Goal: Feedback & Contribution: Contribute content

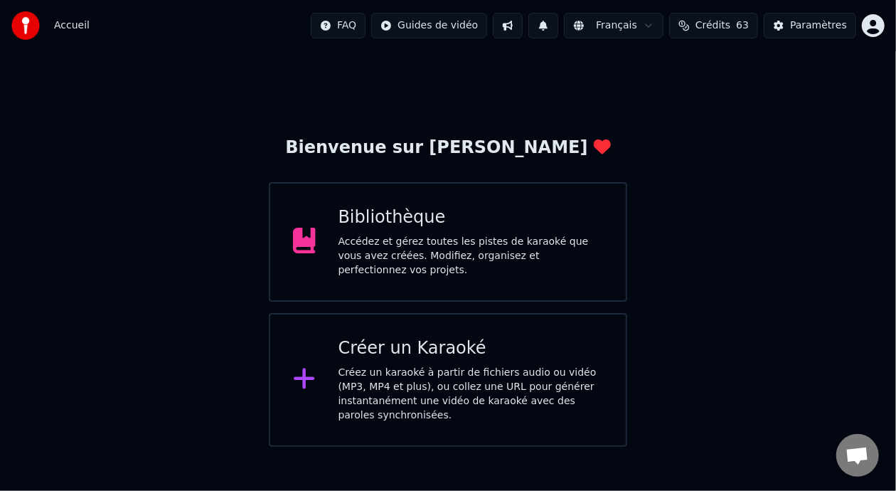
click at [500, 240] on div "Accédez et gérez toutes les pistes de karaoké que vous avez créées. Modifiez, o…" at bounding box center [470, 256] width 265 height 43
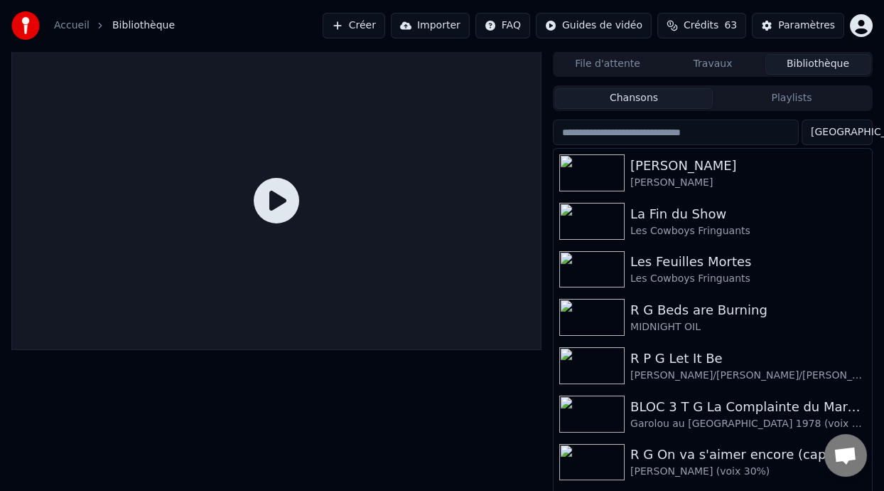
click at [803, 97] on button "Playlists" at bounding box center [792, 98] width 158 height 21
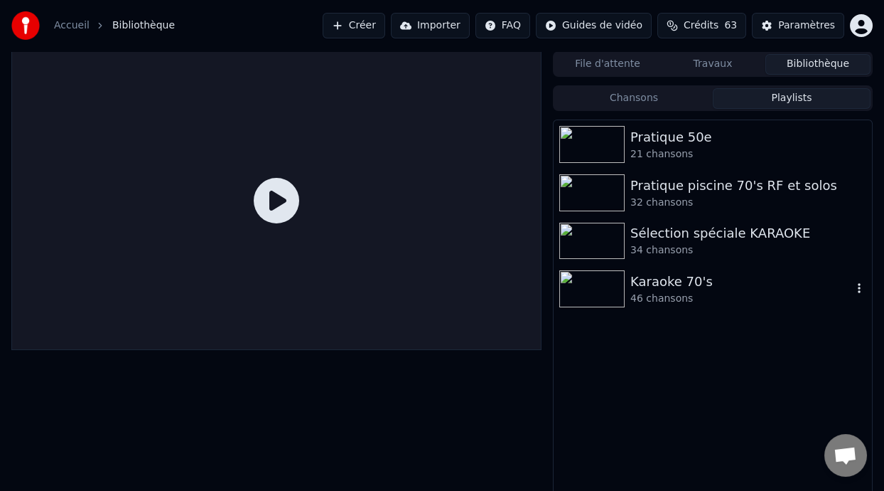
click at [661, 282] on div "Karaoke 70's" at bounding box center [742, 282] width 222 height 20
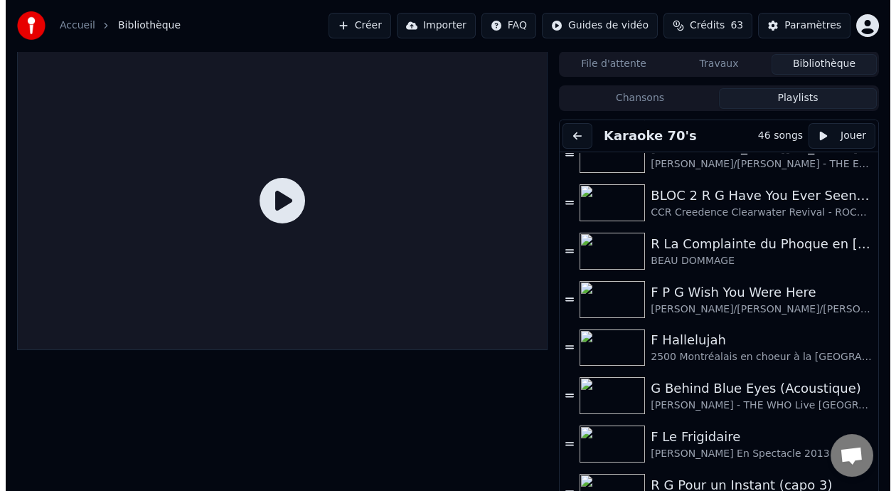
scroll to position [530, 0]
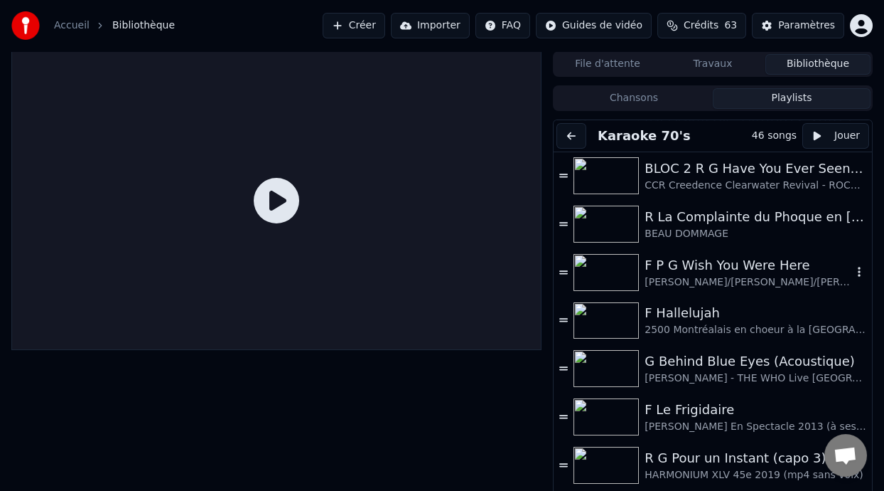
click at [673, 272] on div "F P G Wish You Were Here" at bounding box center [749, 265] width 208 height 20
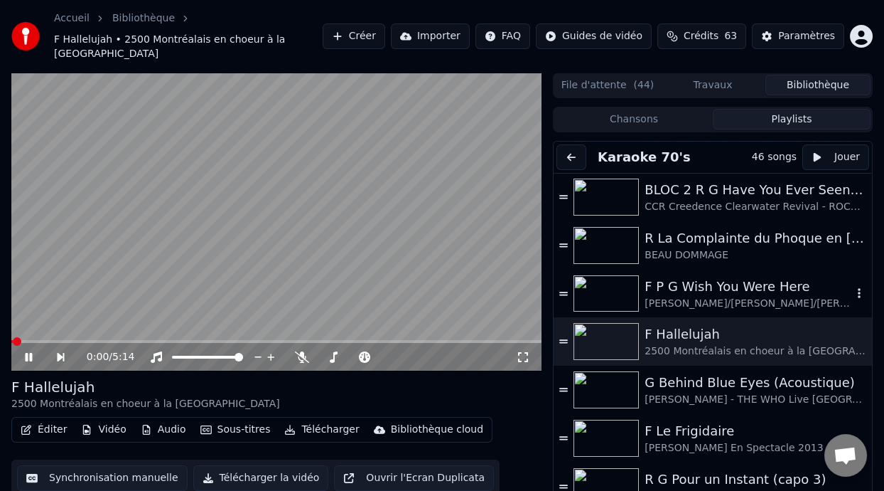
click at [706, 291] on div "F P G Wish You Were Here" at bounding box center [749, 287] width 208 height 20
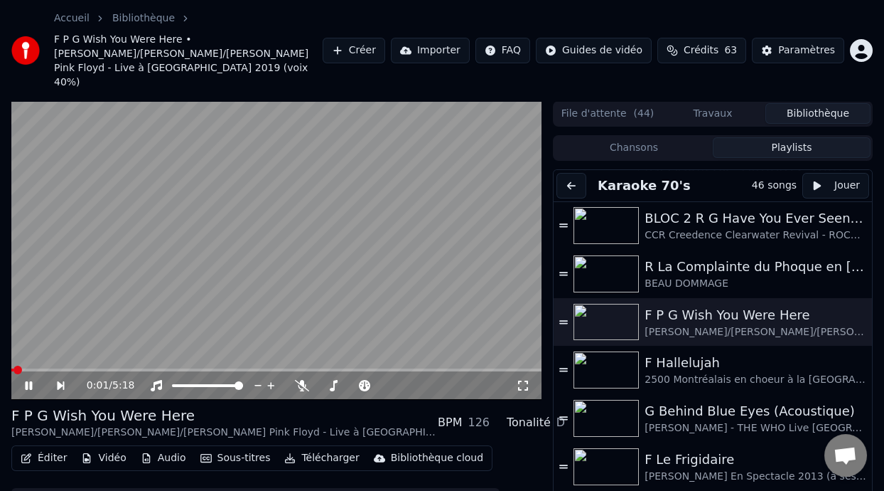
click at [26, 381] on icon at bounding box center [28, 385] width 7 height 9
click at [59, 448] on button "Éditer" at bounding box center [44, 458] width 58 height 20
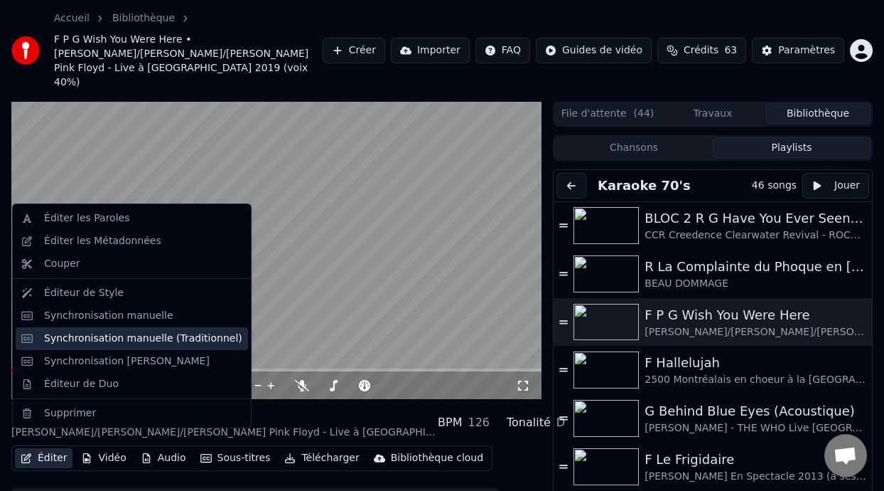
click at [166, 338] on div "Synchronisation manuelle (Traditionnel)" at bounding box center [143, 338] width 198 height 14
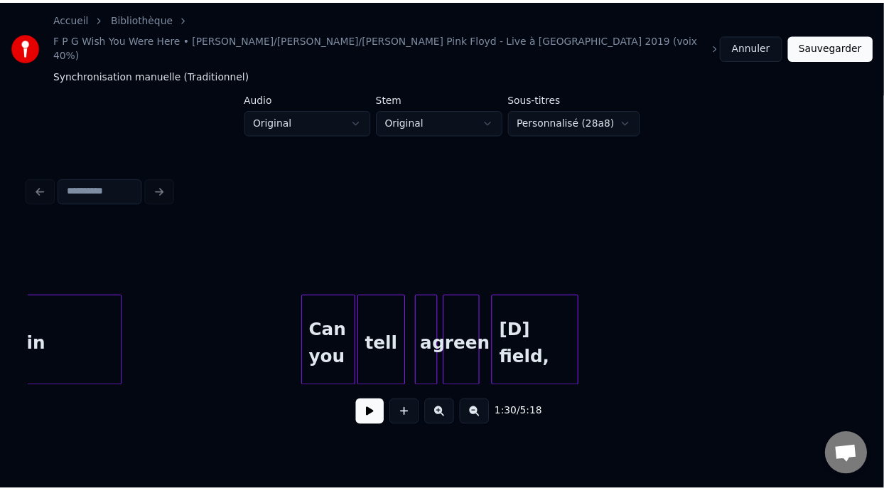
scroll to position [0, 14529]
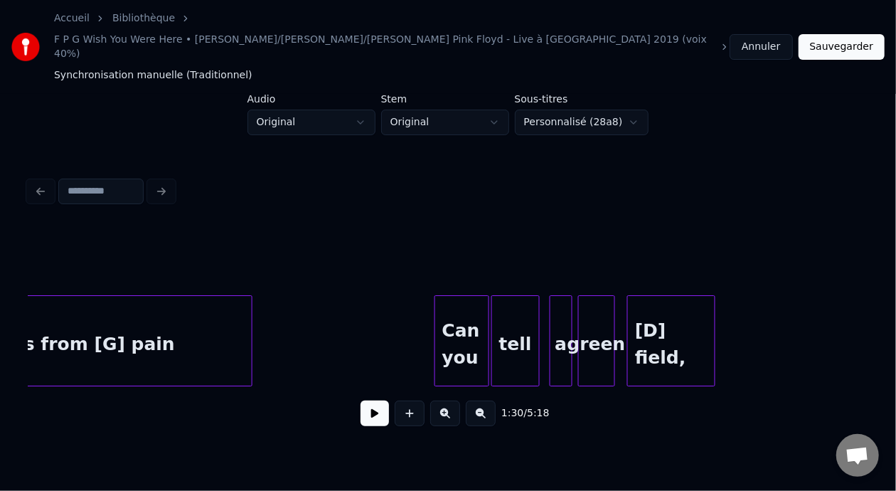
click at [763, 34] on button "Annuler" at bounding box center [760, 47] width 63 height 26
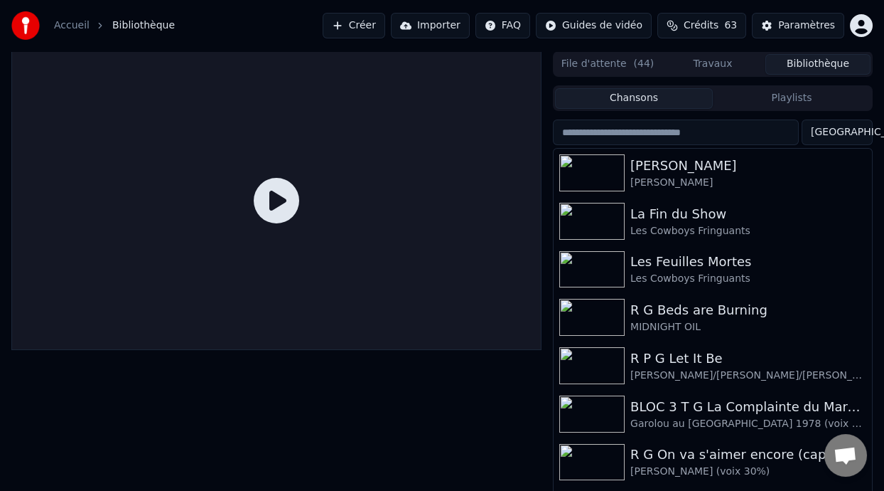
click at [820, 88] on button "Playlists" at bounding box center [792, 98] width 158 height 21
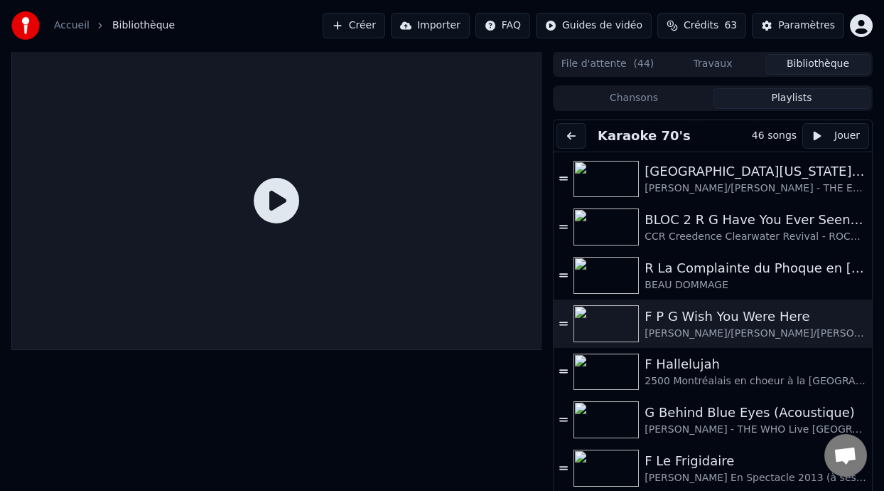
scroll to position [511, 0]
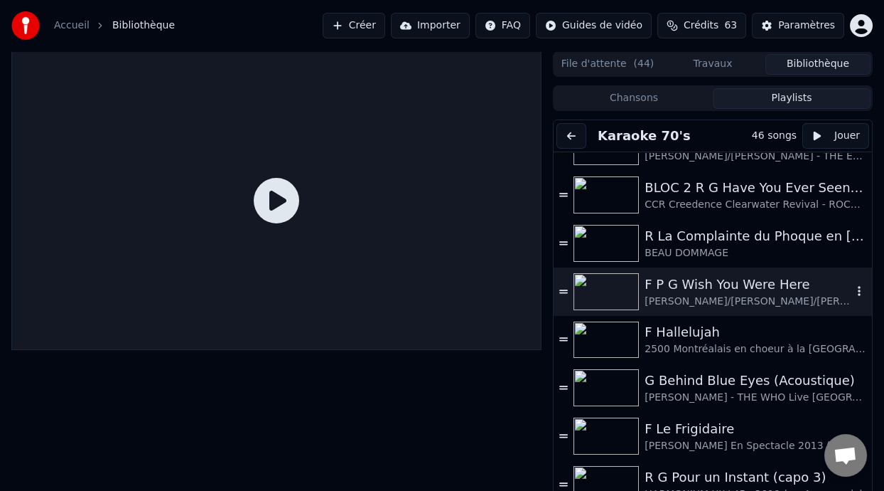
click at [726, 295] on div "[PERSON_NAME]/[PERSON_NAME]/[PERSON_NAME] Pink Floyd - Live à [GEOGRAPHIC_DATA]…" at bounding box center [749, 301] width 208 height 14
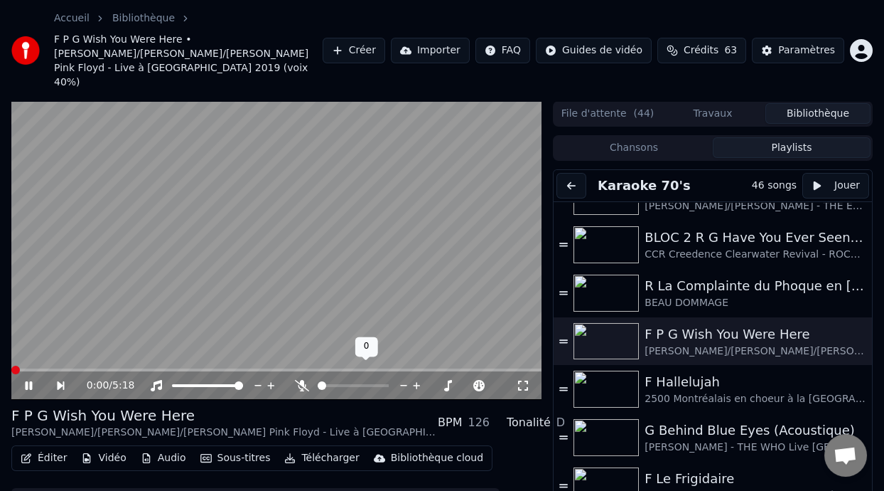
click at [303, 380] on icon at bounding box center [302, 385] width 14 height 11
click at [9, 355] on div "0:05 / 5:18 F P G Wish You Were Here [PERSON_NAME]/[PERSON_NAME]/[PERSON_NAME] …" at bounding box center [442, 331] width 884 height 461
click at [16, 368] on span at bounding box center [13, 369] width 5 height 3
click at [407, 384] on span at bounding box center [398, 385] width 36 height 3
click at [409, 381] on span at bounding box center [410, 385] width 9 height 9
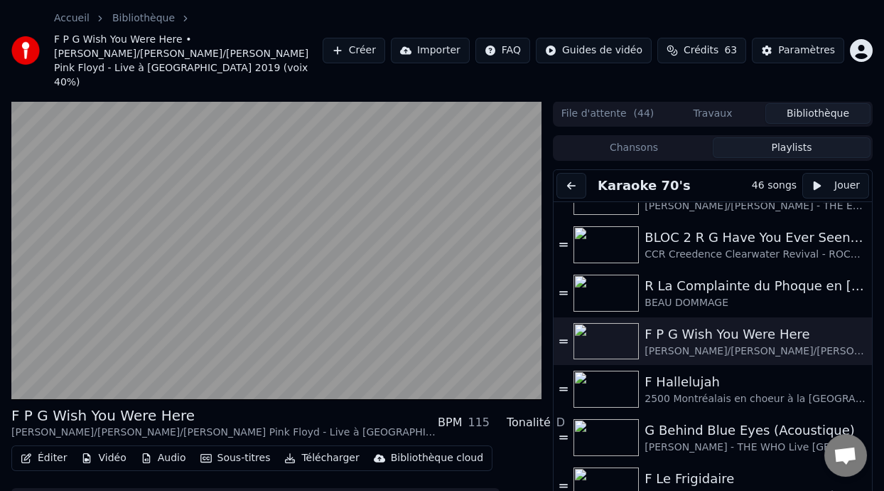
scroll to position [56, 0]
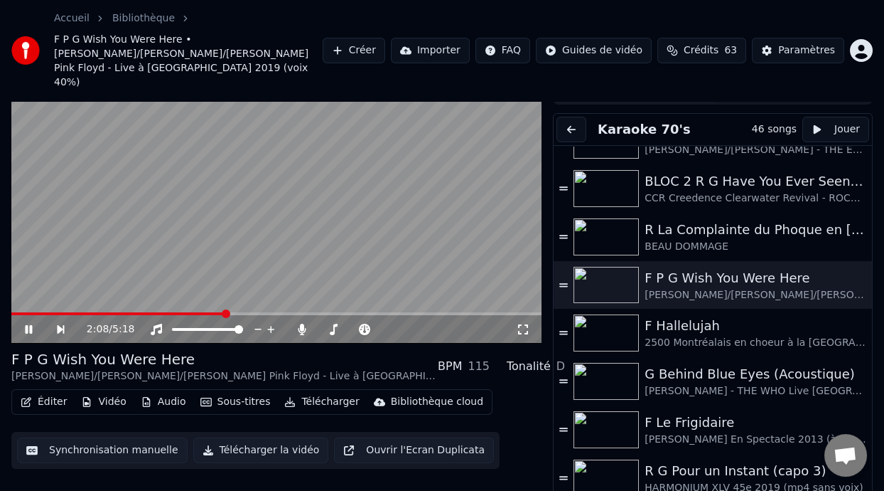
click at [28, 325] on icon at bounding box center [28, 329] width 7 height 9
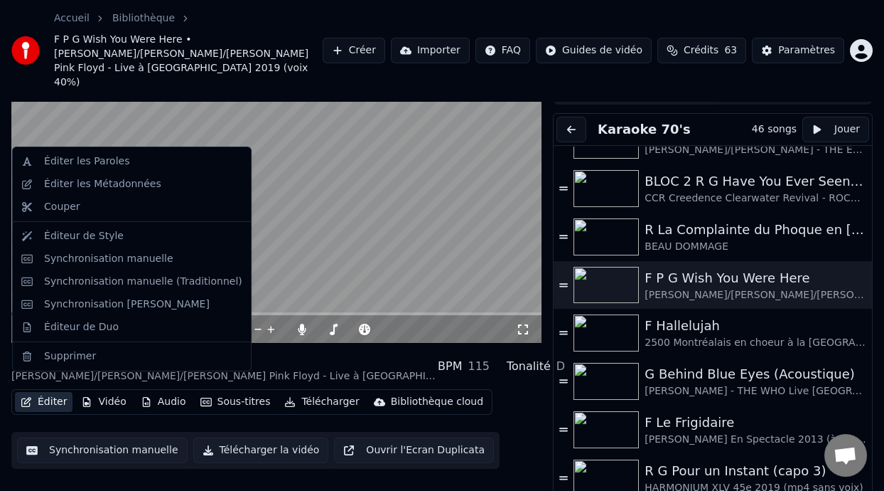
click at [53, 392] on button "Éditer" at bounding box center [44, 402] width 58 height 20
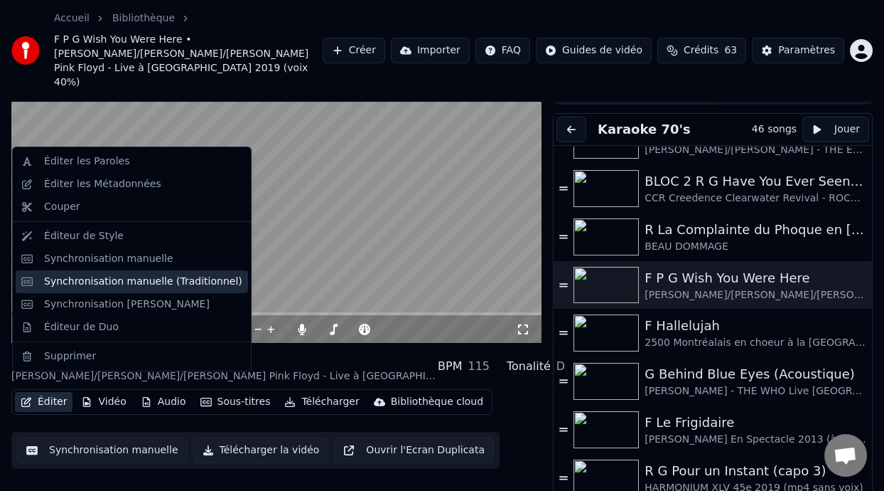
click at [154, 282] on div "Synchronisation manuelle (Traditionnel)" at bounding box center [143, 281] width 198 height 14
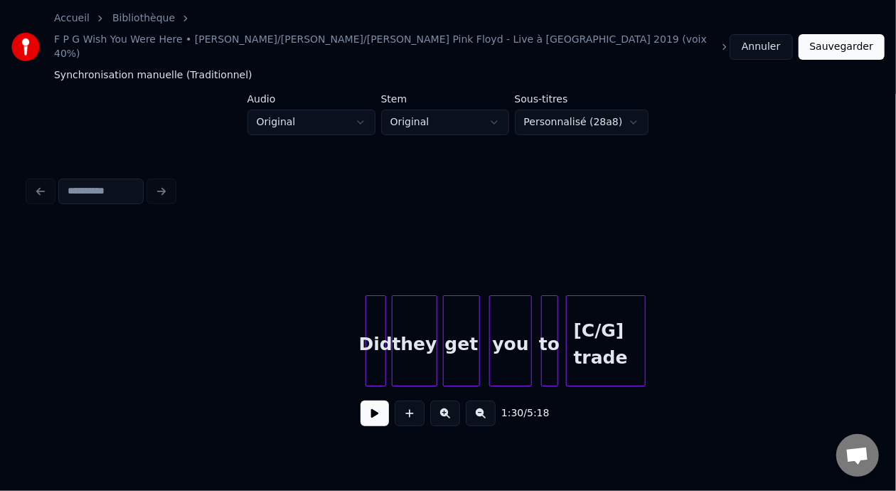
scroll to position [0, 16880]
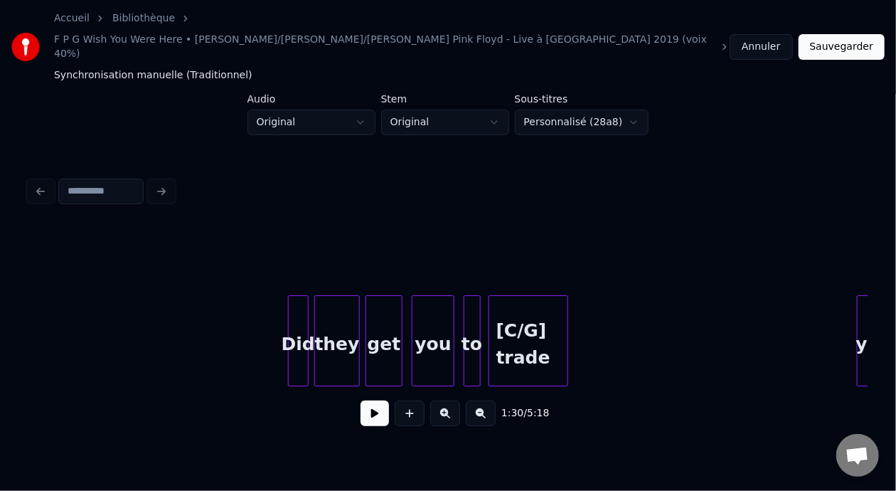
click at [536, 316] on div "[C/G] trade" at bounding box center [528, 344] width 78 height 97
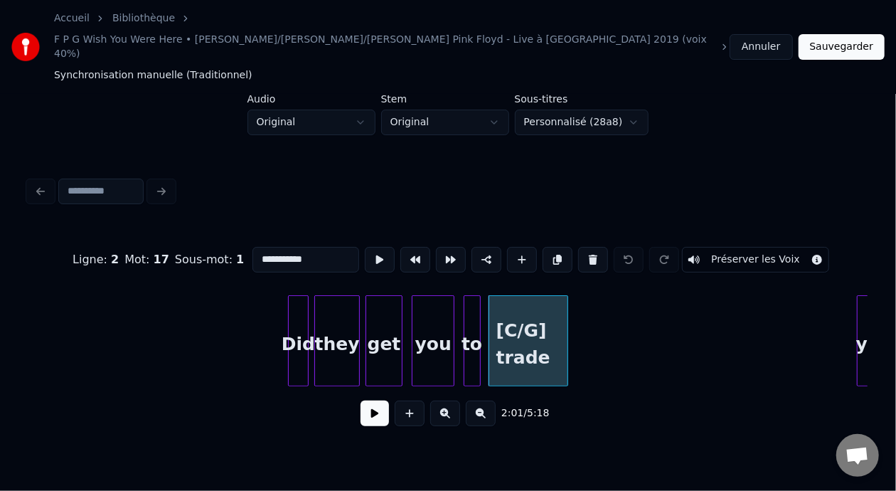
click at [279, 247] on input "**********" at bounding box center [305, 260] width 107 height 26
type input "**********"
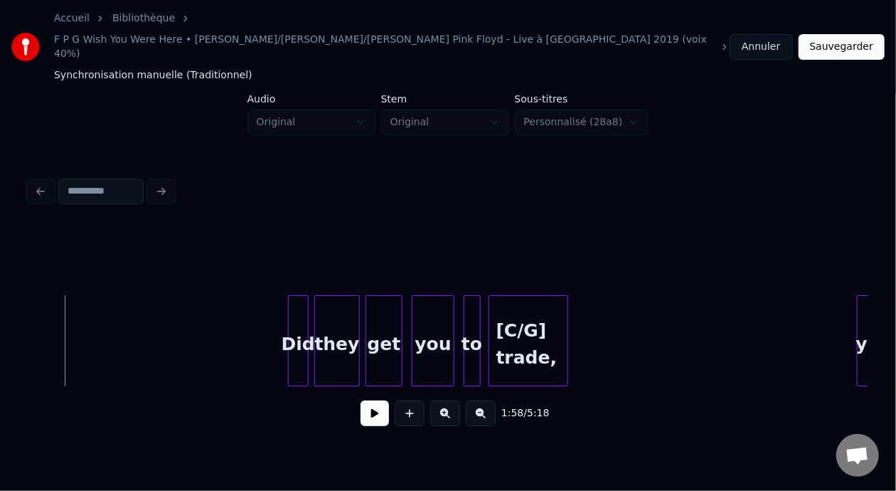
click at [368, 400] on button at bounding box center [374, 413] width 28 height 26
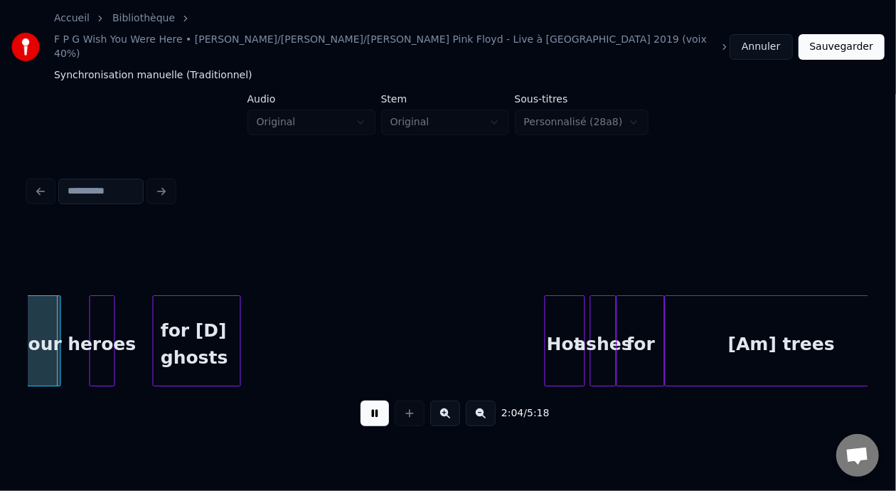
click at [368, 400] on button at bounding box center [374, 413] width 28 height 26
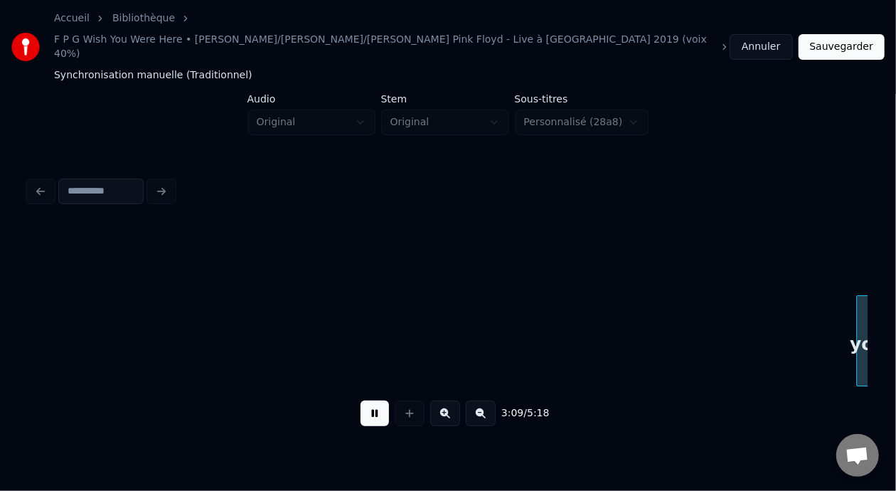
scroll to position [0, 26959]
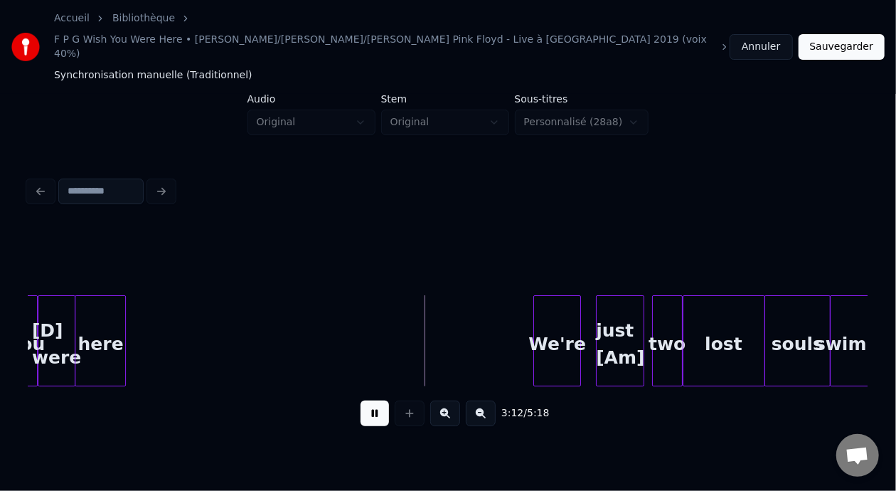
click at [360, 400] on button at bounding box center [374, 413] width 28 height 26
click at [63, 306] on div "[D] were" at bounding box center [56, 344] width 36 height 97
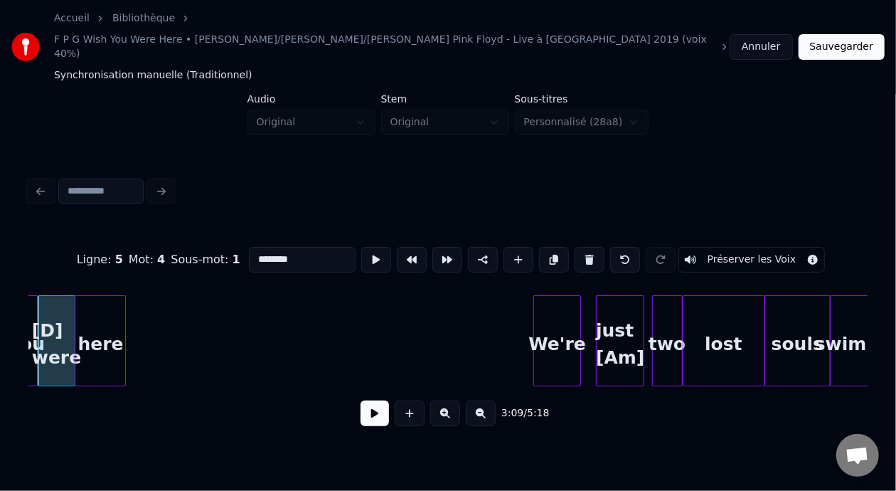
click at [366, 400] on button at bounding box center [374, 413] width 28 height 26
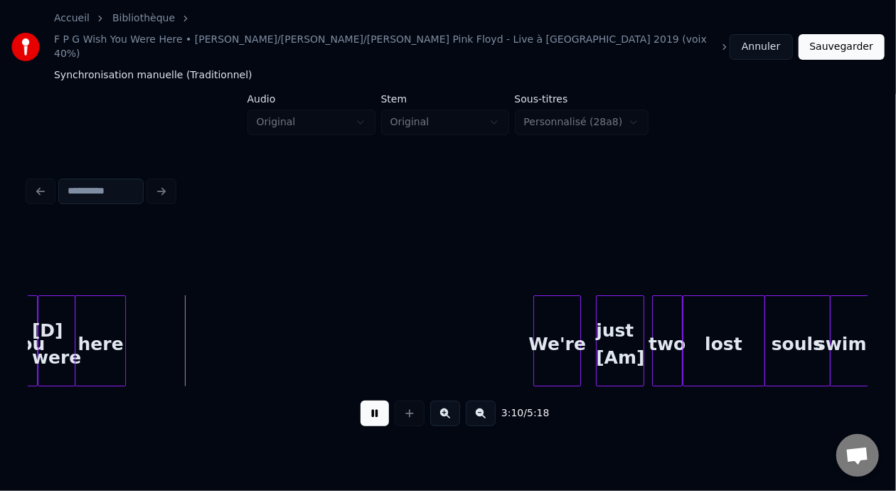
click at [366, 400] on button at bounding box center [374, 413] width 28 height 26
click at [188, 306] on div at bounding box center [188, 341] width 4 height 90
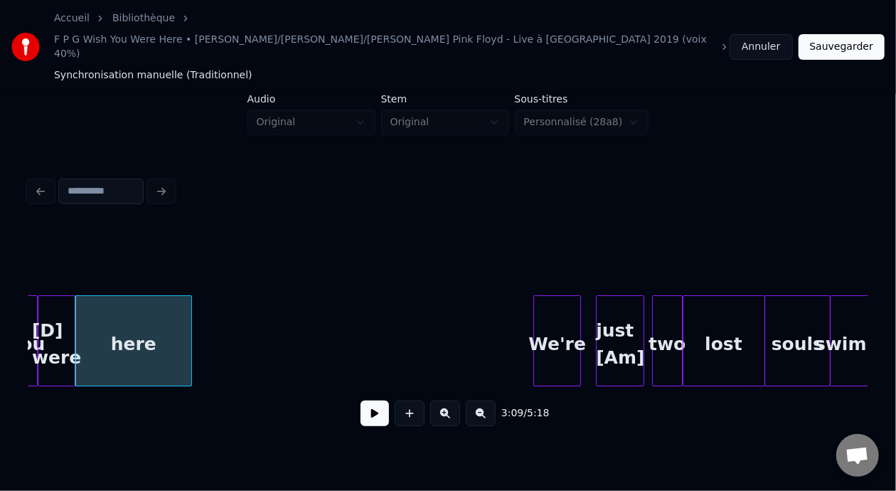
click at [371, 400] on button at bounding box center [374, 413] width 28 height 26
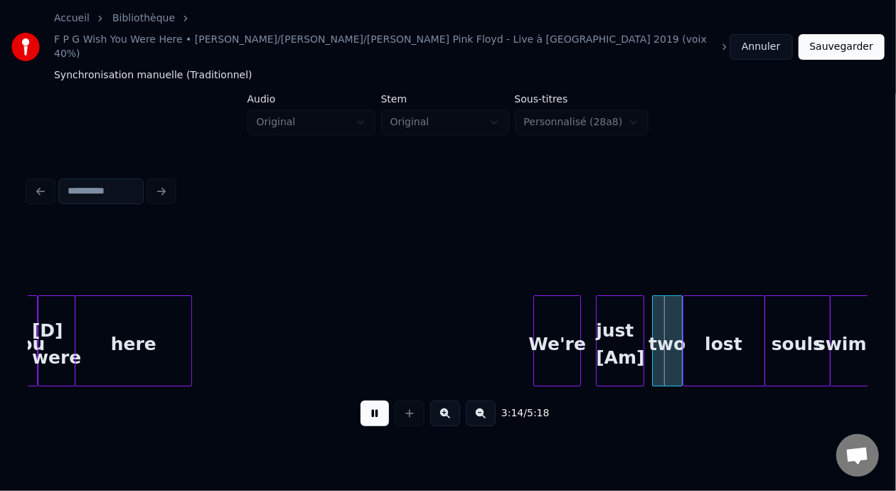
click at [371, 400] on button at bounding box center [374, 413] width 28 height 26
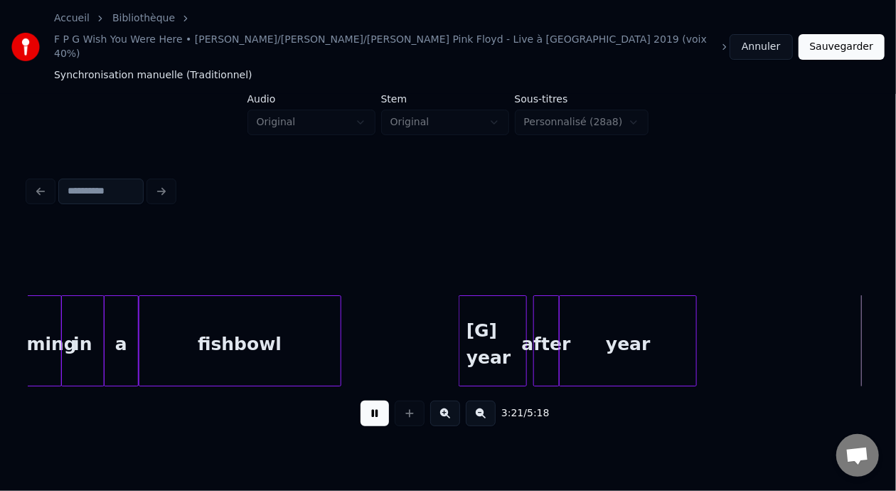
scroll to position [0, 28638]
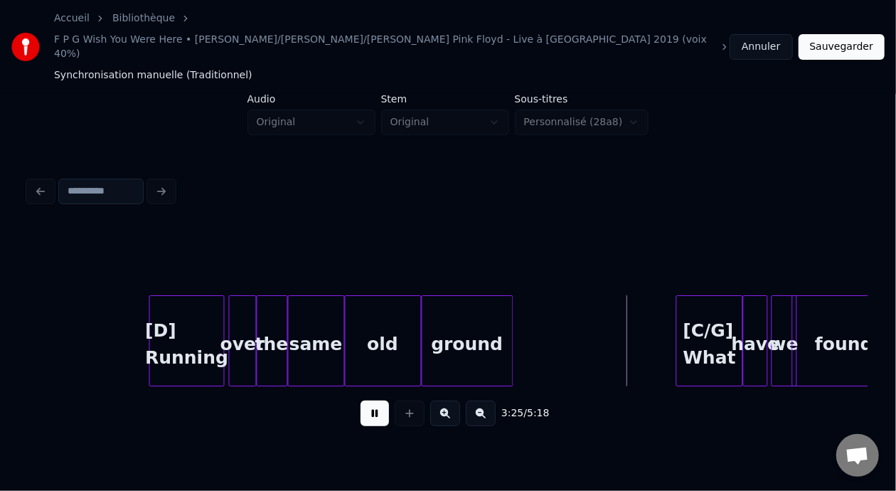
click at [371, 400] on button at bounding box center [374, 413] width 28 height 26
click at [370, 400] on button at bounding box center [374, 413] width 28 height 26
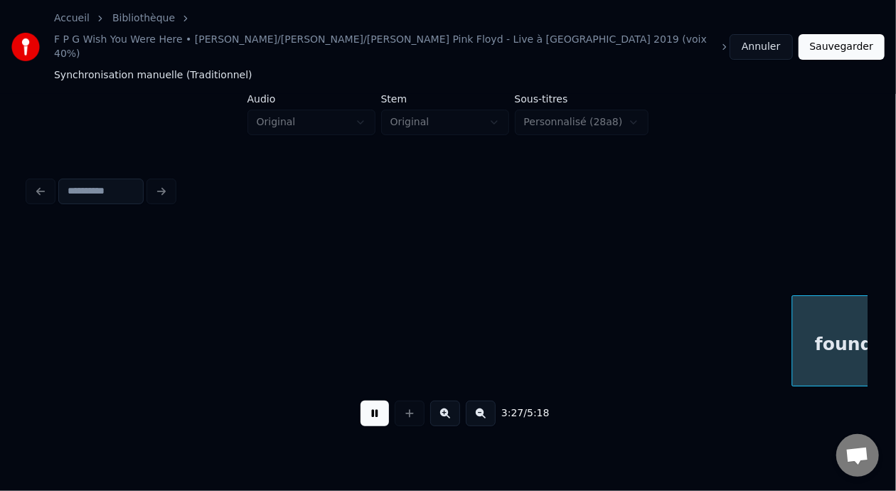
scroll to position [0, 29477]
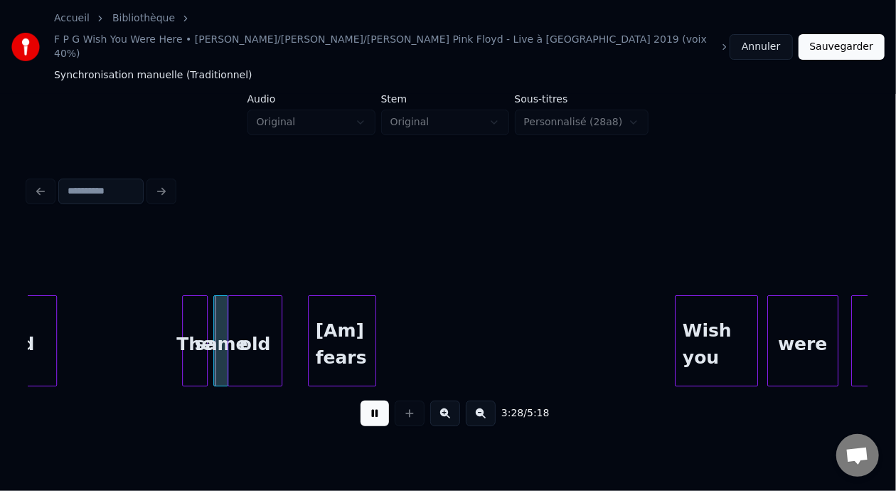
click at [370, 400] on button at bounding box center [374, 413] width 28 height 26
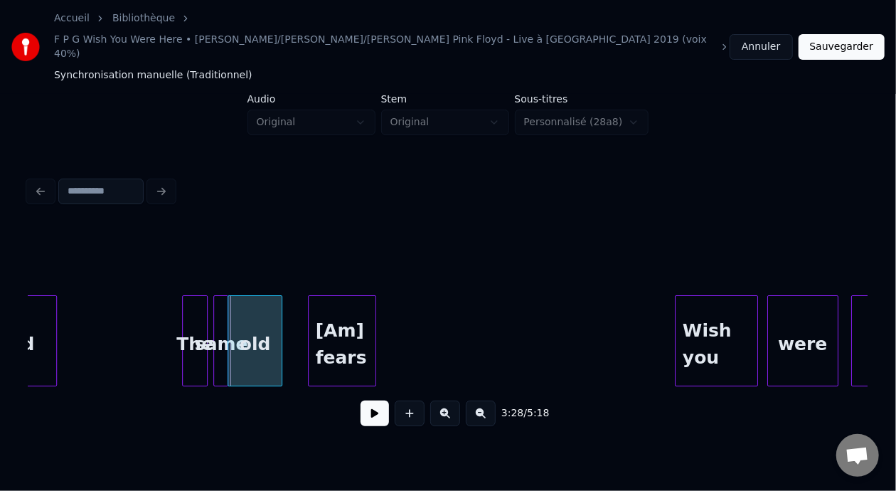
click at [35, 306] on div "found" at bounding box center [5, 344] width 102 height 97
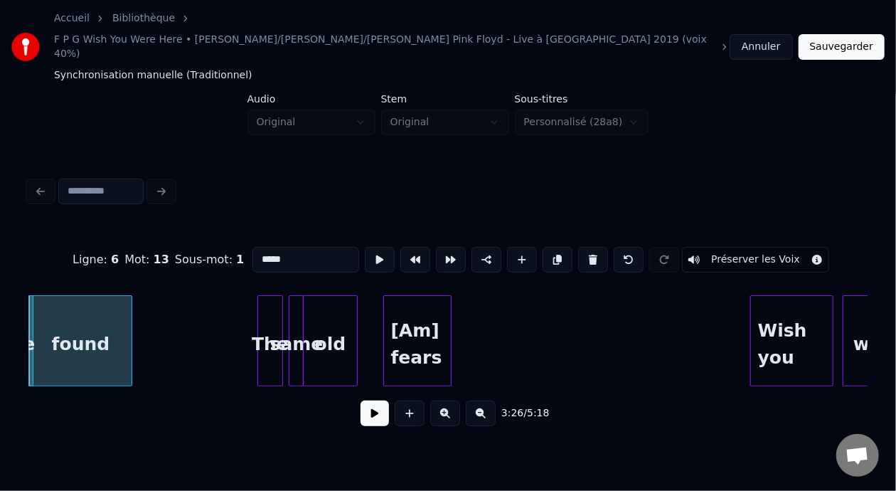
click at [372, 400] on button at bounding box center [374, 413] width 28 height 26
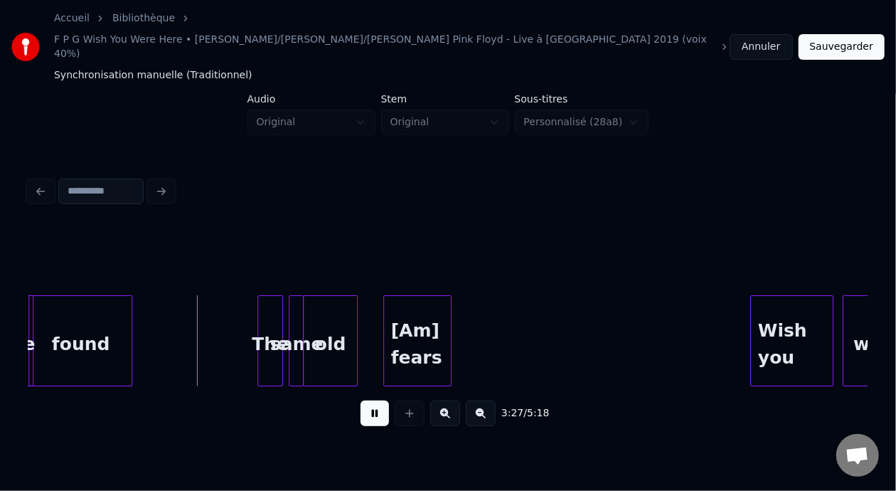
click at [372, 400] on button at bounding box center [374, 413] width 28 height 26
click at [184, 306] on div at bounding box center [183, 341] width 4 height 90
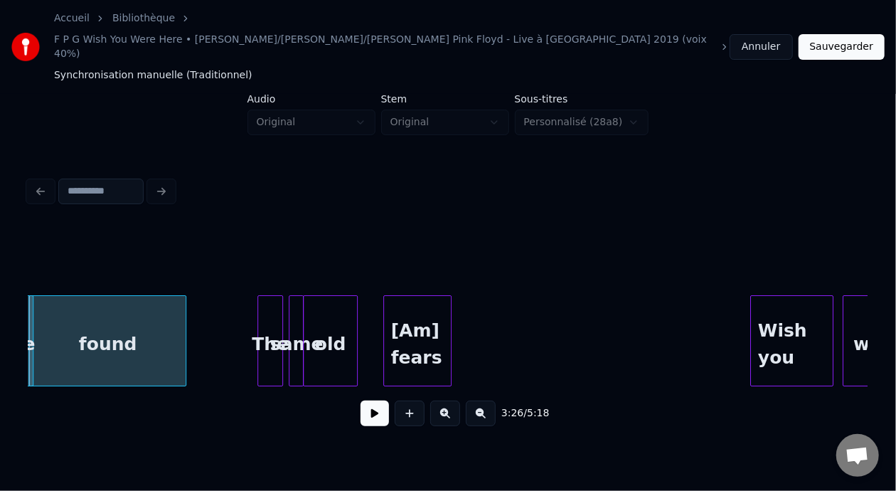
click at [360, 400] on button at bounding box center [374, 413] width 28 height 26
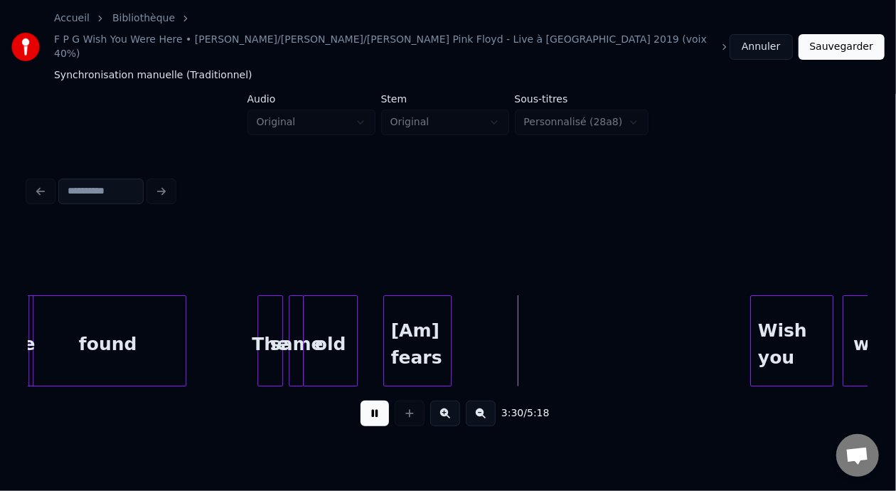
click at [360, 400] on button at bounding box center [374, 413] width 28 height 26
click at [414, 309] on div "[Am] fears" at bounding box center [417, 344] width 67 height 97
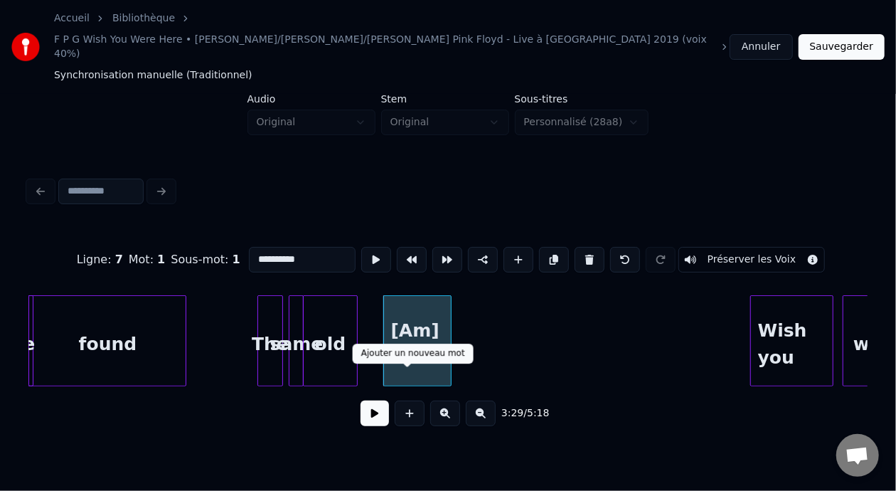
click at [363, 400] on button at bounding box center [374, 413] width 28 height 26
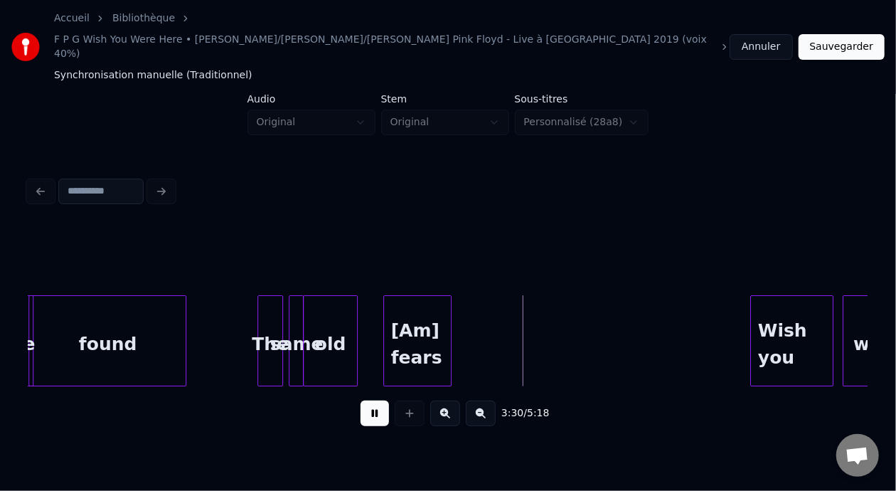
click at [363, 400] on button at bounding box center [374, 413] width 28 height 26
click at [484, 296] on div at bounding box center [483, 341] width 4 height 90
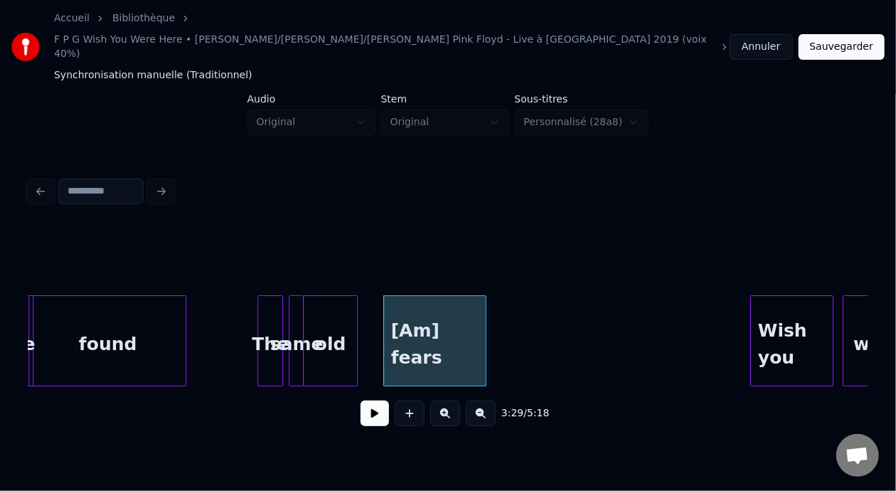
click at [364, 400] on button at bounding box center [374, 413] width 28 height 26
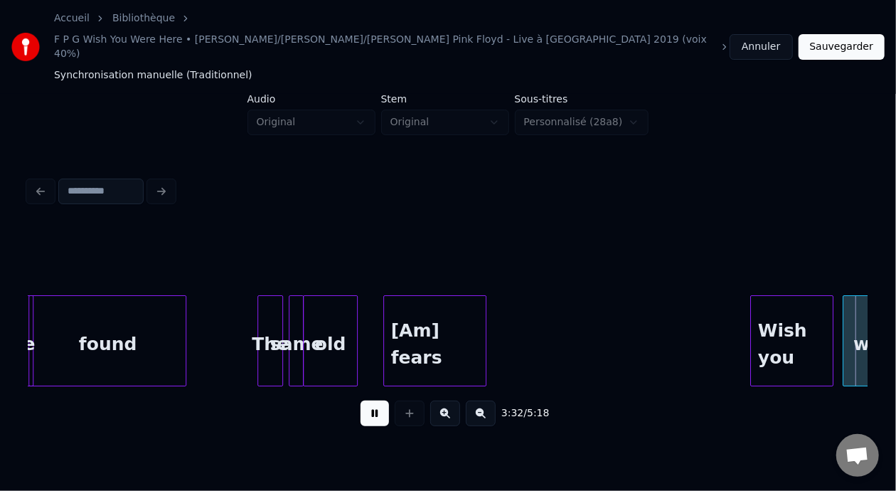
scroll to position [0, 30242]
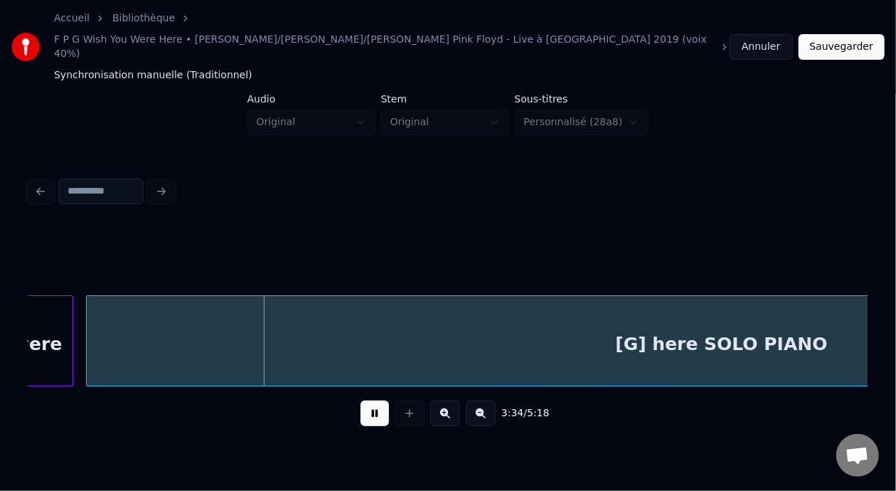
click at [364, 400] on button at bounding box center [374, 413] width 28 height 26
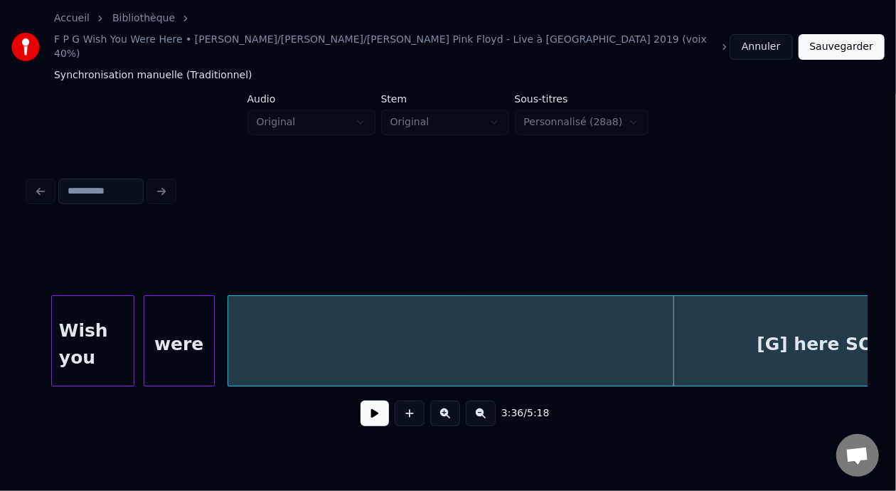
scroll to position [0, 29996]
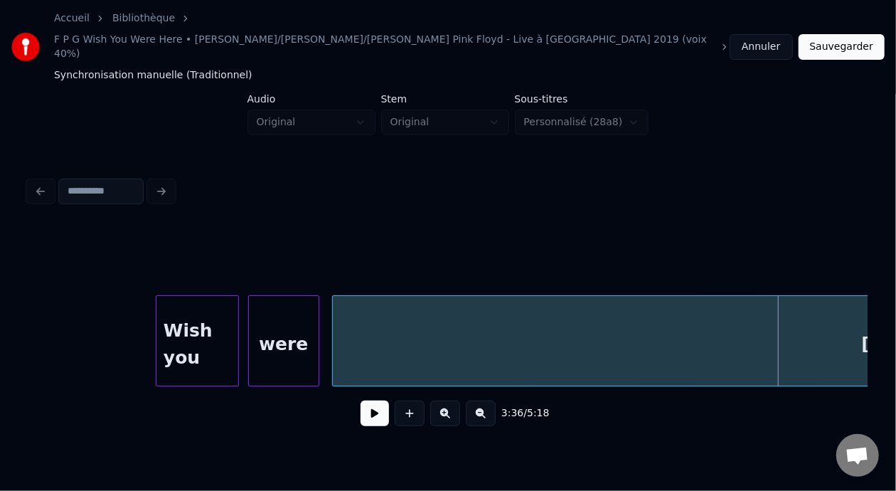
click at [286, 296] on div "were" at bounding box center [284, 344] width 70 height 97
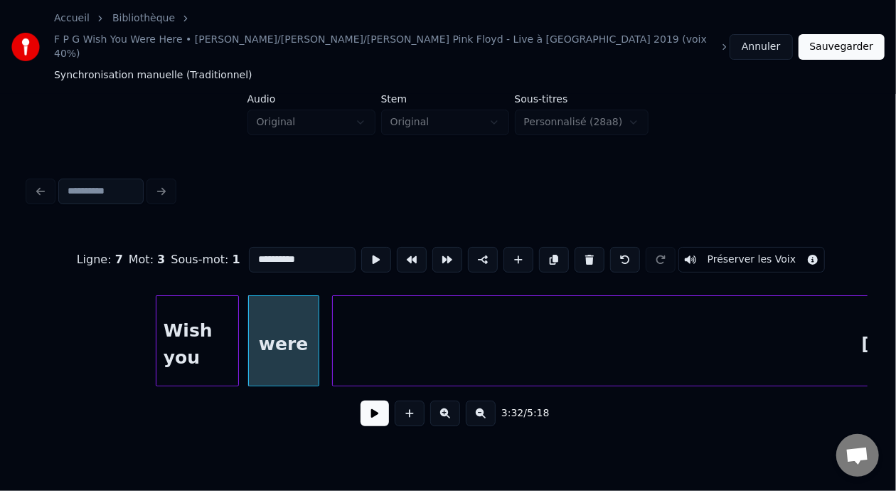
type input "****"
click at [377, 400] on button at bounding box center [374, 413] width 28 height 26
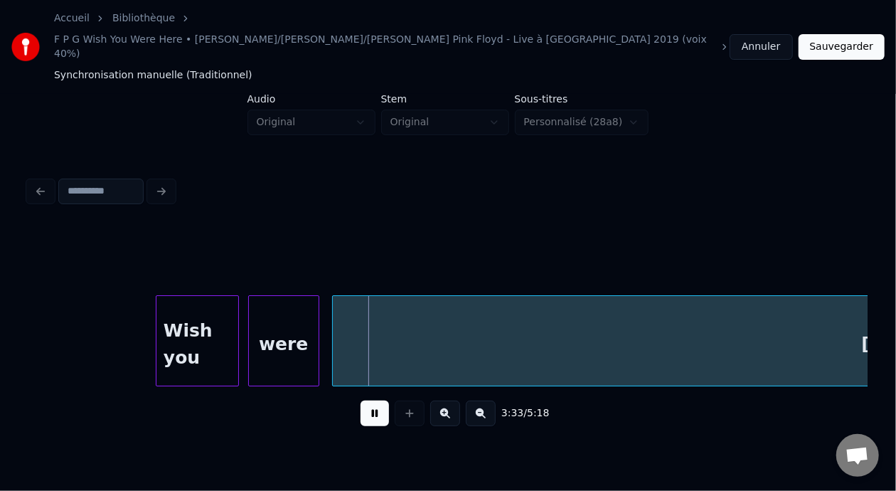
click at [377, 400] on button at bounding box center [374, 413] width 28 height 26
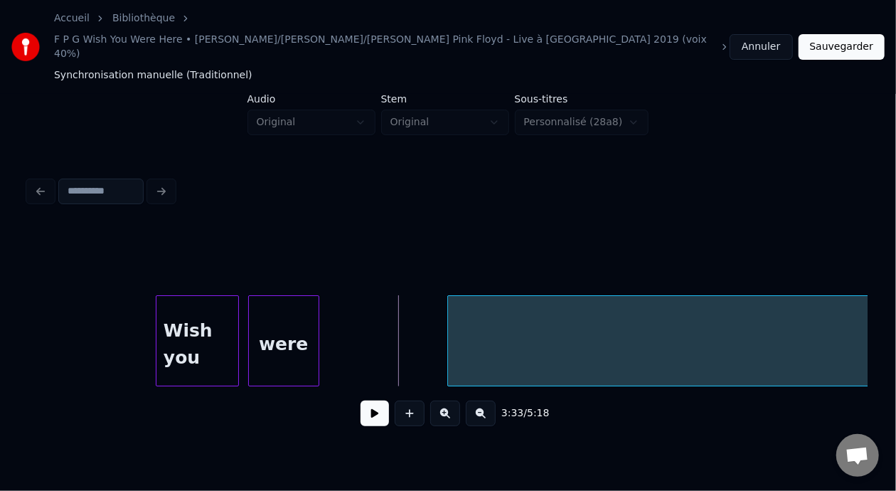
click at [450, 305] on div at bounding box center [450, 341] width 4 height 90
click at [421, 298] on div at bounding box center [421, 341] width 4 height 90
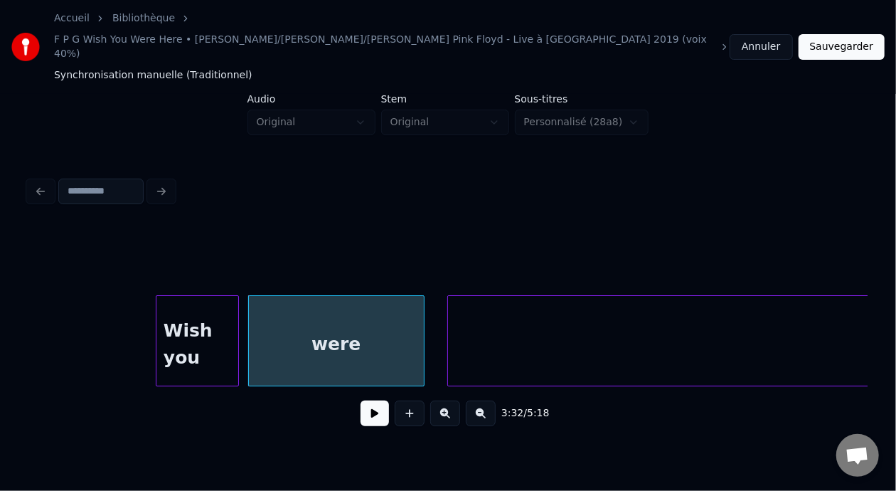
click at [360, 306] on div "were" at bounding box center [336, 344] width 175 height 97
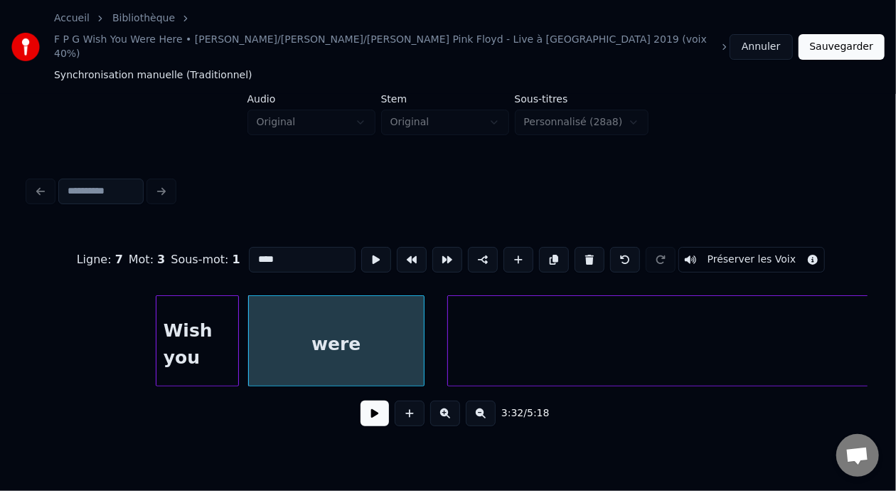
click at [259, 247] on input "****" at bounding box center [302, 260] width 107 height 26
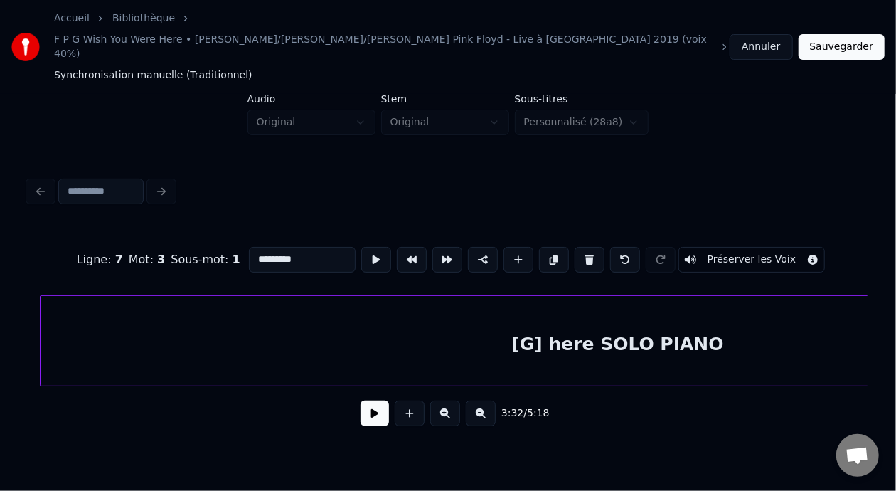
scroll to position [0, 30441]
click at [537, 310] on div "[G] here SOLO PIANO" at bounding box center [579, 344] width 1154 height 97
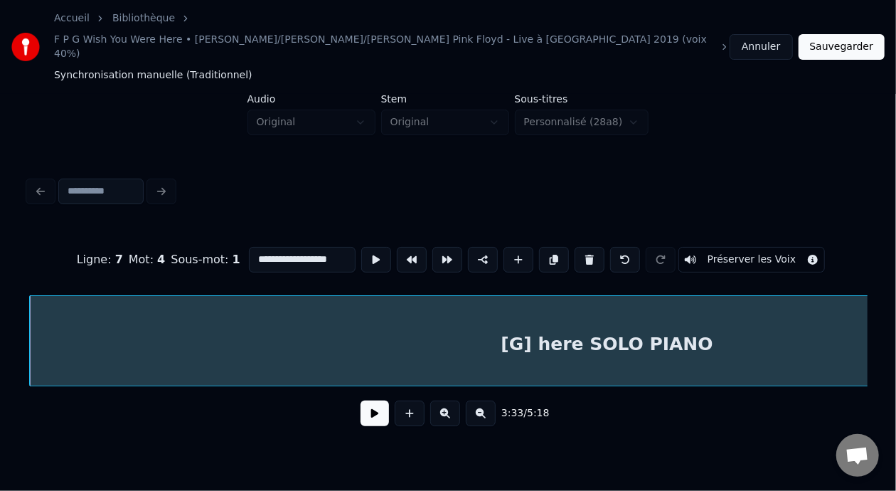
click at [266, 247] on input "**********" at bounding box center [302, 260] width 107 height 26
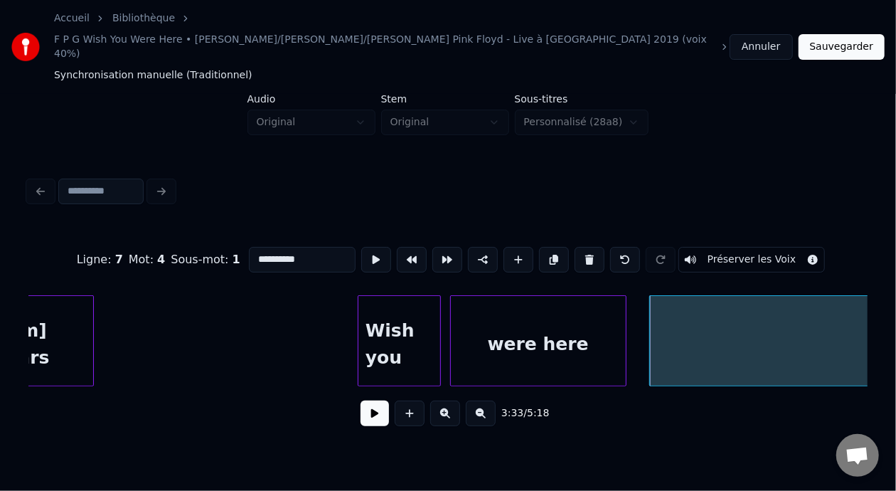
scroll to position [0, 29923]
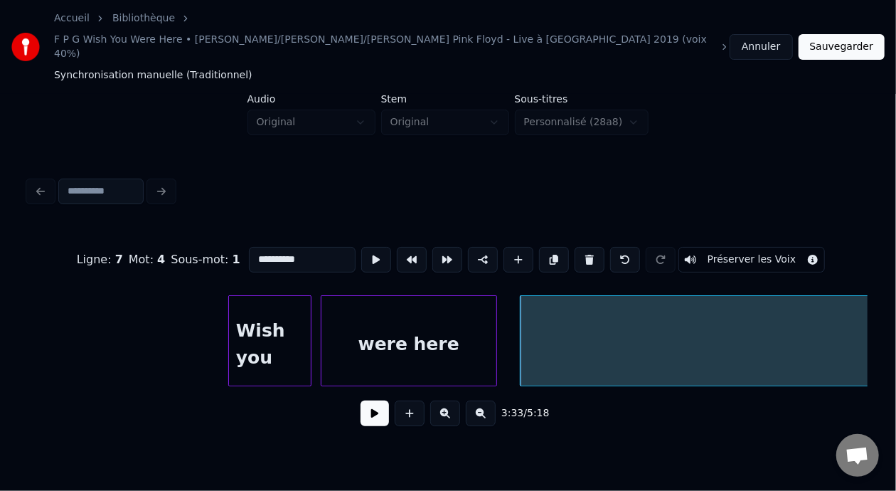
click at [405, 306] on div "were here" at bounding box center [408, 344] width 175 height 97
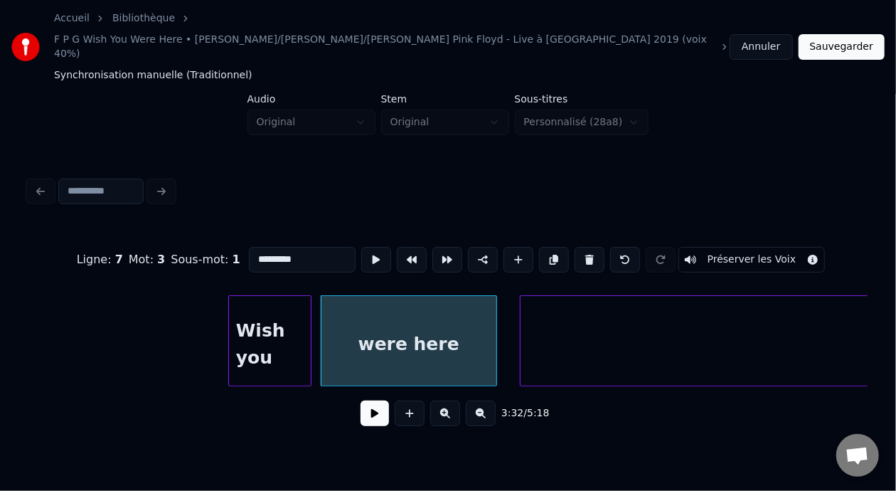
click at [250, 247] on input "*********" at bounding box center [302, 260] width 107 height 26
type input "**********"
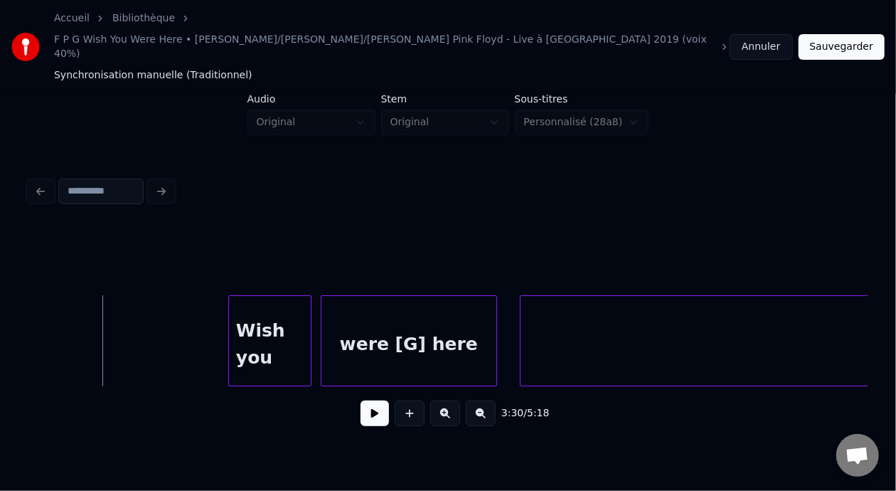
click at [363, 400] on button at bounding box center [374, 413] width 28 height 26
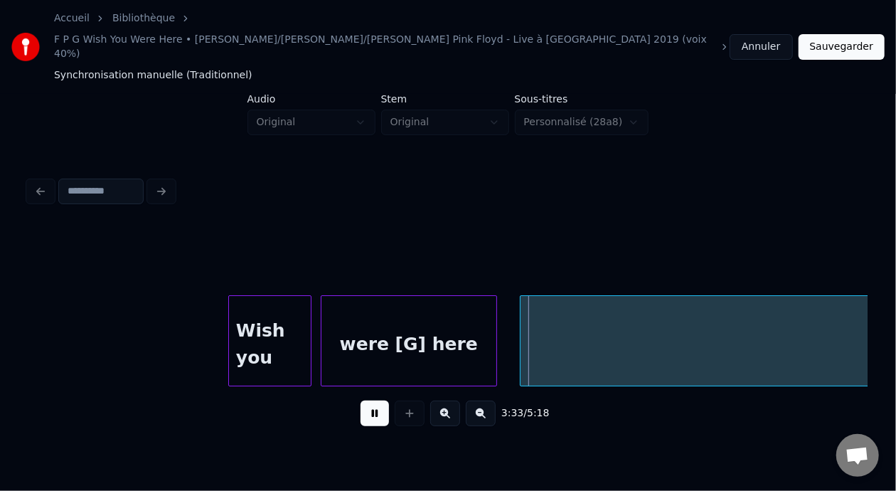
click at [363, 400] on button at bounding box center [374, 413] width 28 height 26
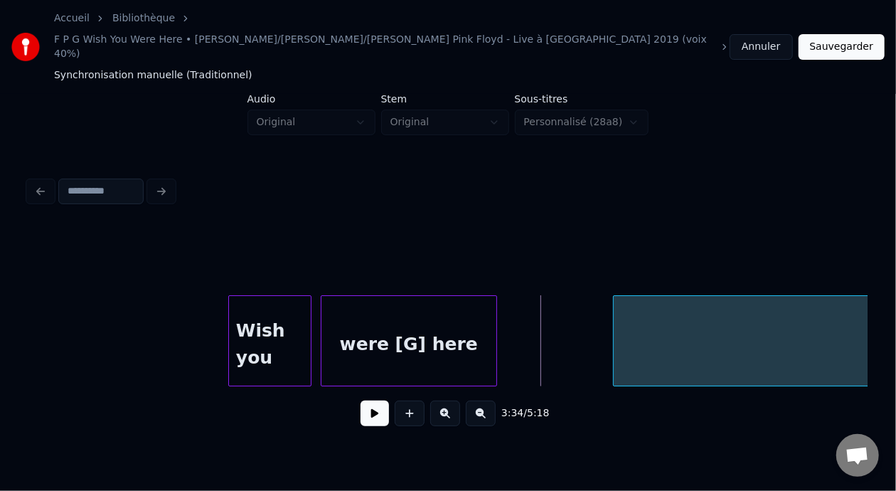
click at [614, 296] on div at bounding box center [616, 341] width 4 height 90
click at [527, 296] on div at bounding box center [526, 341] width 4 height 90
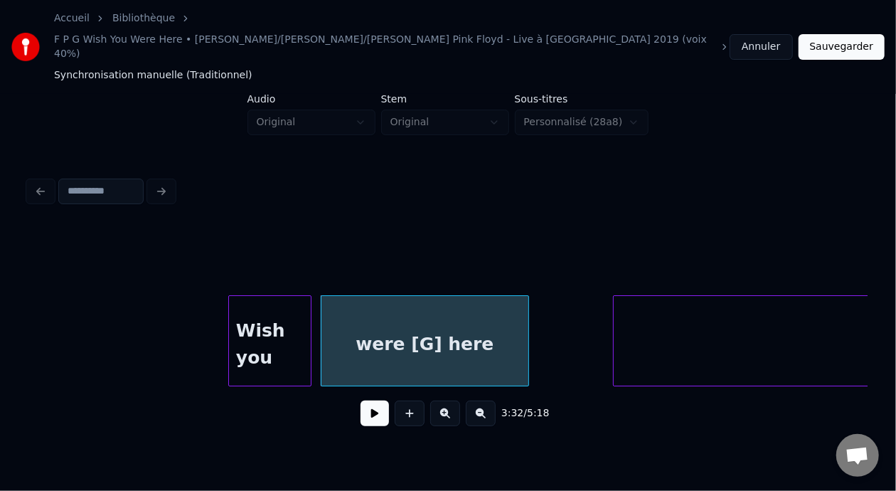
click at [277, 296] on div "Wish you" at bounding box center [270, 344] width 82 height 97
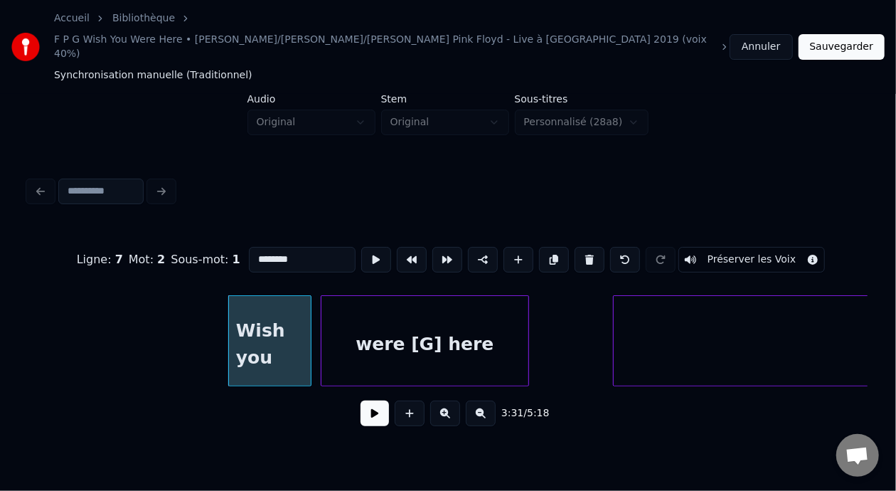
click at [365, 400] on button at bounding box center [374, 413] width 28 height 26
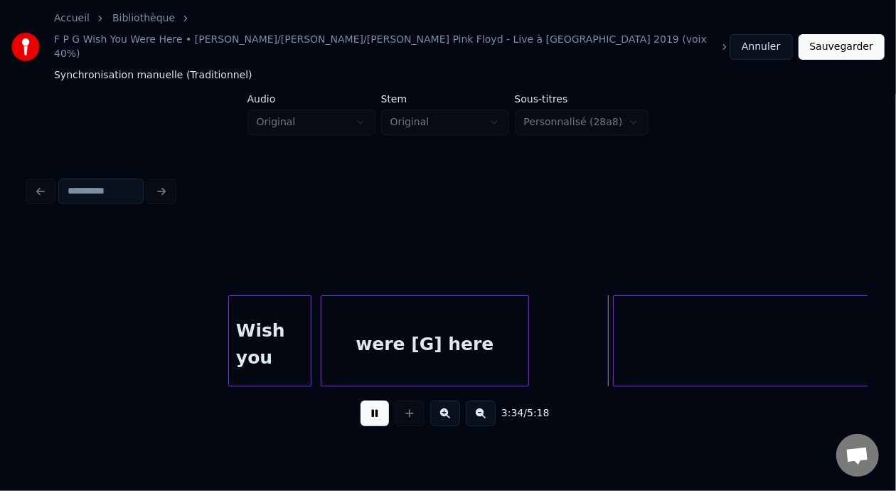
click at [365, 400] on button at bounding box center [374, 413] width 28 height 26
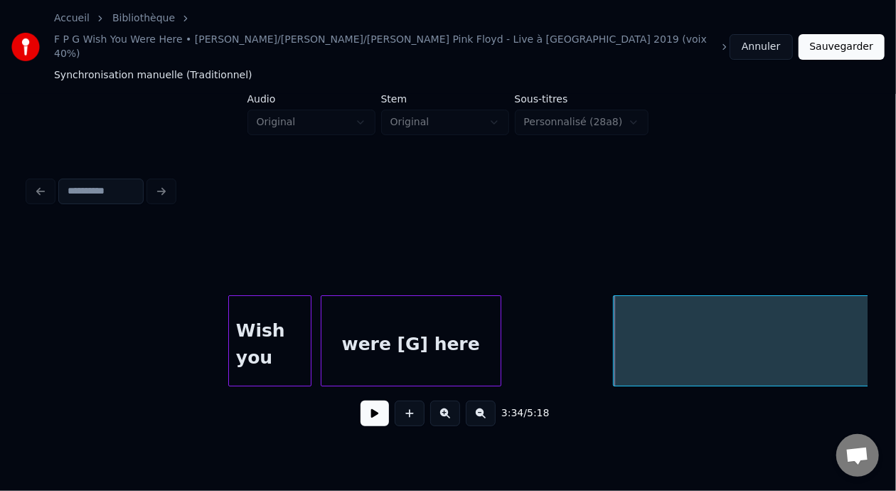
click at [498, 296] on div at bounding box center [498, 341] width 4 height 90
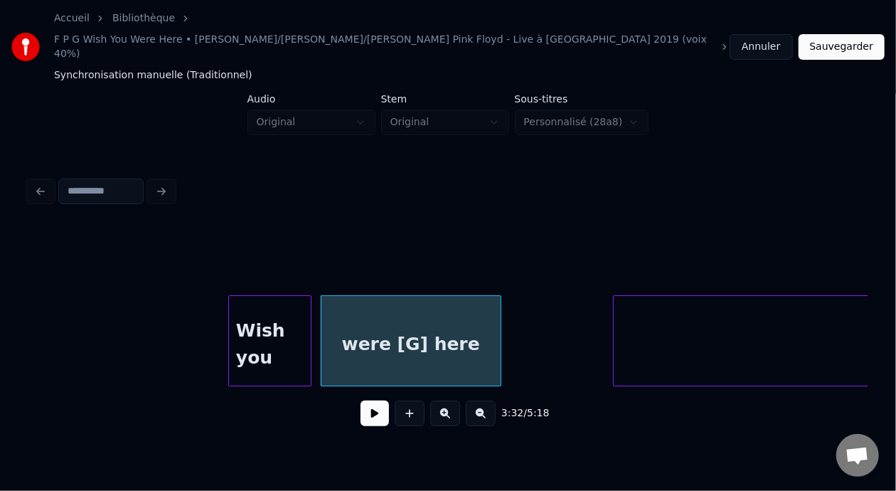
click at [371, 400] on button at bounding box center [374, 413] width 28 height 26
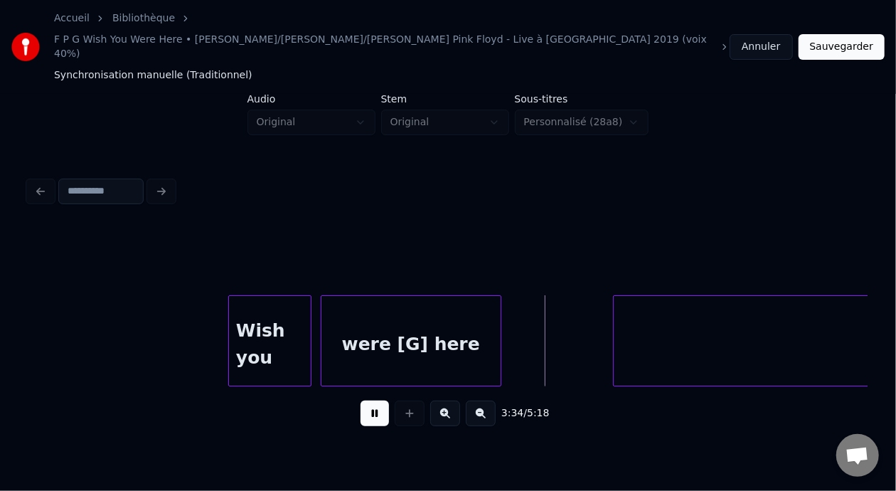
click at [371, 400] on button at bounding box center [374, 413] width 28 height 26
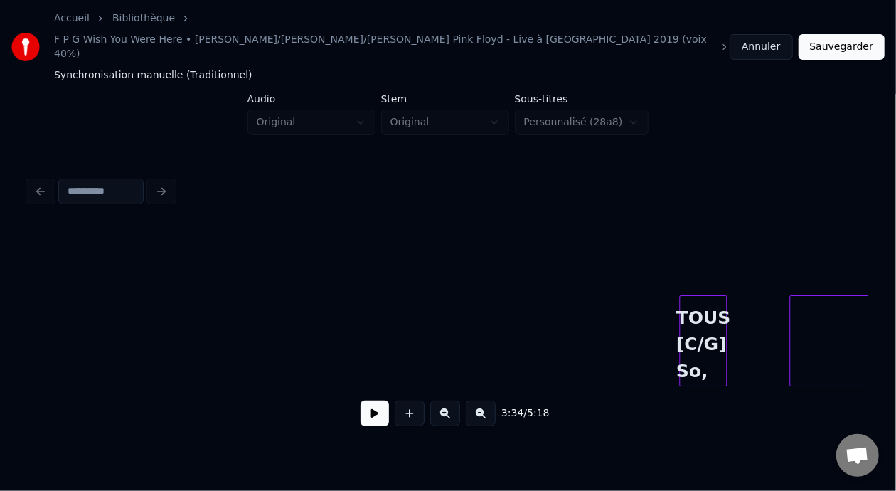
scroll to position [0, 12225]
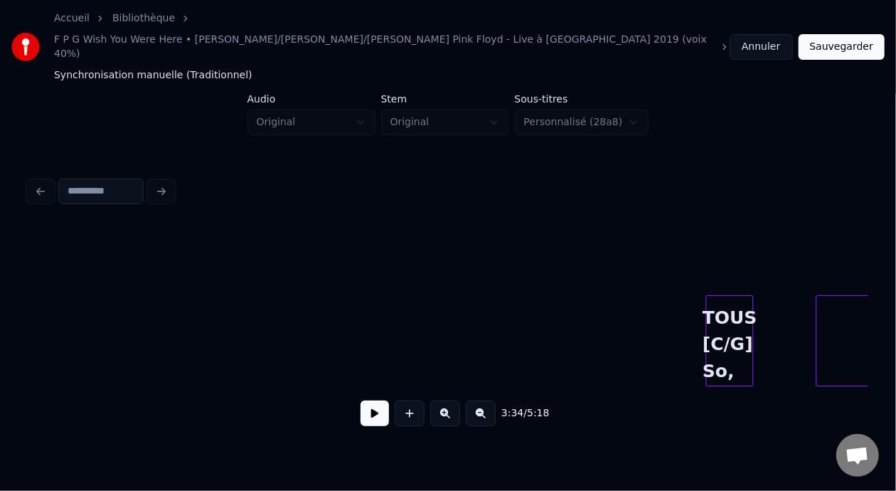
click at [370, 400] on button at bounding box center [374, 413] width 28 height 26
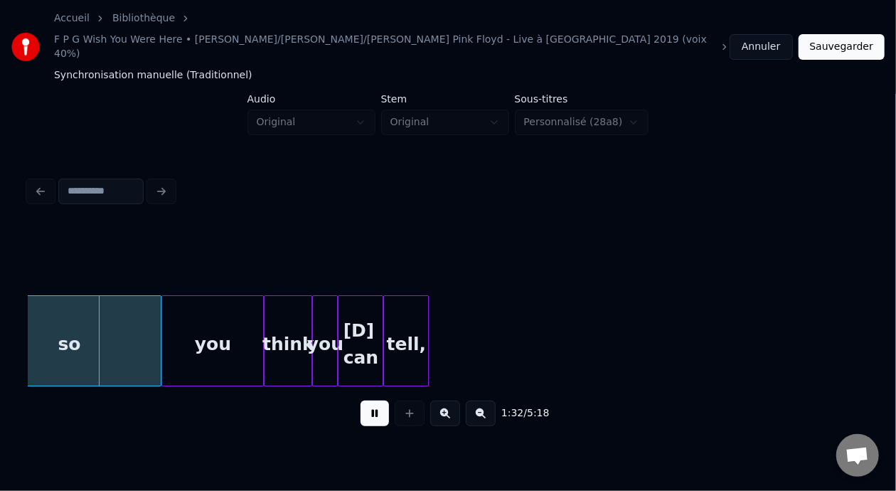
scroll to position [0, 13093]
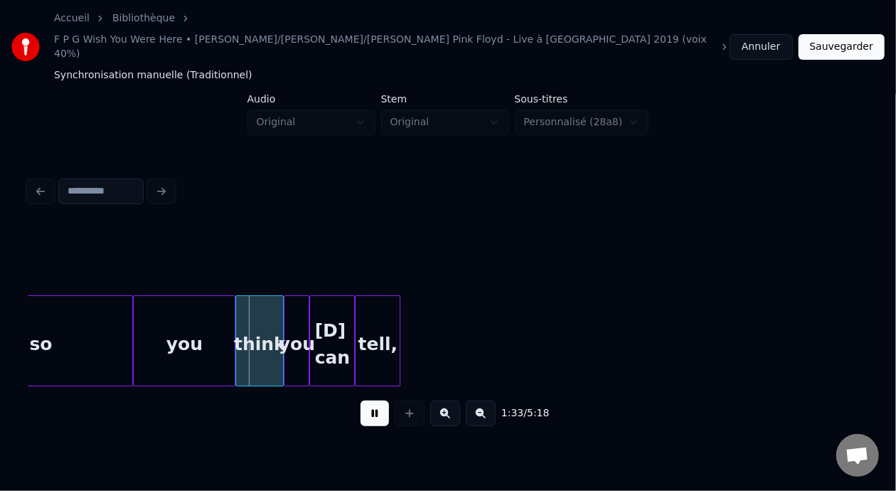
click at [360, 400] on button at bounding box center [374, 413] width 28 height 26
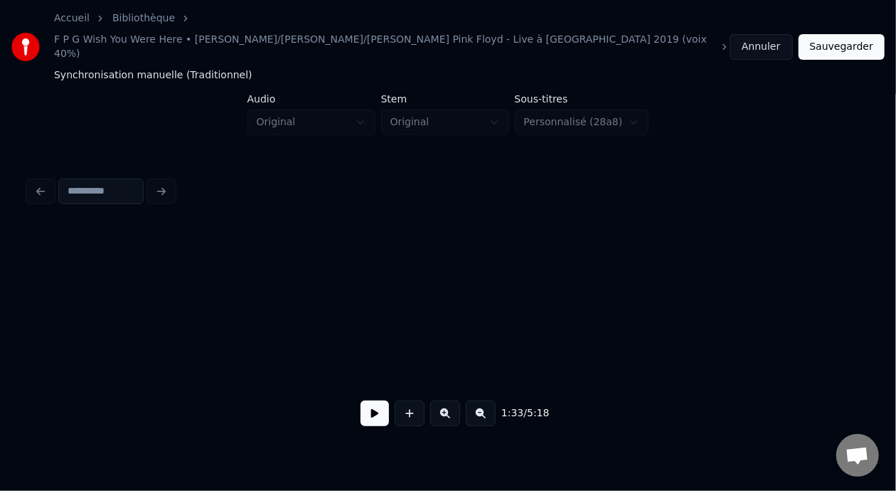
scroll to position [0, 0]
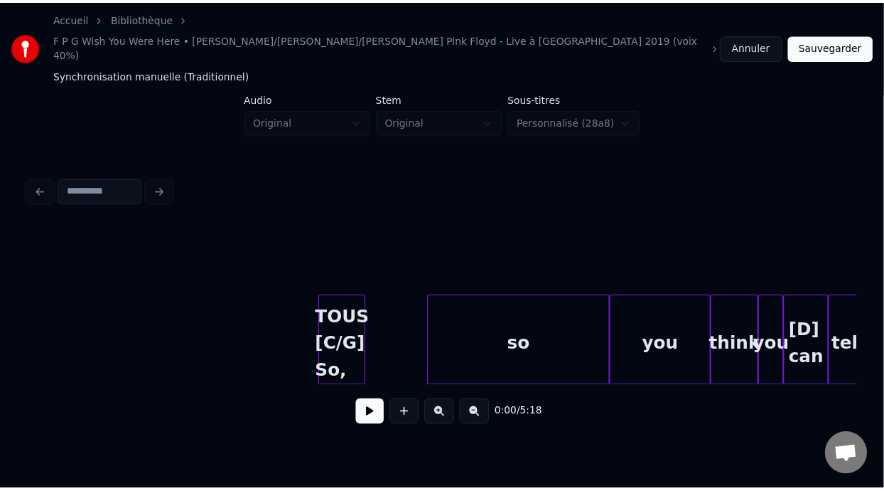
scroll to position [0, 12556]
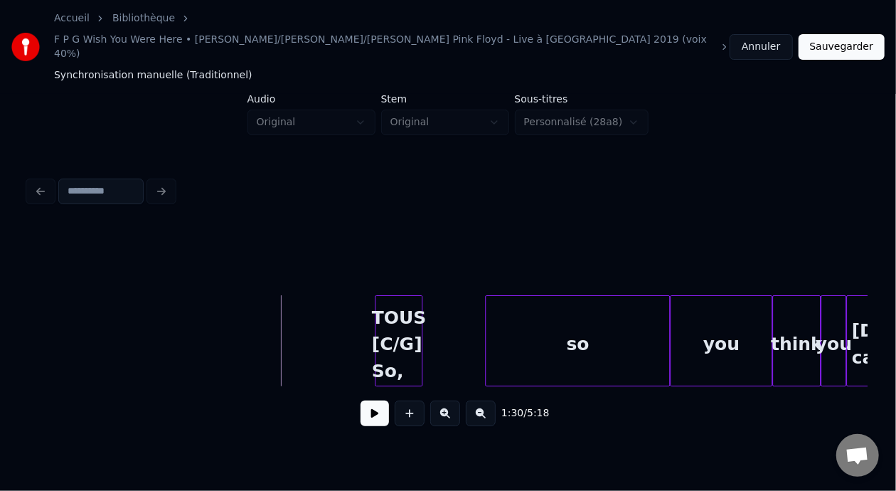
click at [360, 400] on button at bounding box center [374, 413] width 28 height 26
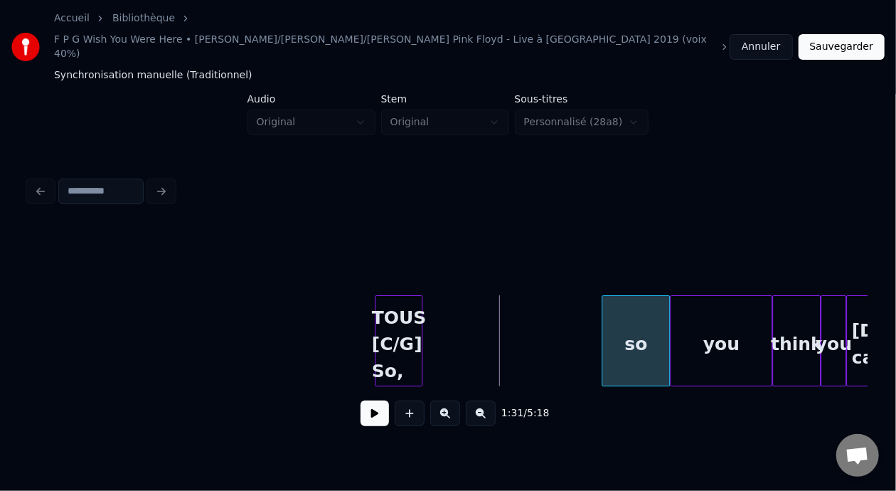
click at [605, 296] on div at bounding box center [604, 341] width 4 height 90
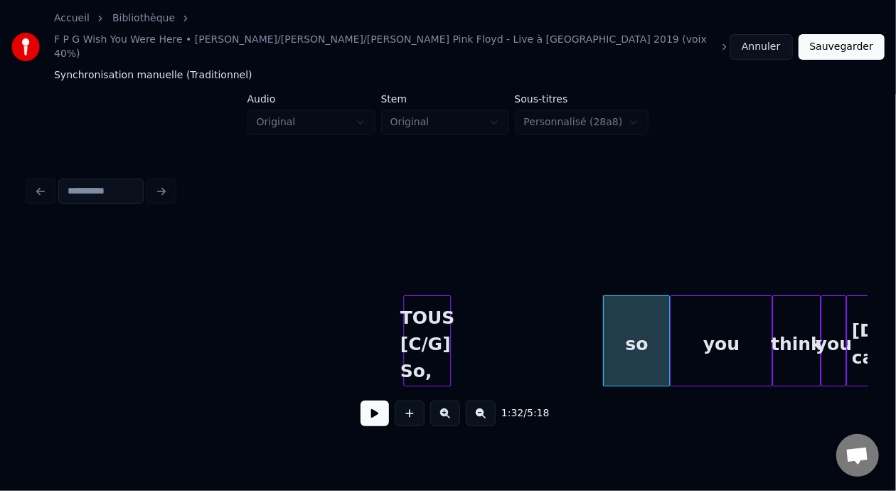
click at [422, 296] on div "TOUS [C/G] So," at bounding box center [427, 344] width 46 height 97
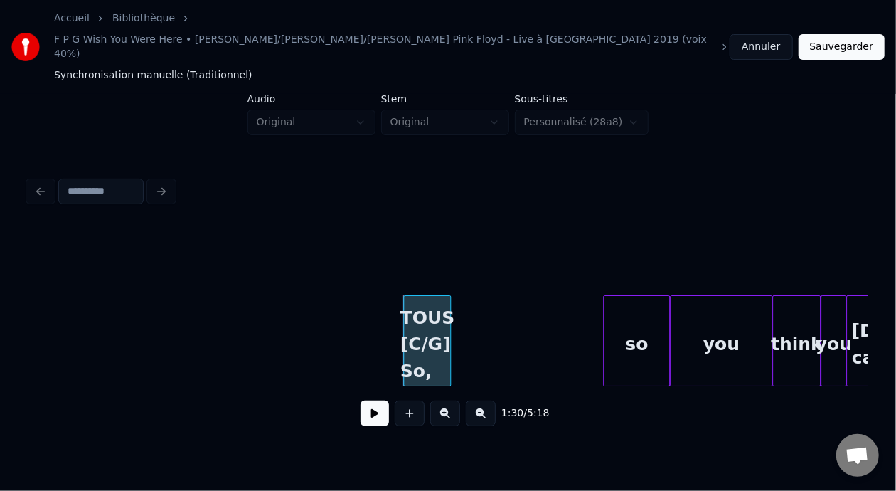
click at [449, 295] on div "TOUS [C/G] So," at bounding box center [427, 340] width 48 height 91
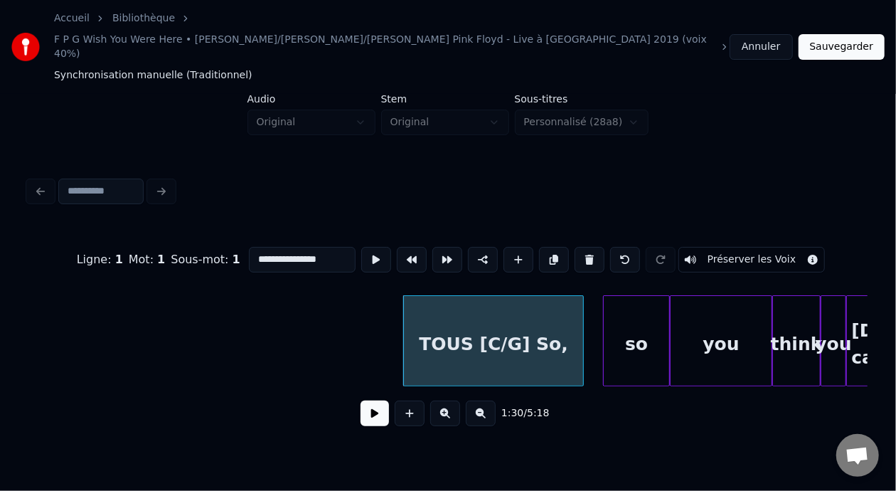
click at [582, 303] on div at bounding box center [581, 341] width 4 height 90
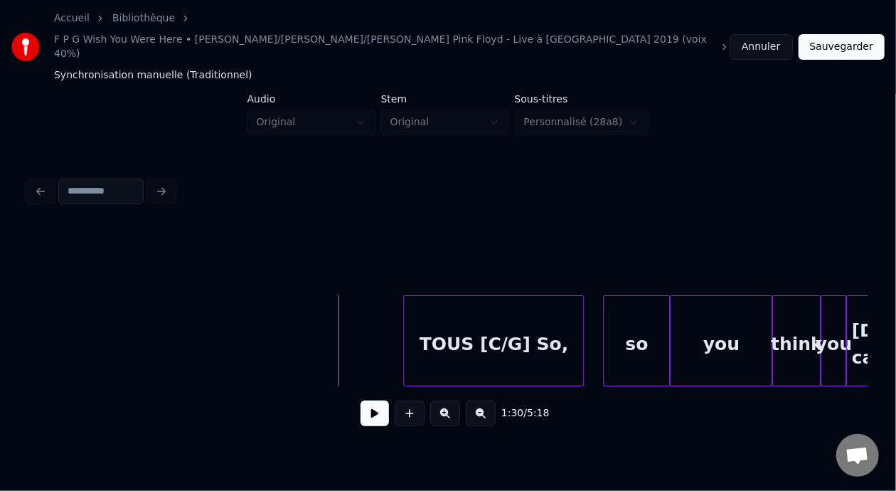
click at [364, 400] on button at bounding box center [374, 413] width 28 height 26
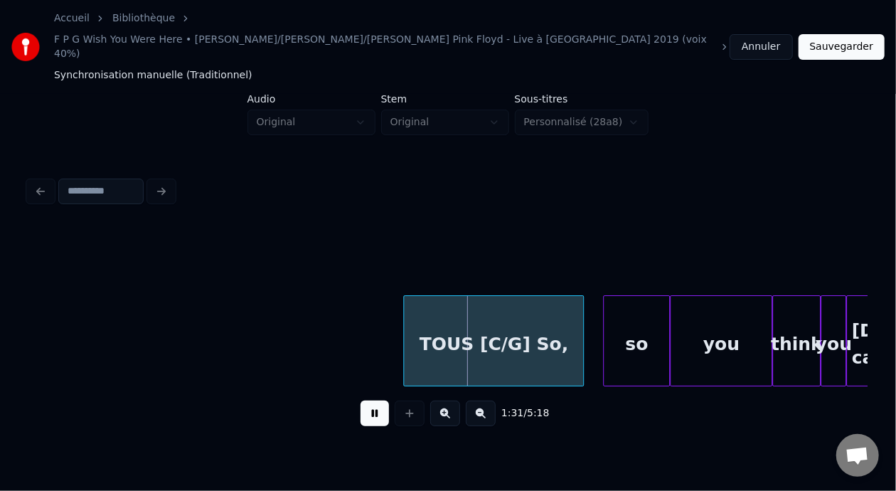
click at [364, 400] on button at bounding box center [374, 413] width 28 height 26
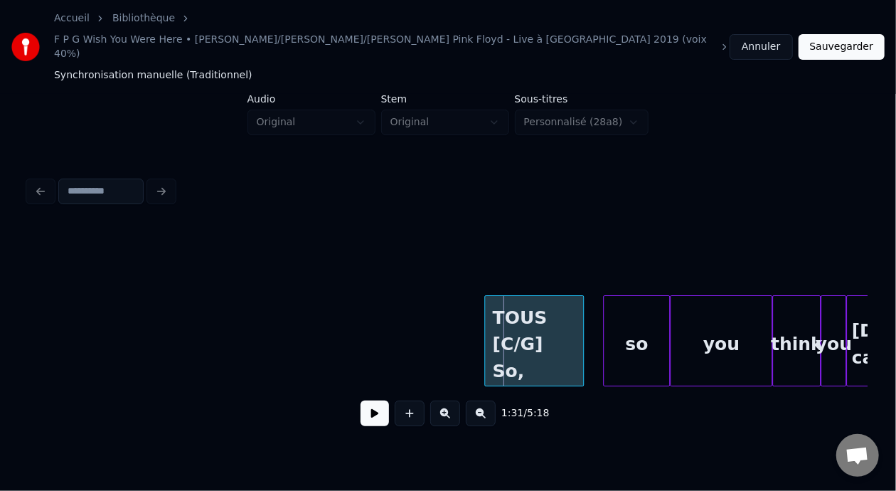
click at [486, 304] on div at bounding box center [487, 341] width 4 height 90
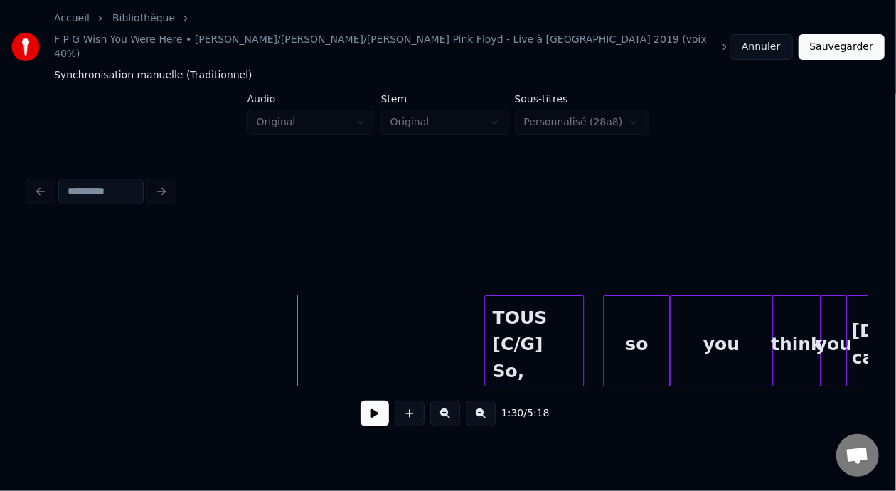
click at [369, 400] on button at bounding box center [374, 413] width 28 height 26
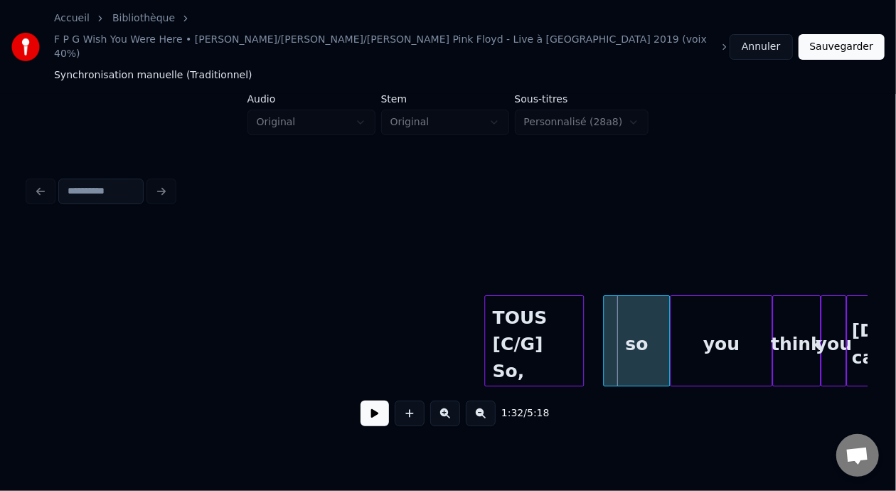
click at [369, 400] on button at bounding box center [374, 413] width 28 height 26
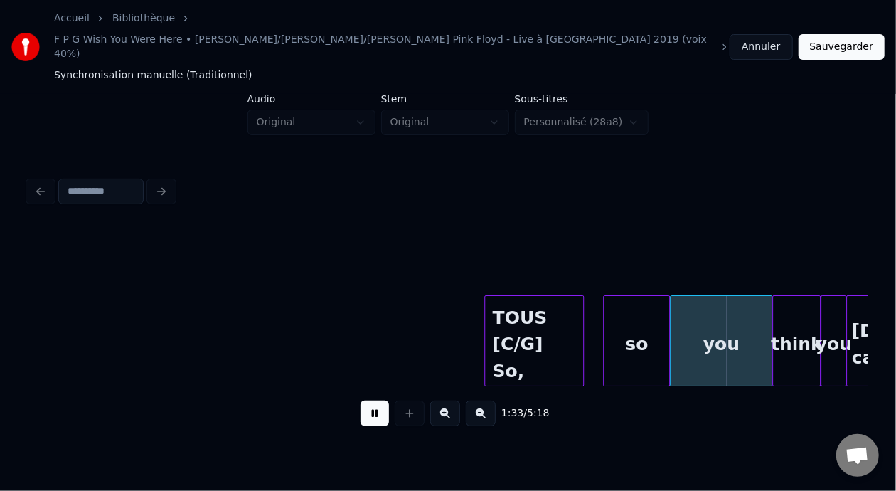
click at [369, 400] on button at bounding box center [374, 413] width 28 height 26
click at [637, 308] on div "so" at bounding box center [636, 344] width 65 height 97
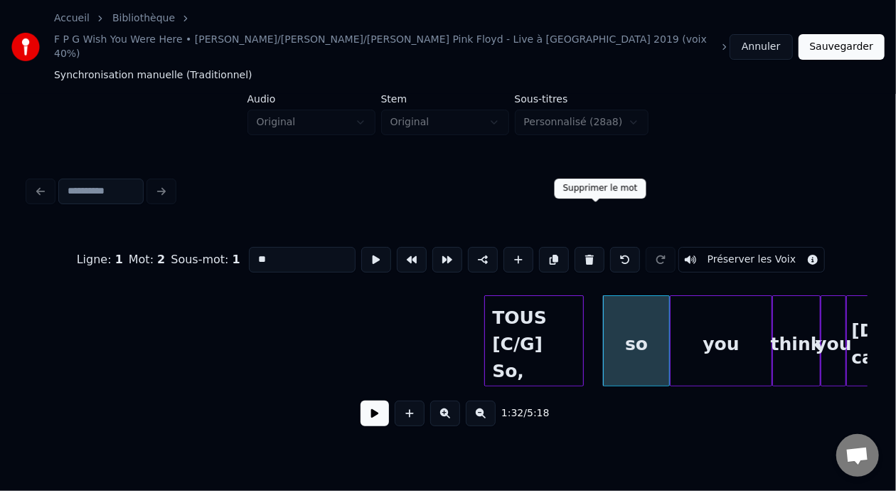
click at [594, 247] on button at bounding box center [589, 260] width 30 height 26
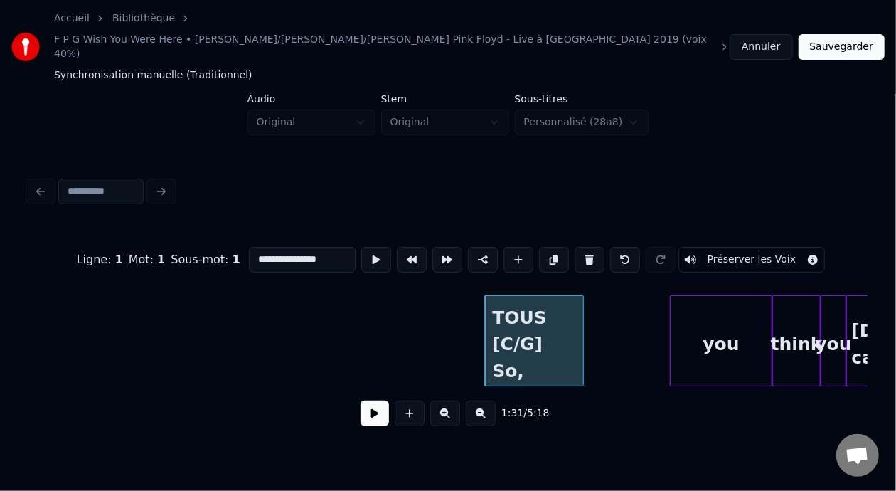
click at [697, 309] on div "you" at bounding box center [720, 344] width 101 height 97
type input "***"
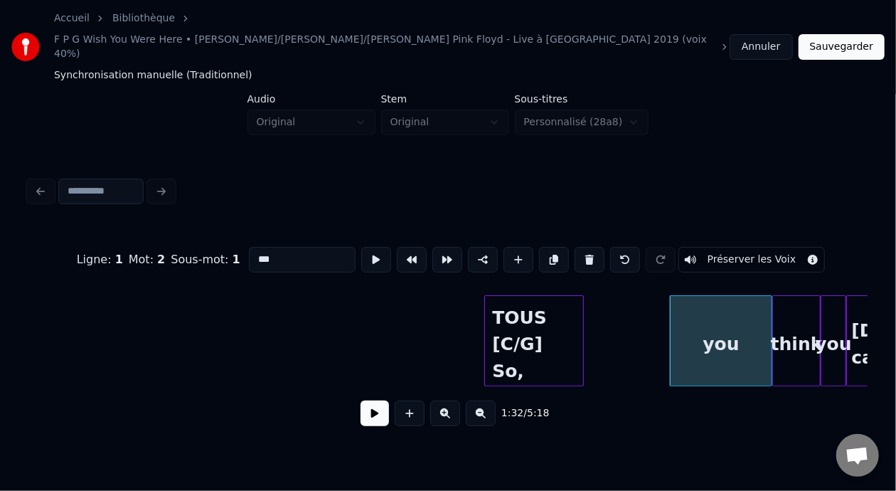
click at [697, 309] on div "you" at bounding box center [720, 344] width 101 height 97
click at [249, 247] on input "***" at bounding box center [302, 260] width 107 height 26
type input "******"
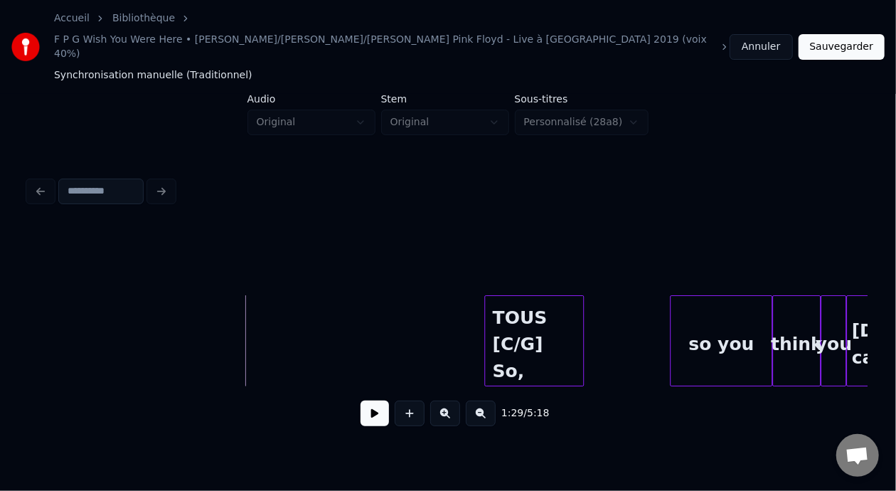
click at [368, 400] on button at bounding box center [374, 413] width 28 height 26
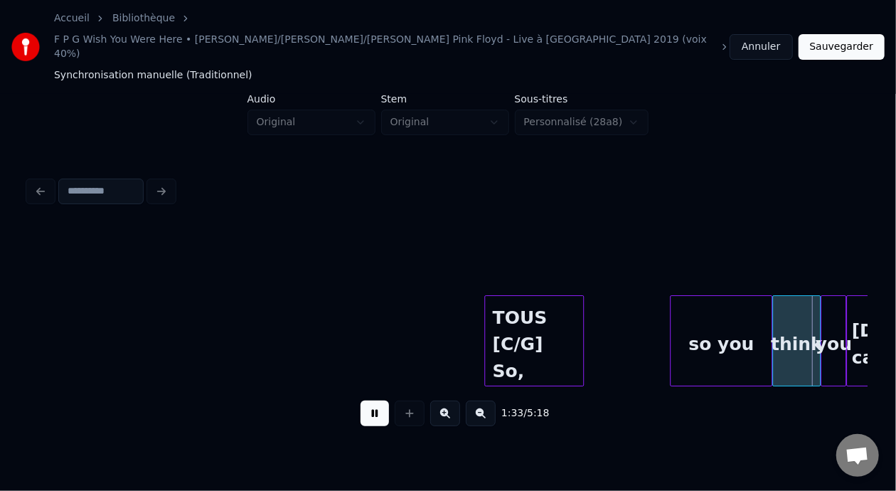
click at [368, 400] on button at bounding box center [374, 413] width 28 height 26
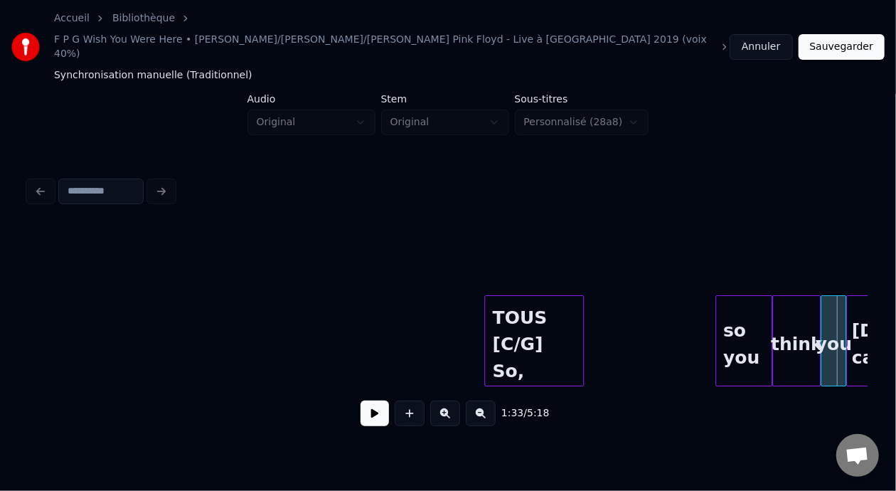
click at [717, 302] on div at bounding box center [718, 341] width 4 height 90
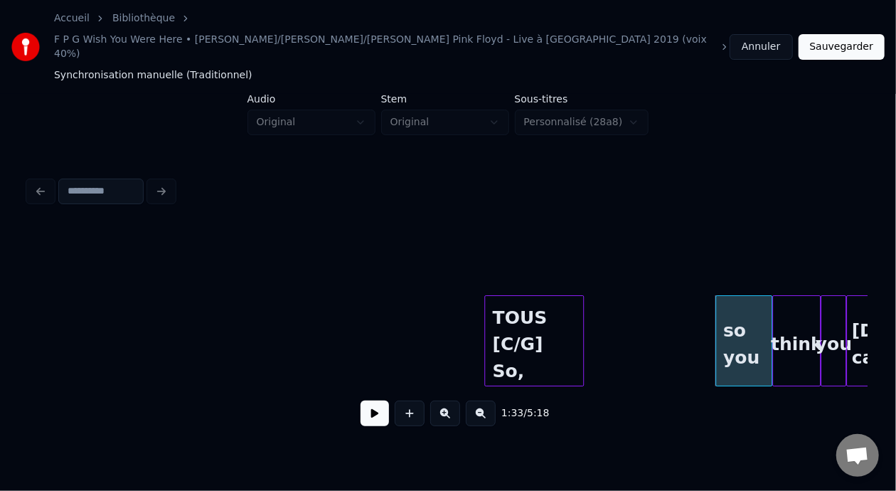
click at [850, 34] on button "Sauvegarder" at bounding box center [841, 47] width 86 height 26
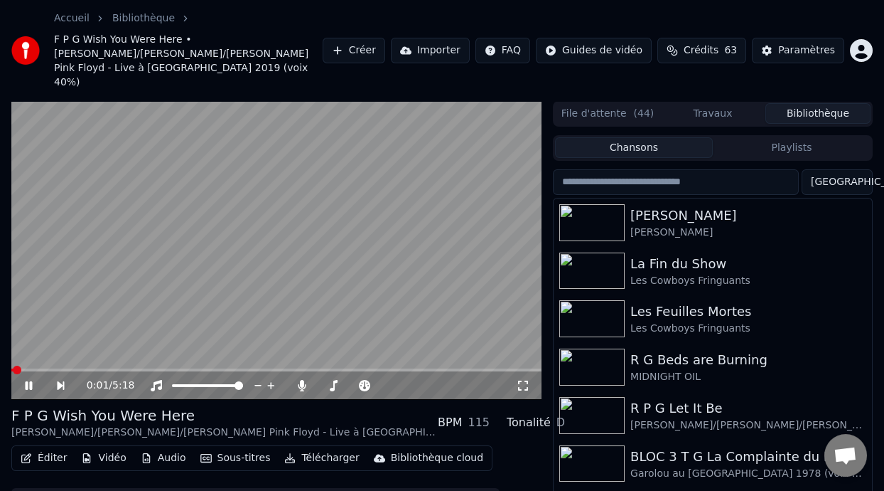
click at [29, 381] on icon at bounding box center [28, 385] width 7 height 9
click at [29, 380] on icon at bounding box center [28, 385] width 9 height 10
click at [105, 365] on span at bounding box center [106, 369] width 9 height 9
click at [29, 381] on icon at bounding box center [28, 385] width 7 height 9
click at [365, 380] on icon at bounding box center [364, 385] width 11 height 11
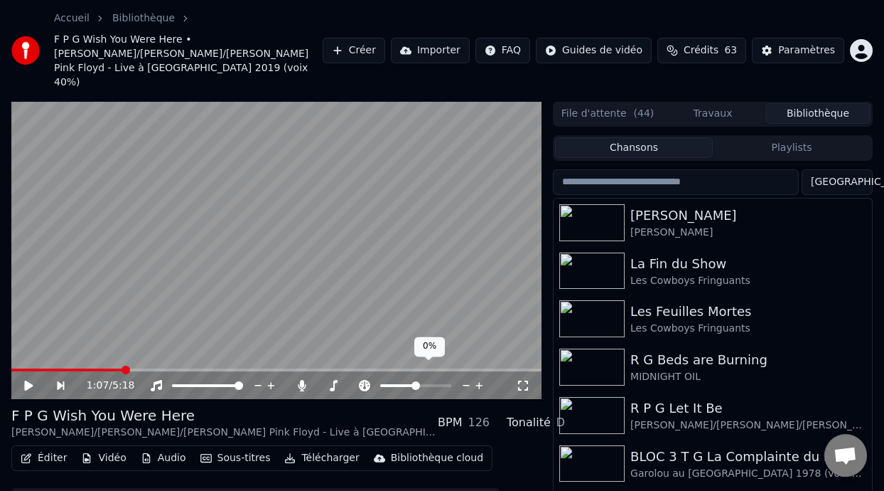
click at [365, 380] on icon at bounding box center [364, 385] width 11 height 11
click at [16, 368] on span at bounding box center [67, 369] width 112 height 3
click at [28, 380] on icon at bounding box center [39, 385] width 32 height 11
click at [99, 365] on span at bounding box center [101, 369] width 9 height 9
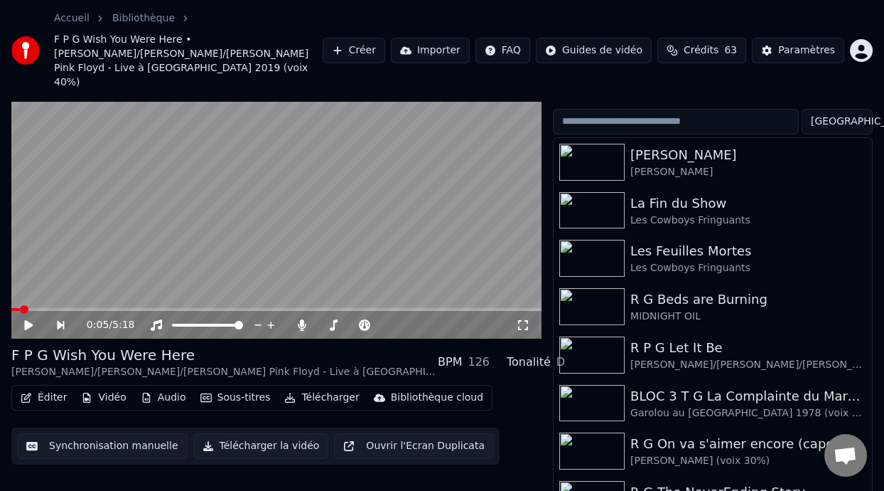
click at [18, 308] on span at bounding box center [15, 309] width 9 height 3
click at [48, 387] on button "Éditer" at bounding box center [44, 397] width 58 height 20
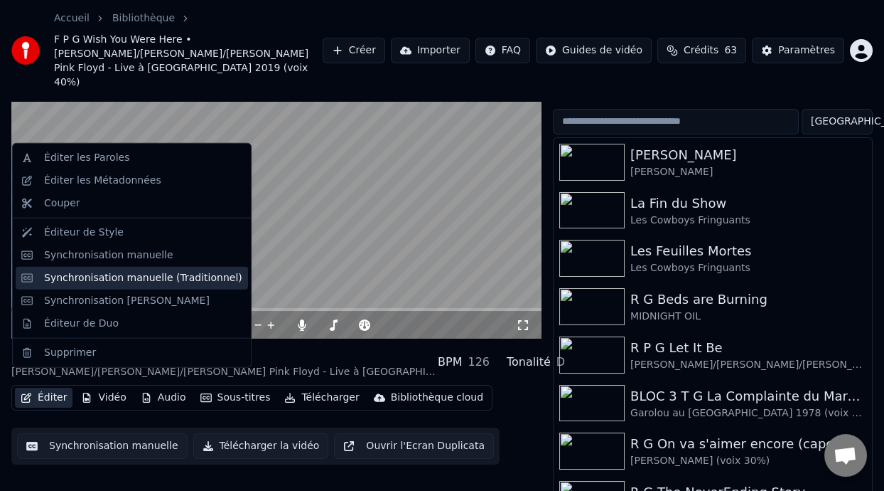
click at [193, 278] on div "Synchronisation manuelle (Traditionnel)" at bounding box center [143, 278] width 198 height 14
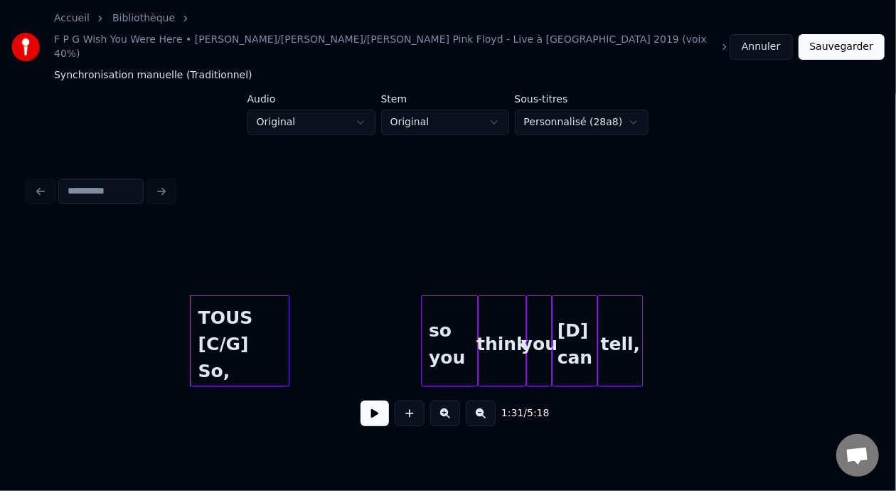
scroll to position [0, 12736]
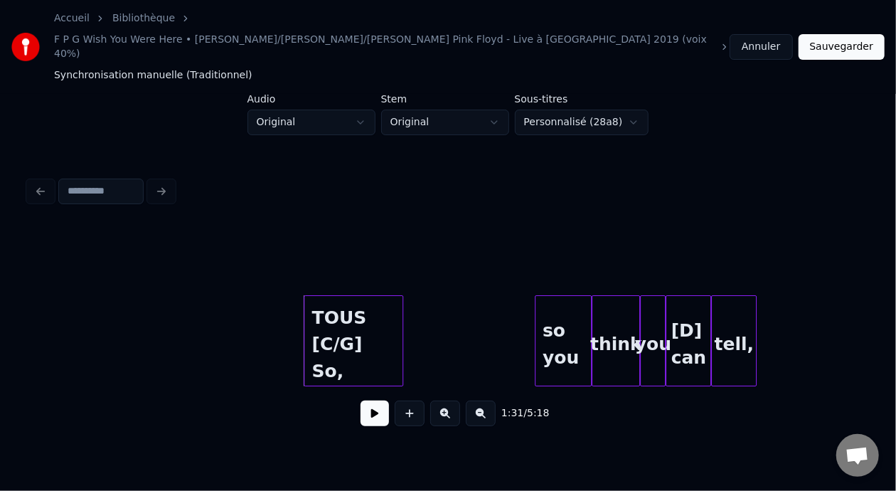
click at [366, 400] on button at bounding box center [374, 413] width 28 height 26
click at [552, 299] on div at bounding box center [554, 341] width 4 height 90
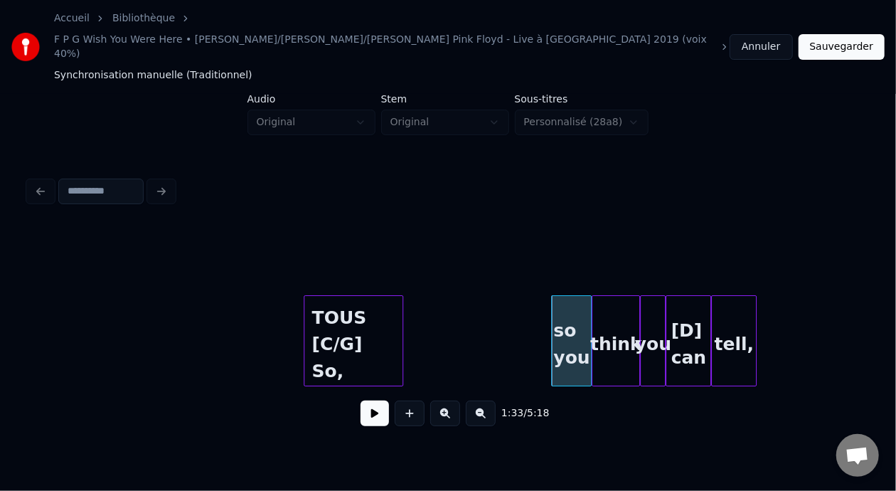
click at [486, 400] on button at bounding box center [481, 413] width 30 height 26
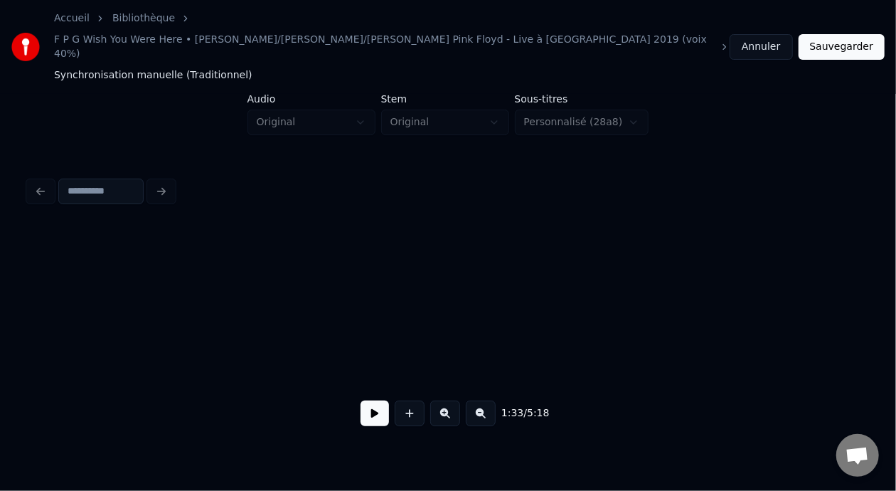
scroll to position [0, 9421]
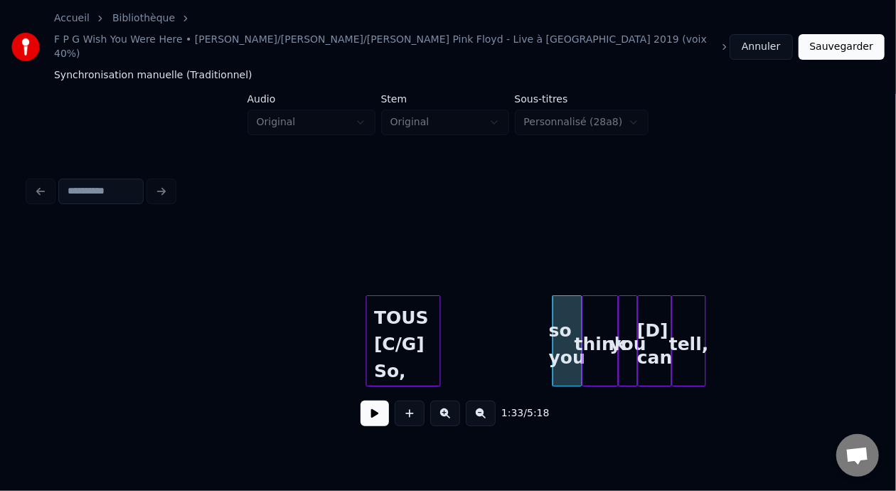
click at [457, 400] on button at bounding box center [445, 413] width 30 height 26
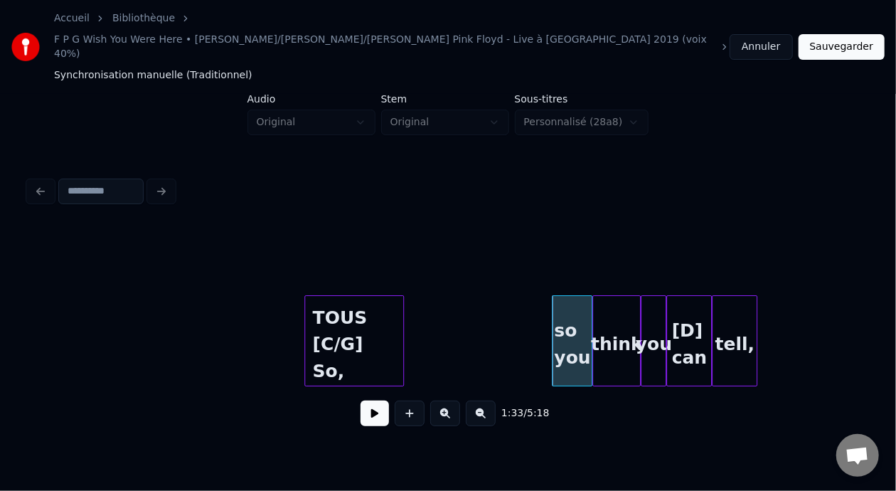
click at [457, 400] on button at bounding box center [445, 413] width 30 height 26
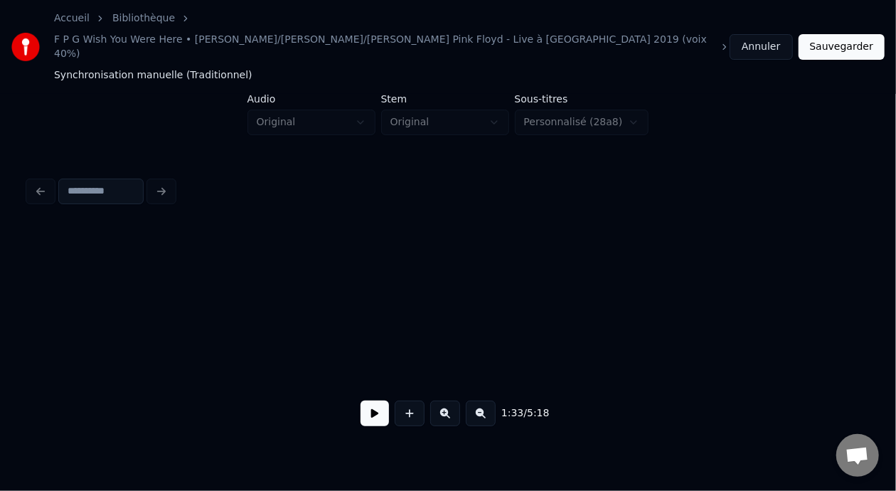
scroll to position [0, 16051]
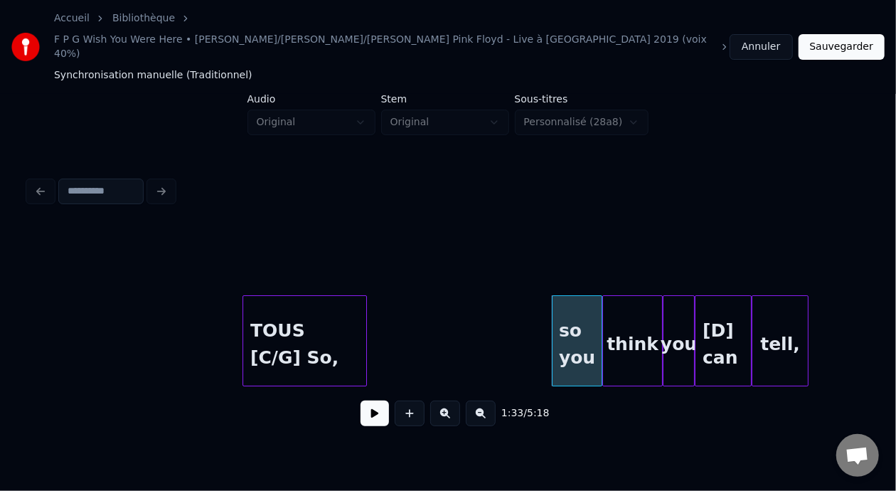
click at [457, 400] on button at bounding box center [445, 413] width 30 height 26
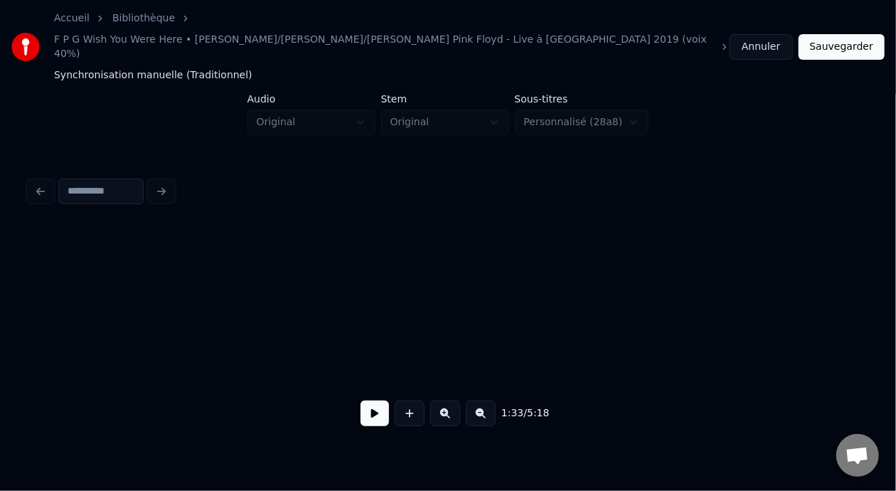
scroll to position [0, 19366]
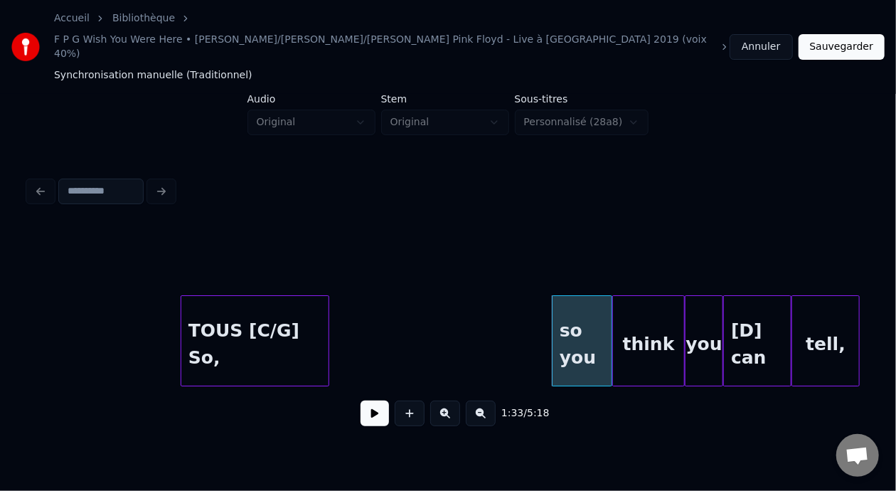
click at [370, 400] on button at bounding box center [374, 413] width 28 height 26
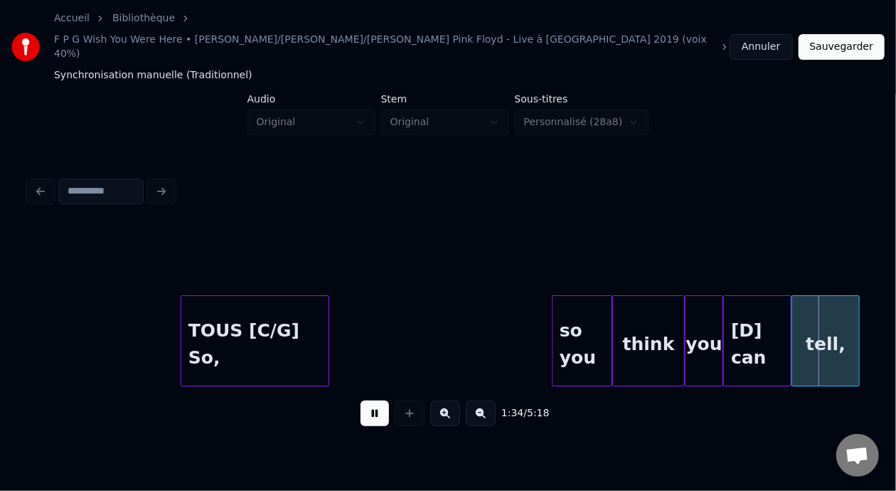
click at [370, 400] on button at bounding box center [374, 413] width 28 height 26
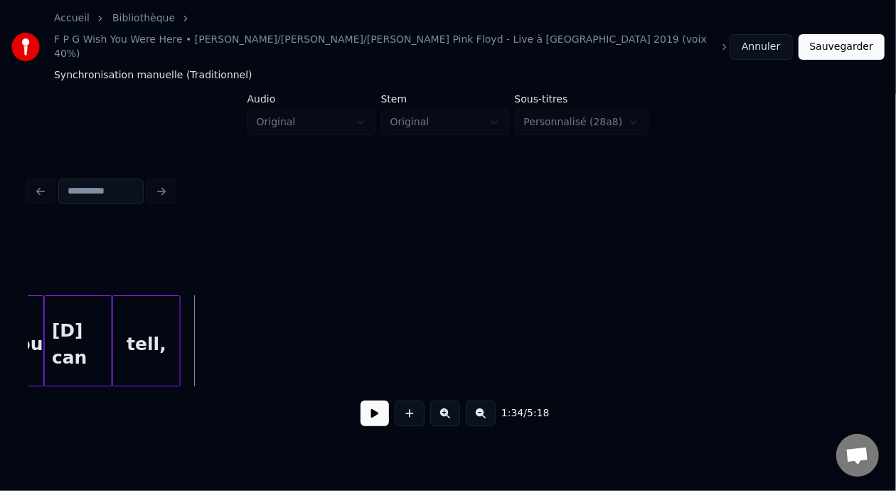
scroll to position [0, 19978]
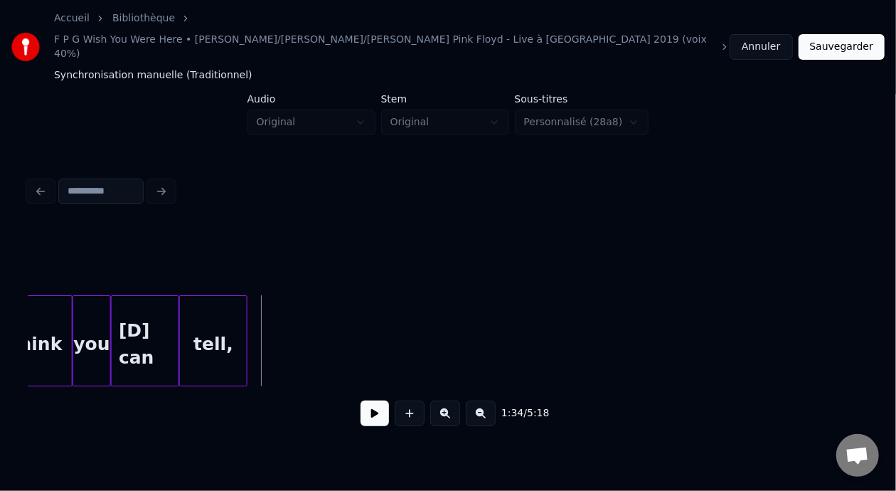
click at [220, 299] on div "tell," at bounding box center [213, 344] width 67 height 97
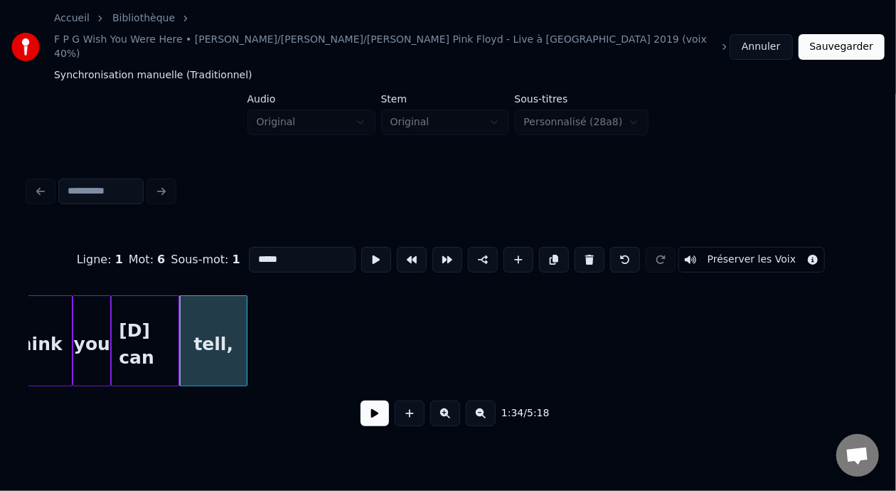
click at [368, 400] on button at bounding box center [374, 413] width 28 height 26
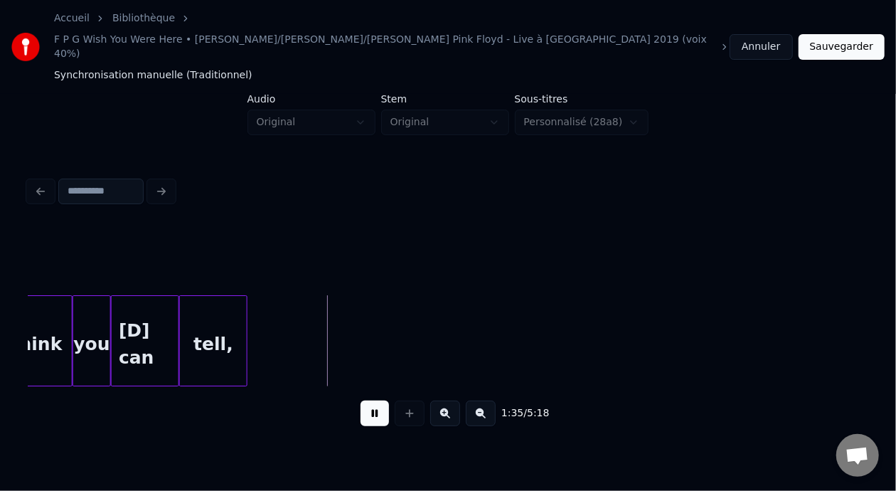
click at [368, 400] on button at bounding box center [374, 413] width 28 height 26
click at [322, 304] on div at bounding box center [320, 341] width 4 height 90
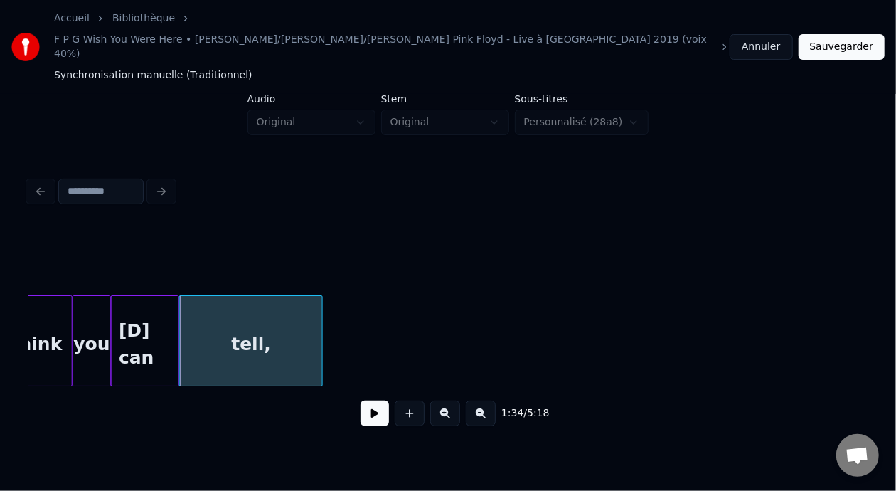
click at [495, 400] on button at bounding box center [481, 413] width 30 height 26
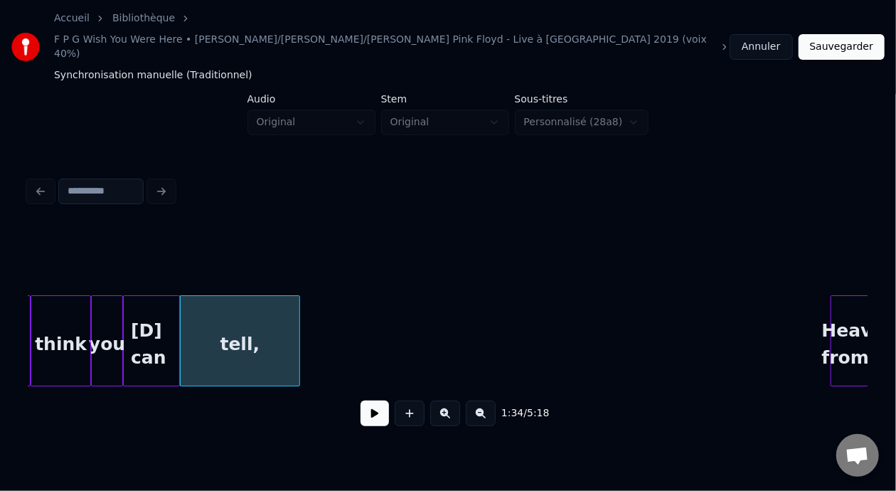
click at [495, 400] on button at bounding box center [481, 413] width 30 height 26
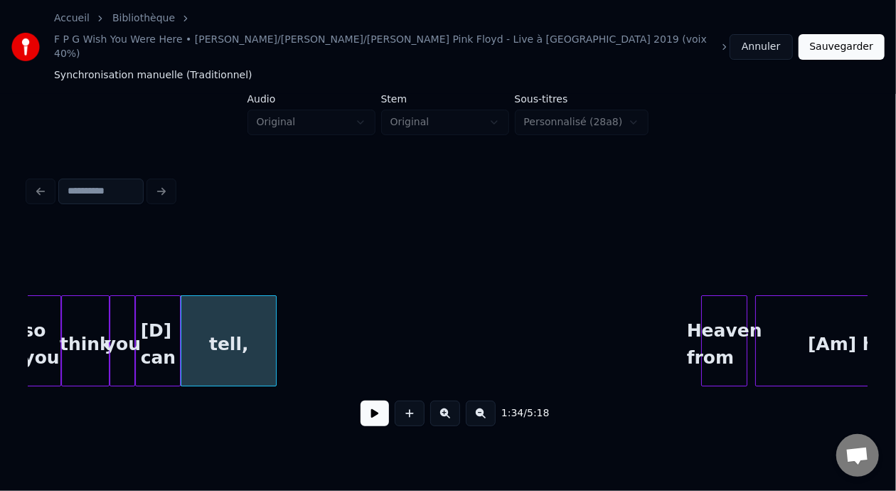
click at [495, 400] on button at bounding box center [481, 413] width 30 height 26
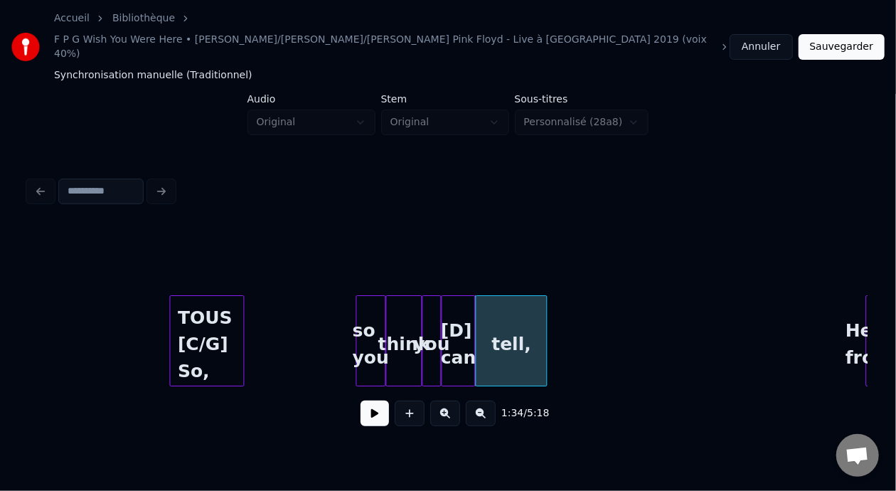
scroll to position [0, 9570]
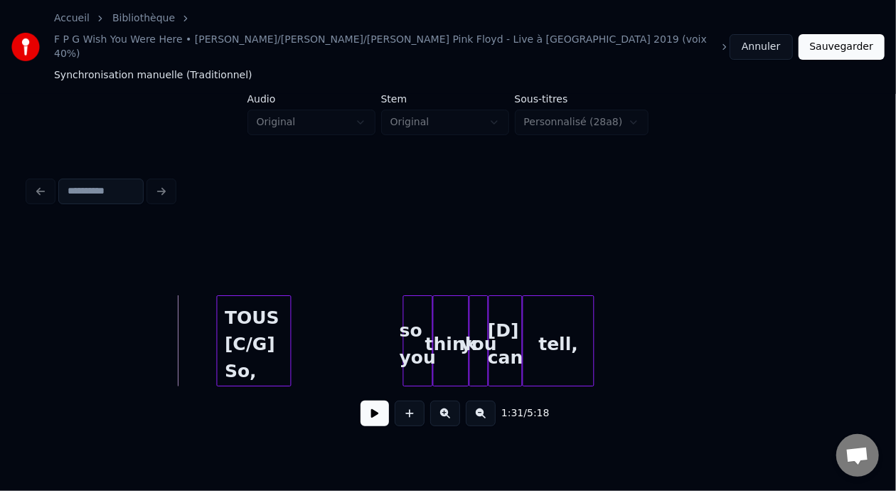
click at [365, 400] on button at bounding box center [374, 413] width 28 height 26
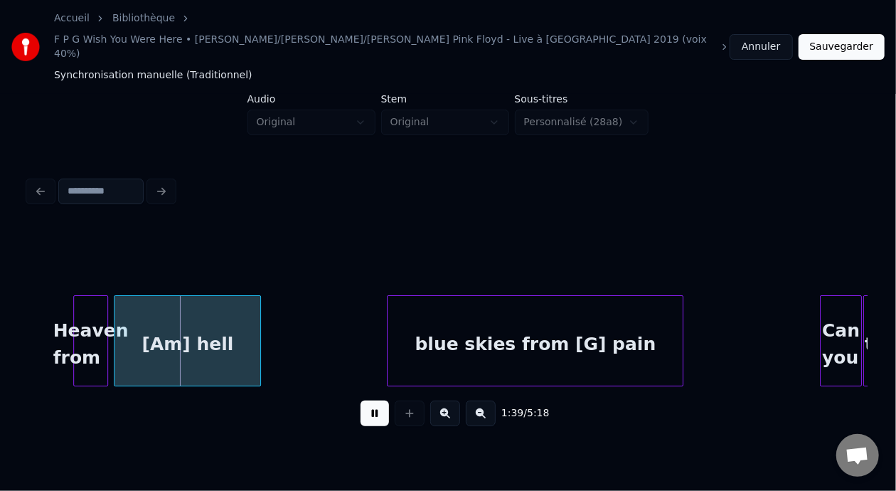
click at [362, 400] on button at bounding box center [374, 413] width 28 height 26
click at [26, 299] on div "1:39 / 5:18" at bounding box center [448, 305] width 850 height 282
click at [21, 301] on div "Accueil Bibliothèque F P G Wish You Were Here • Guillaume/Francois/Bernard - DA…" at bounding box center [448, 226] width 896 height 452
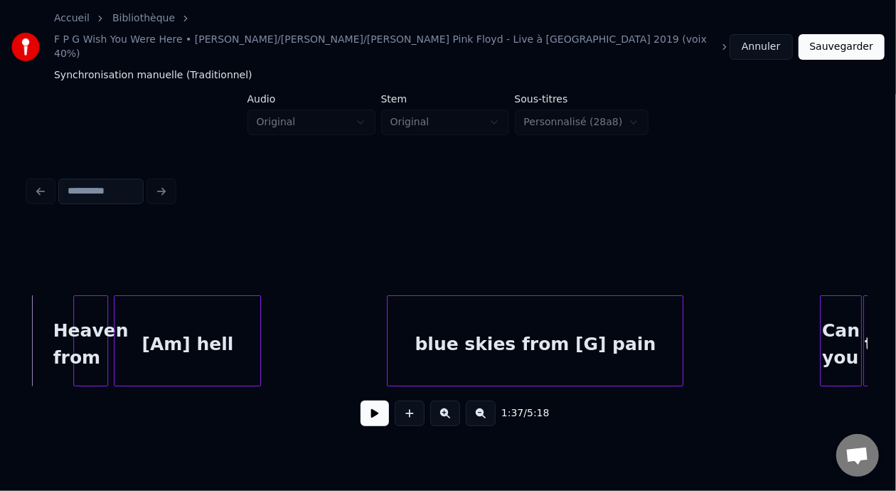
click at [362, 400] on button at bounding box center [374, 413] width 28 height 26
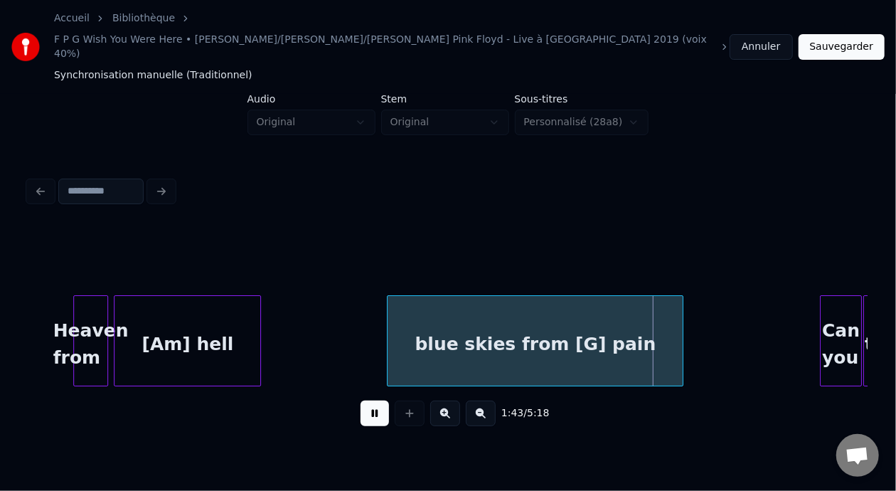
click at [371, 400] on button at bounding box center [374, 413] width 28 height 26
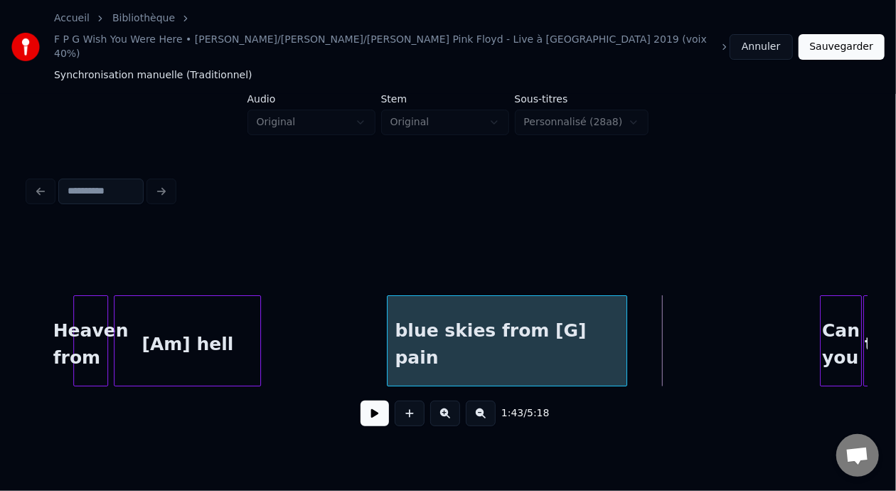
click at [625, 296] on div at bounding box center [624, 341] width 4 height 90
click at [373, 400] on button at bounding box center [374, 413] width 28 height 26
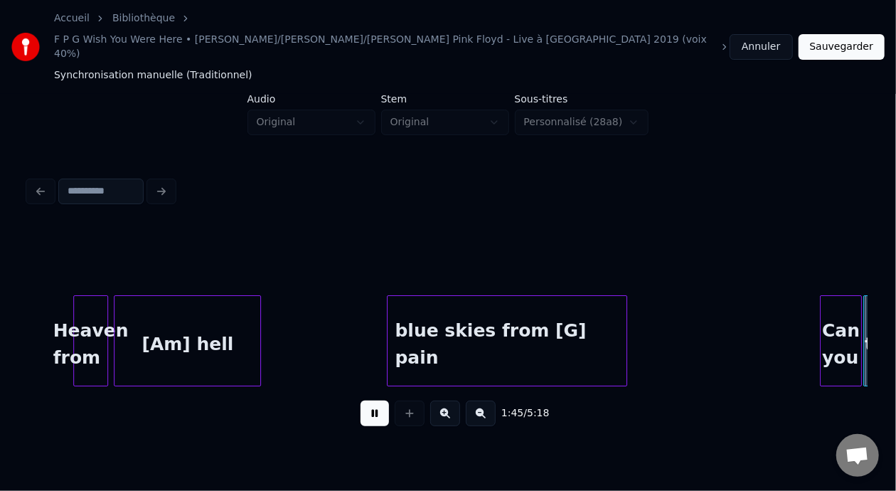
scroll to position [0, 11249]
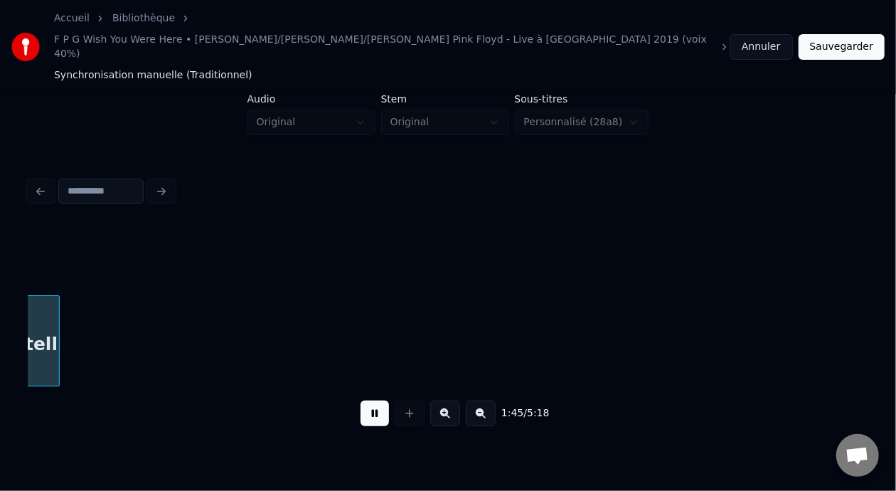
click at [373, 400] on button at bounding box center [374, 413] width 28 height 26
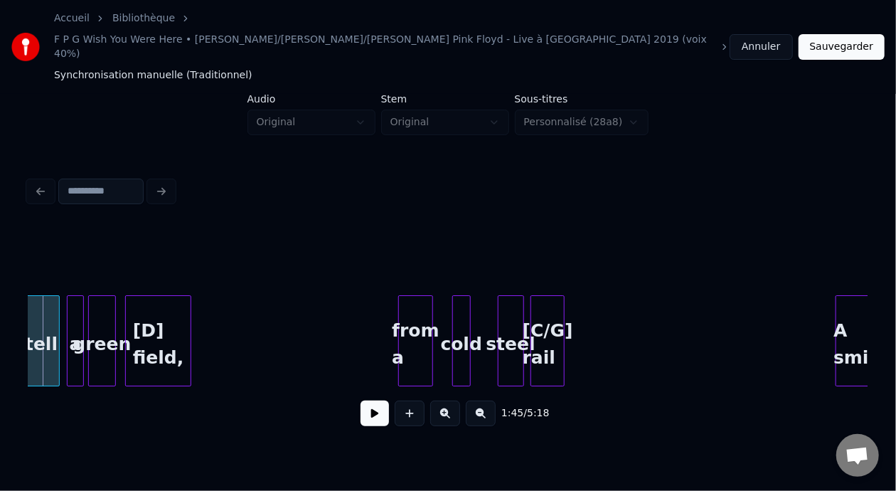
click at [373, 400] on button at bounding box center [374, 413] width 28 height 26
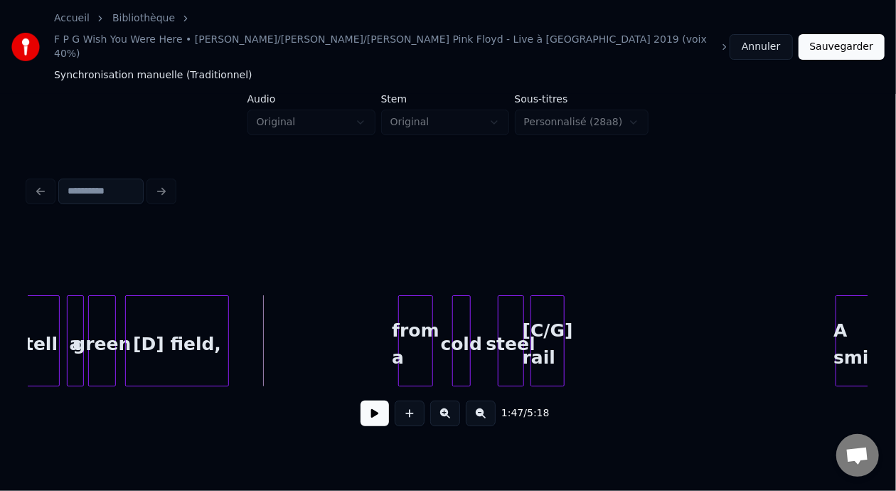
click at [227, 304] on div at bounding box center [226, 341] width 4 height 90
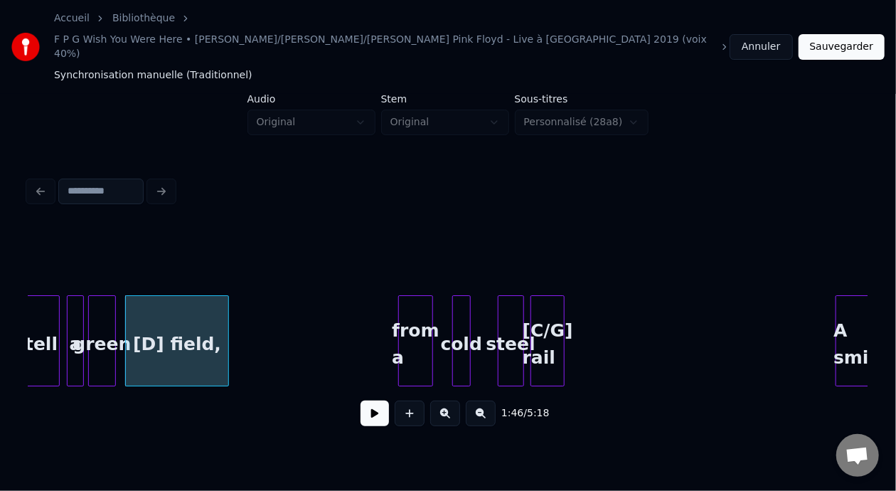
click at [100, 296] on div "green" at bounding box center [102, 344] width 26 height 97
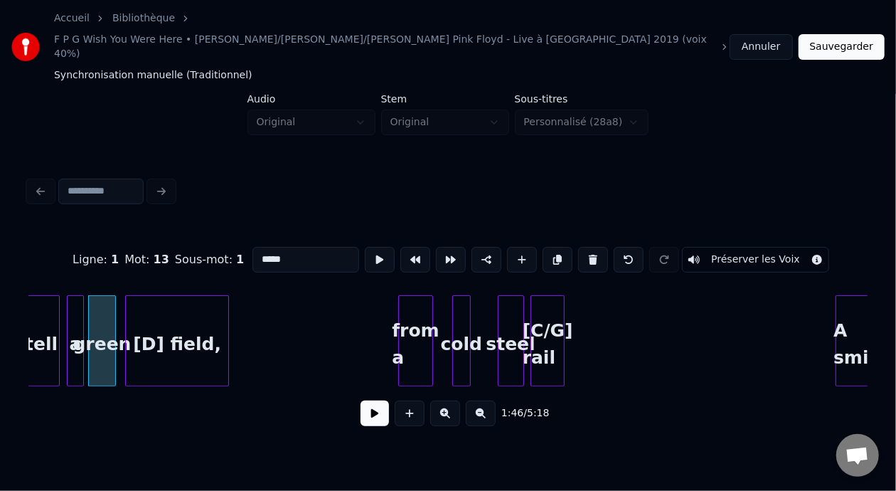
click at [361, 400] on button at bounding box center [374, 413] width 28 height 26
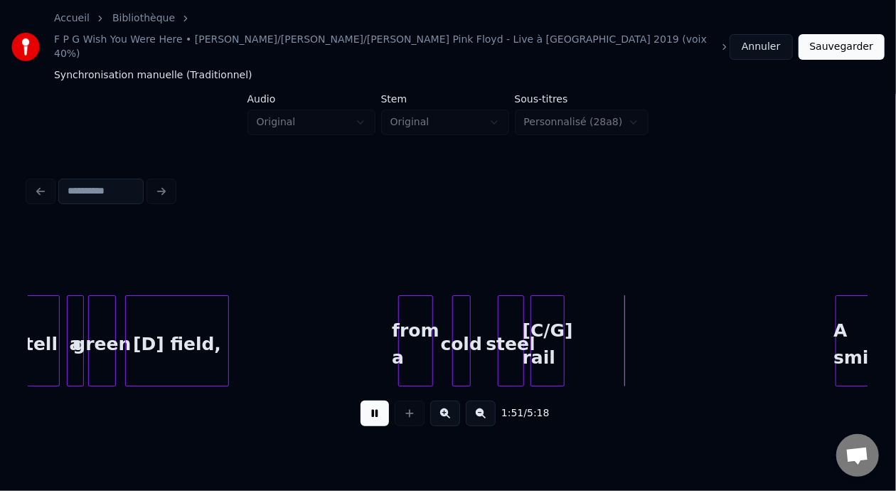
click at [361, 400] on button at bounding box center [374, 413] width 28 height 26
click at [636, 310] on div at bounding box center [636, 341] width 4 height 90
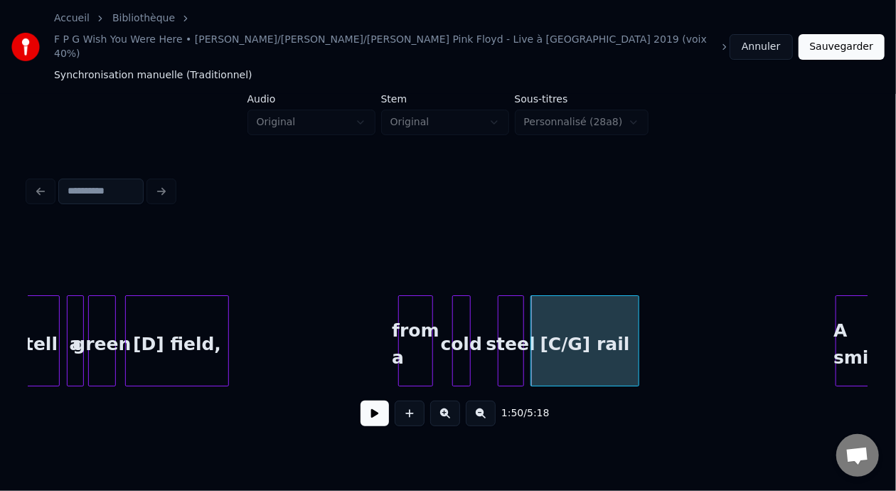
click at [350, 397] on div "1:50 / 5:18" at bounding box center [448, 412] width 816 height 31
click at [377, 400] on button at bounding box center [374, 413] width 28 height 26
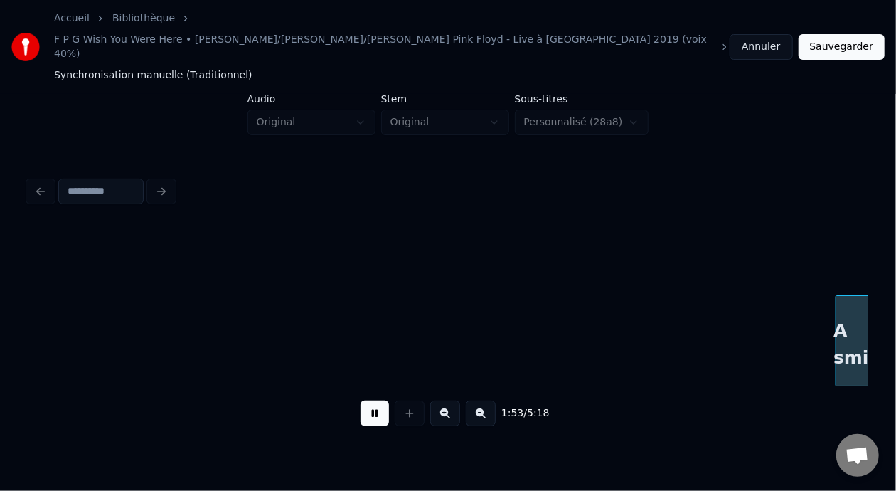
scroll to position [0, 12089]
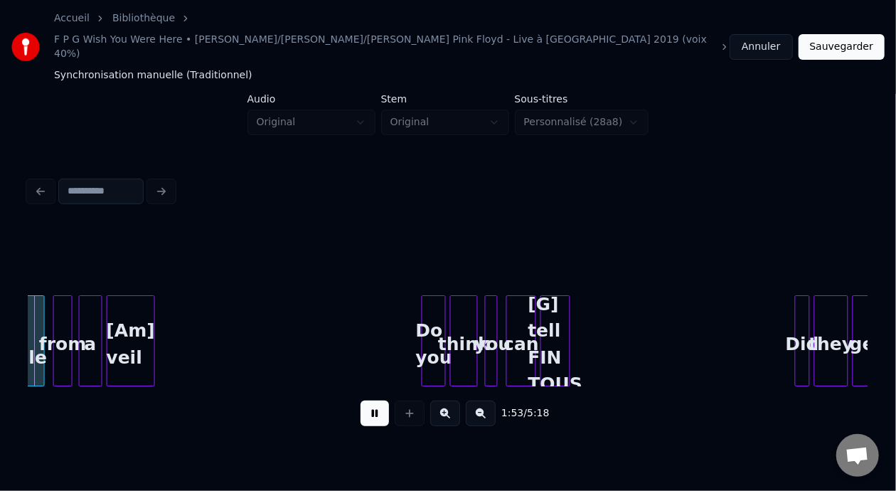
click at [377, 400] on button at bounding box center [374, 413] width 28 height 26
click at [171, 305] on div at bounding box center [171, 341] width 4 height 90
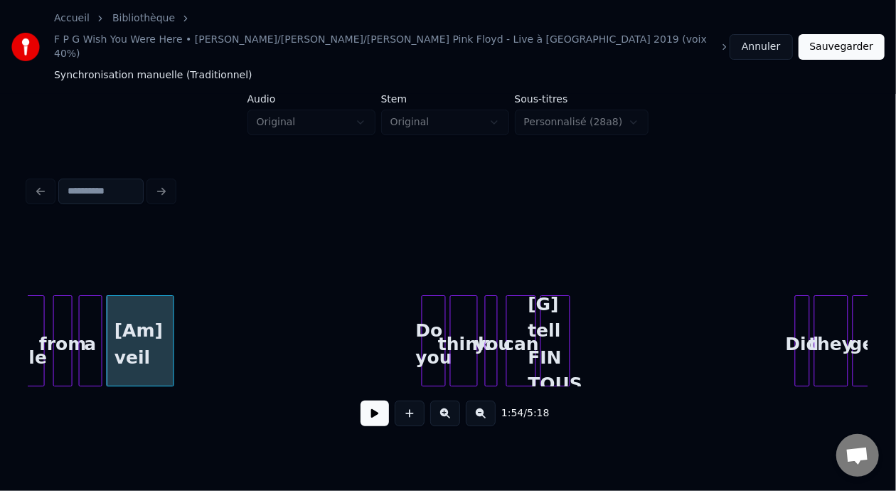
click at [370, 400] on button at bounding box center [374, 413] width 28 height 26
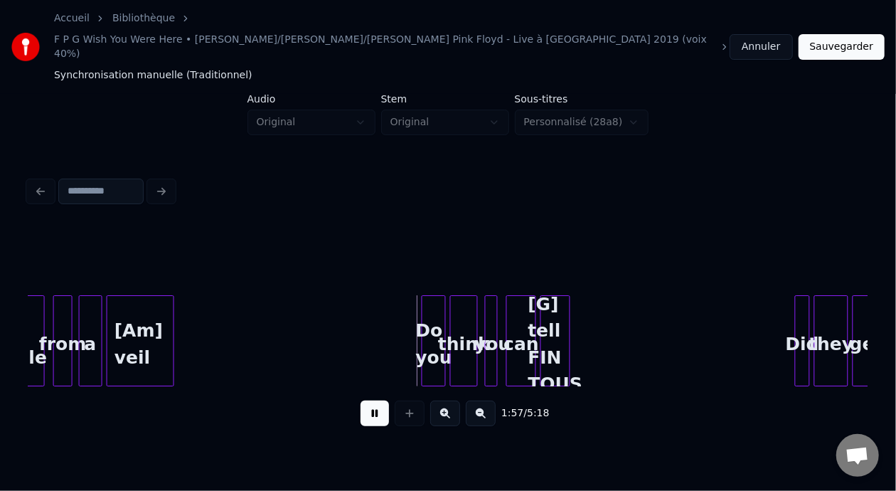
click at [370, 400] on button at bounding box center [374, 413] width 28 height 26
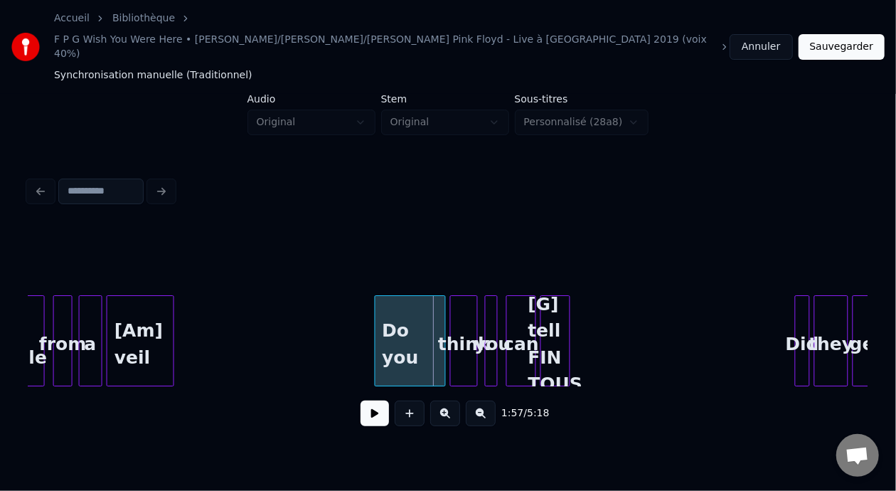
click at [377, 302] on div at bounding box center [377, 341] width 4 height 90
click at [369, 400] on button at bounding box center [374, 413] width 28 height 26
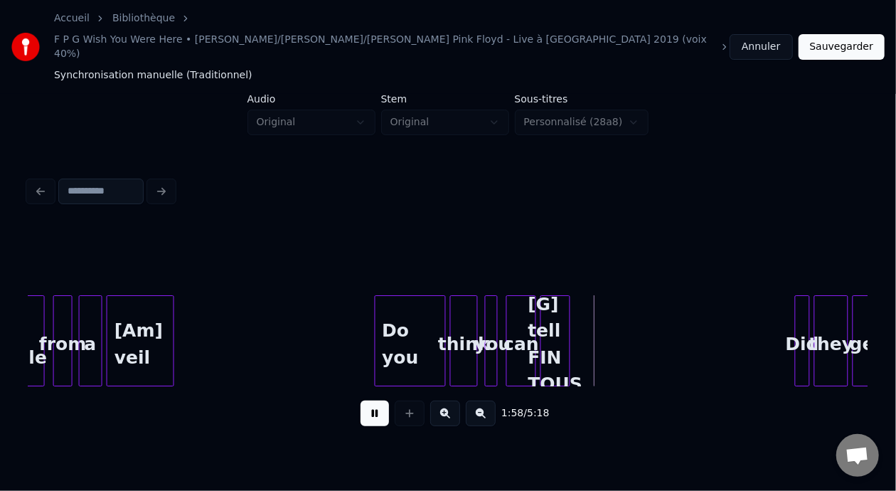
click at [369, 400] on button at bounding box center [374, 413] width 28 height 26
click at [548, 303] on div "[G] tell FIN TOUS" at bounding box center [555, 344] width 28 height 97
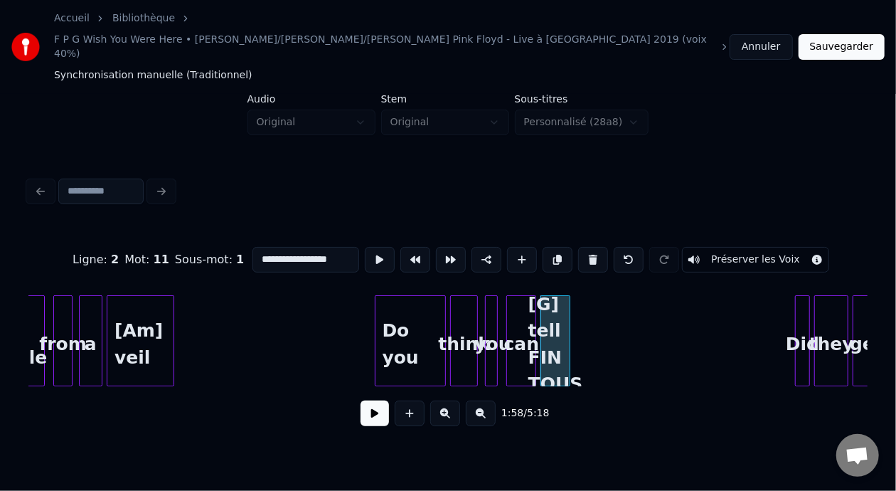
click at [366, 400] on button at bounding box center [374, 413] width 28 height 26
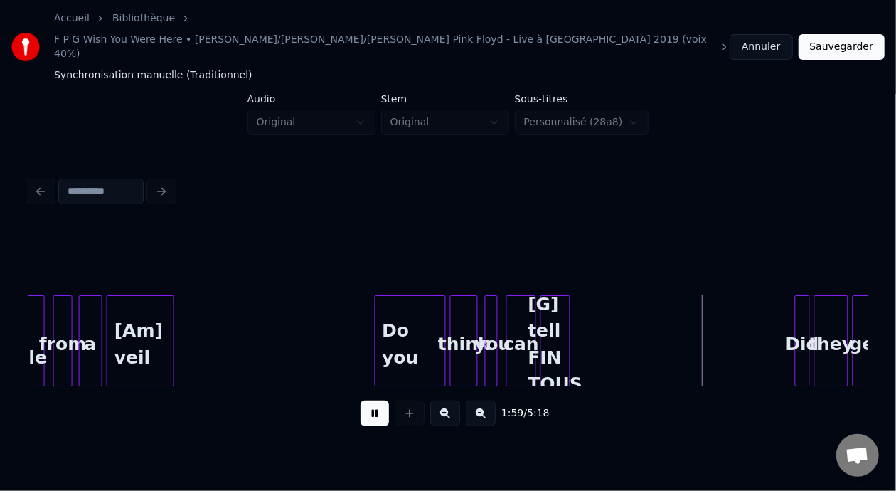
click at [366, 400] on button at bounding box center [374, 413] width 28 height 26
click at [402, 296] on div "Do you" at bounding box center [410, 344] width 70 height 97
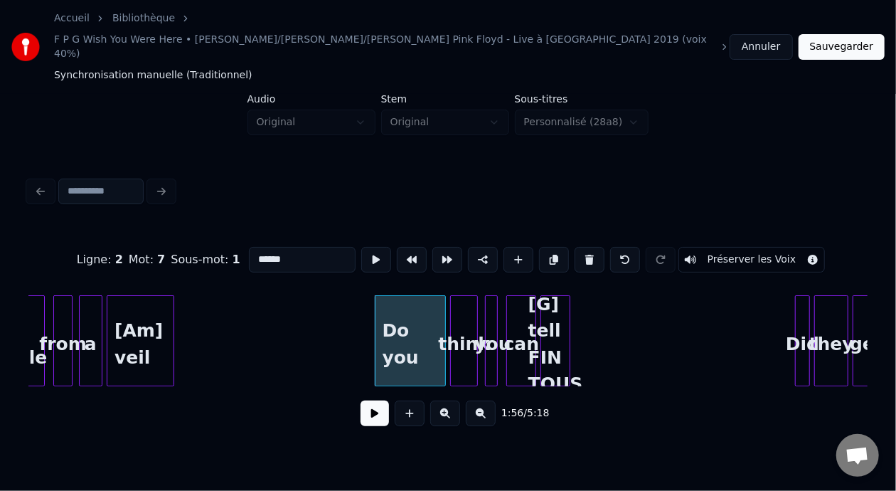
click at [374, 400] on button at bounding box center [374, 413] width 28 height 26
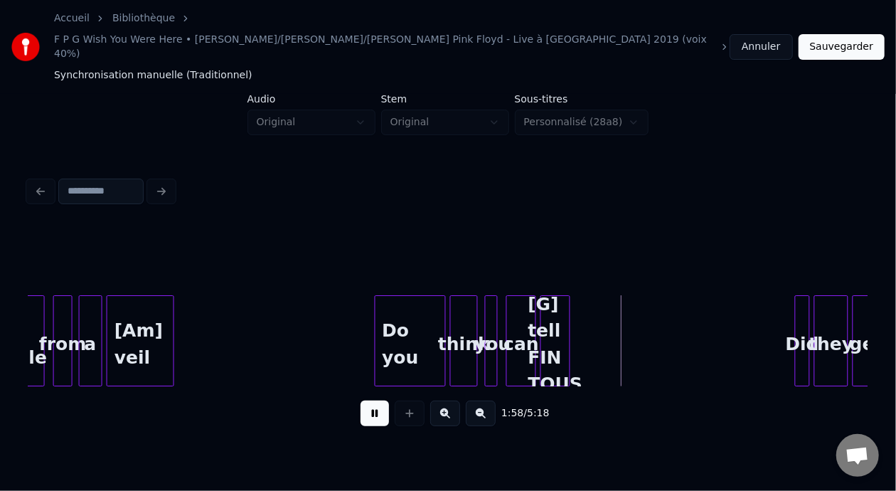
click at [374, 400] on button at bounding box center [374, 413] width 28 height 26
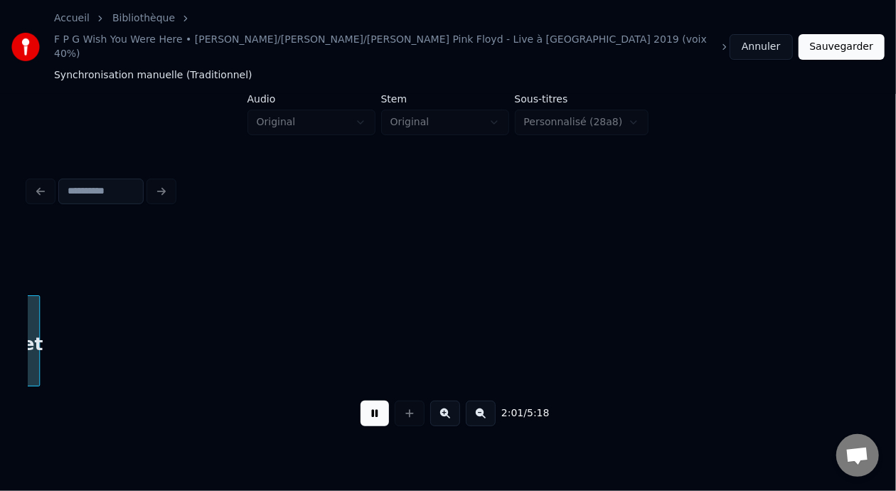
click at [374, 400] on button at bounding box center [374, 413] width 28 height 26
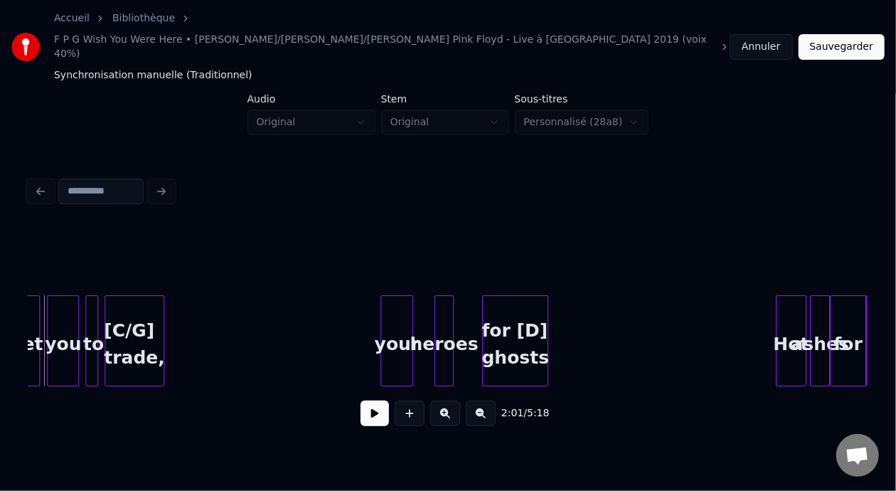
click at [374, 400] on button at bounding box center [374, 413] width 28 height 26
click at [208, 299] on div at bounding box center [209, 341] width 4 height 90
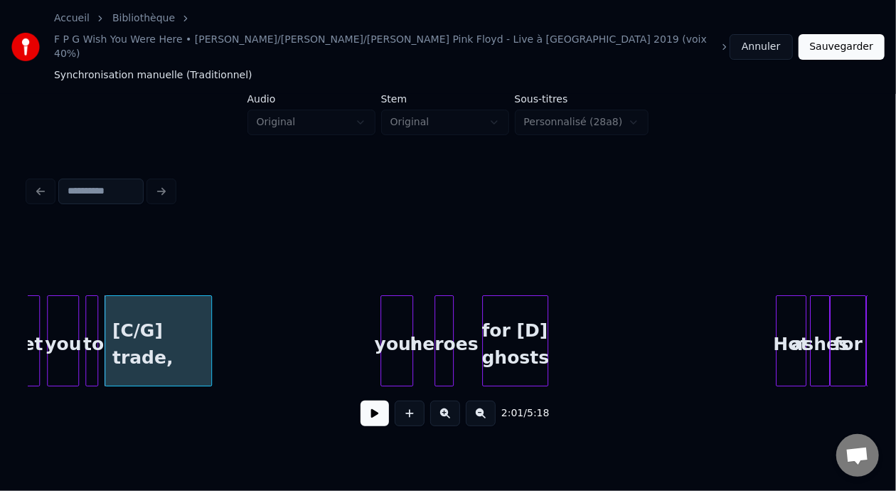
click at [368, 400] on button at bounding box center [374, 413] width 28 height 26
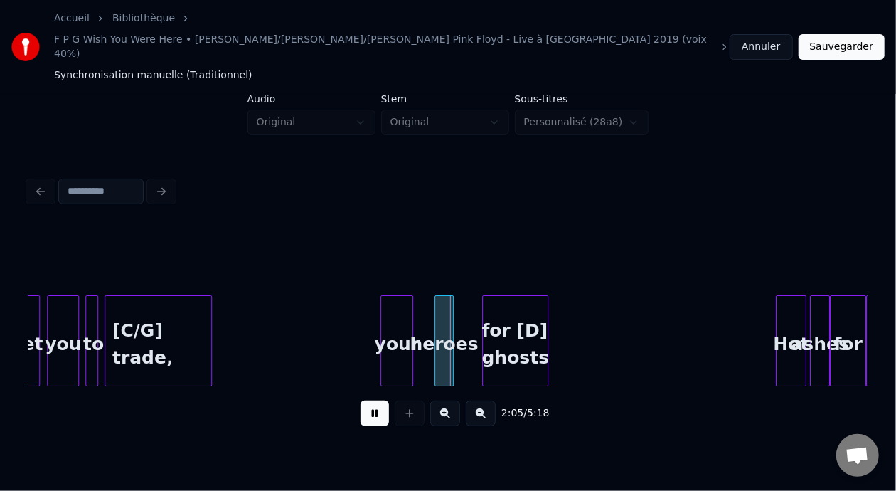
click at [368, 400] on button at bounding box center [374, 413] width 28 height 26
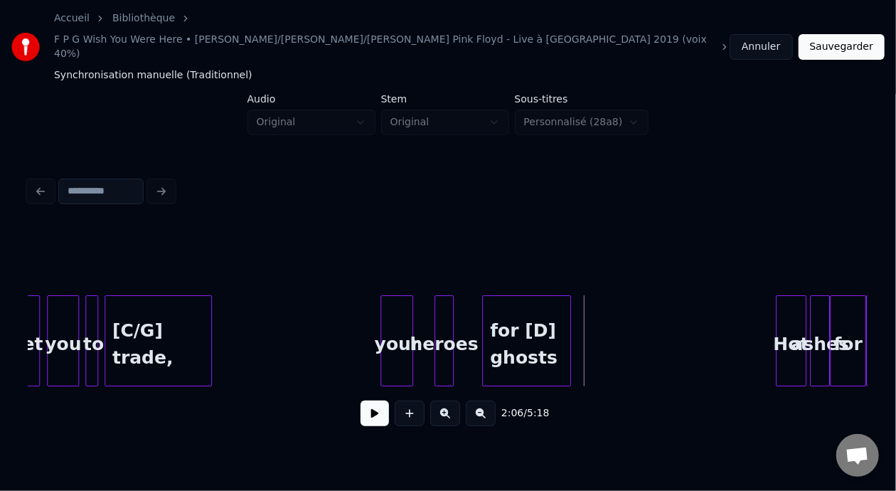
click at [567, 299] on div at bounding box center [568, 341] width 4 height 90
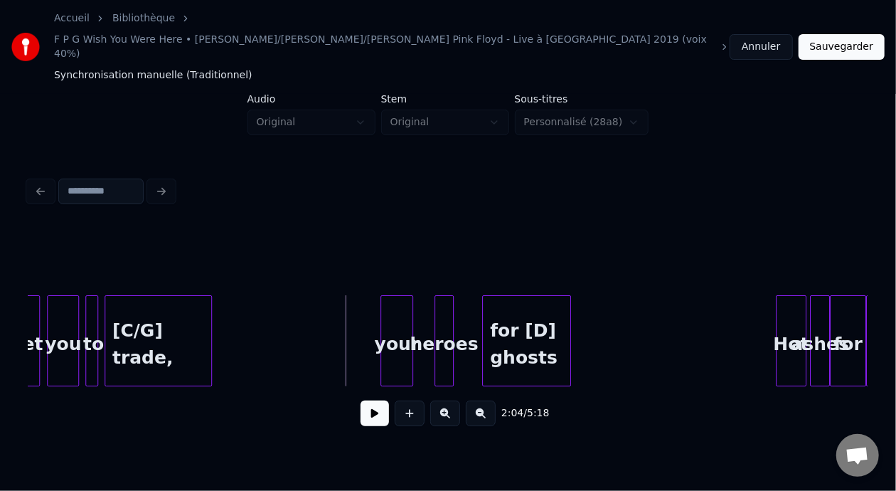
click at [368, 400] on button at bounding box center [374, 413] width 28 height 26
click at [369, 400] on button at bounding box center [374, 413] width 28 height 26
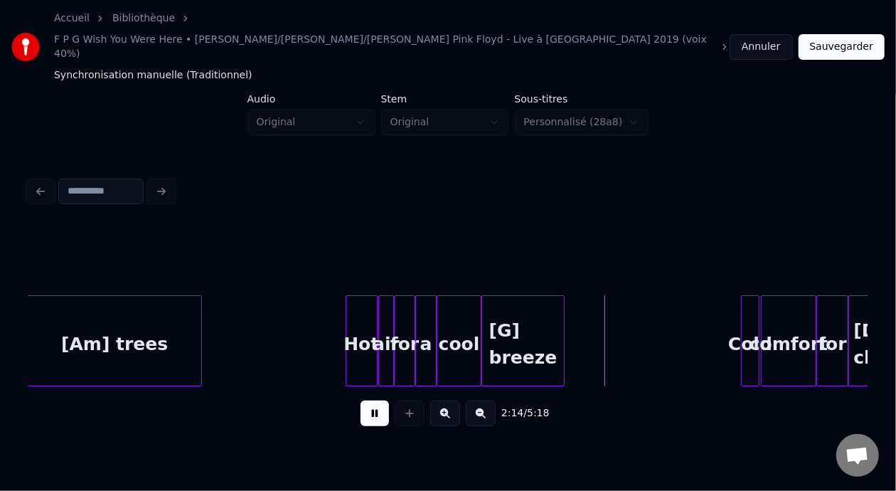
click at [369, 400] on button at bounding box center [374, 413] width 28 height 26
click at [593, 302] on div at bounding box center [593, 341] width 4 height 90
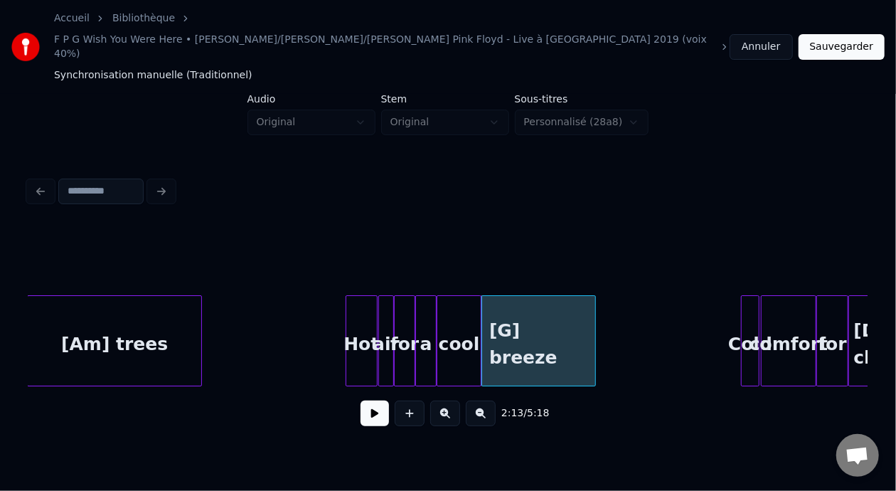
click at [368, 400] on button at bounding box center [374, 413] width 28 height 26
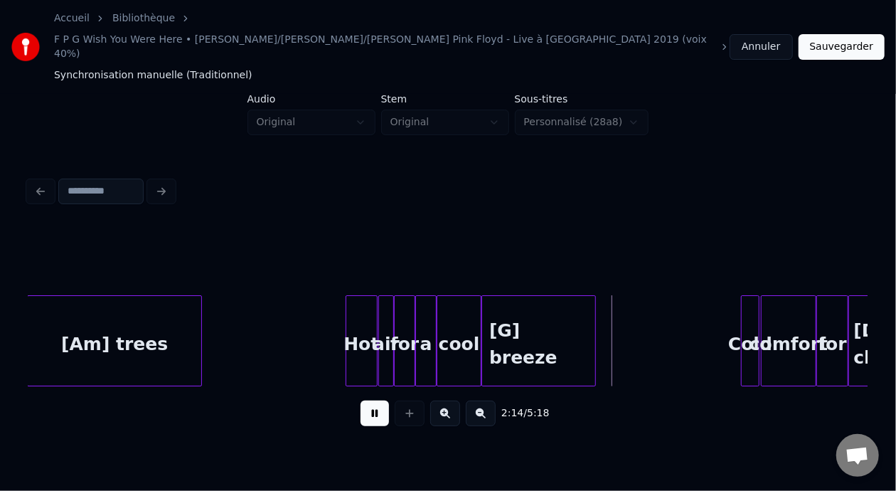
click at [368, 400] on button at bounding box center [374, 413] width 28 height 26
click at [373, 400] on button at bounding box center [374, 413] width 28 height 26
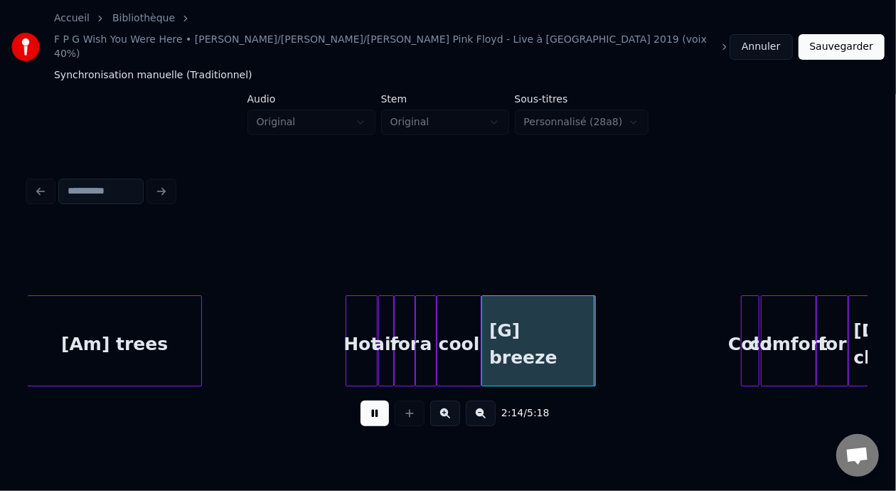
click at [373, 400] on button at bounding box center [374, 413] width 28 height 26
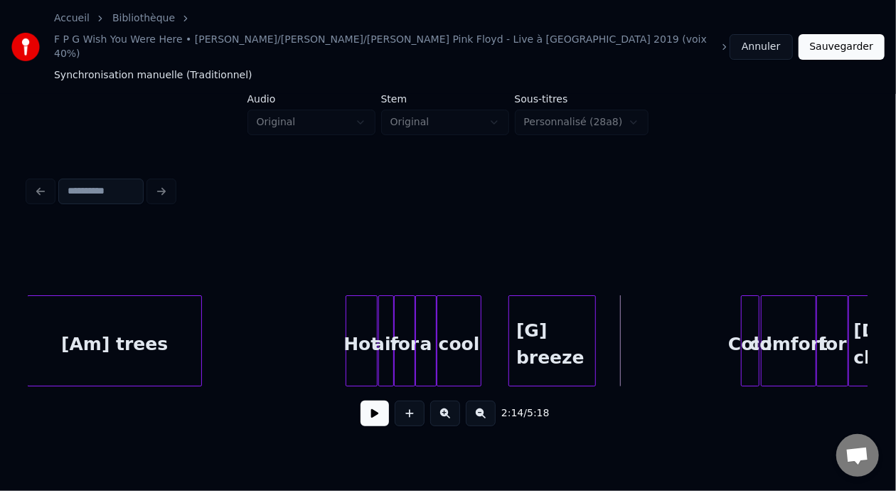
click at [509, 301] on div at bounding box center [511, 341] width 4 height 90
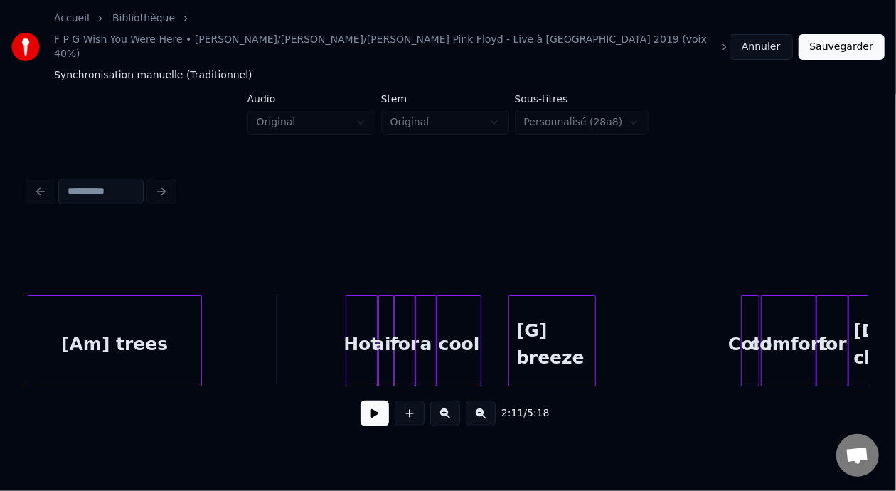
click at [362, 400] on button at bounding box center [374, 413] width 28 height 26
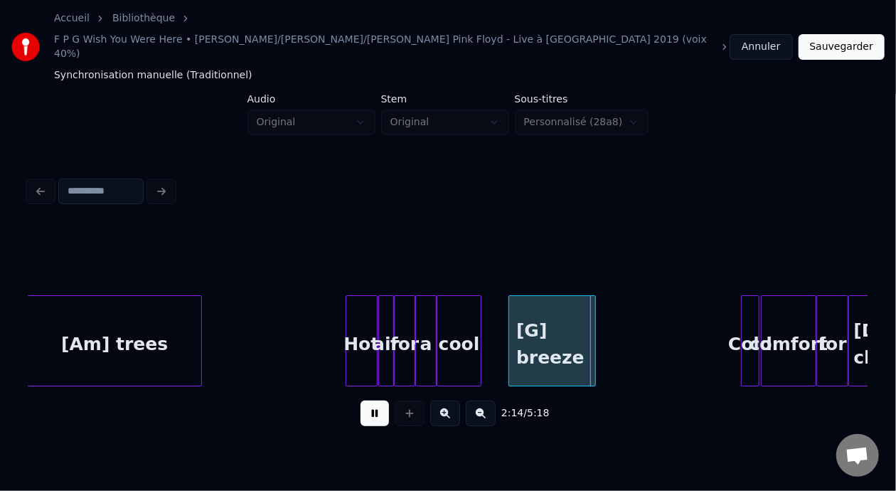
click at [362, 400] on button at bounding box center [374, 413] width 28 height 26
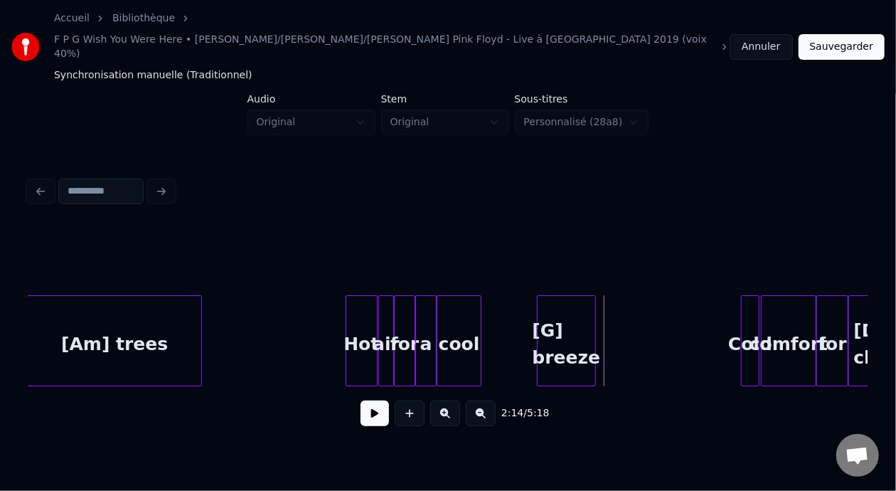
click at [538, 299] on div at bounding box center [539, 341] width 4 height 90
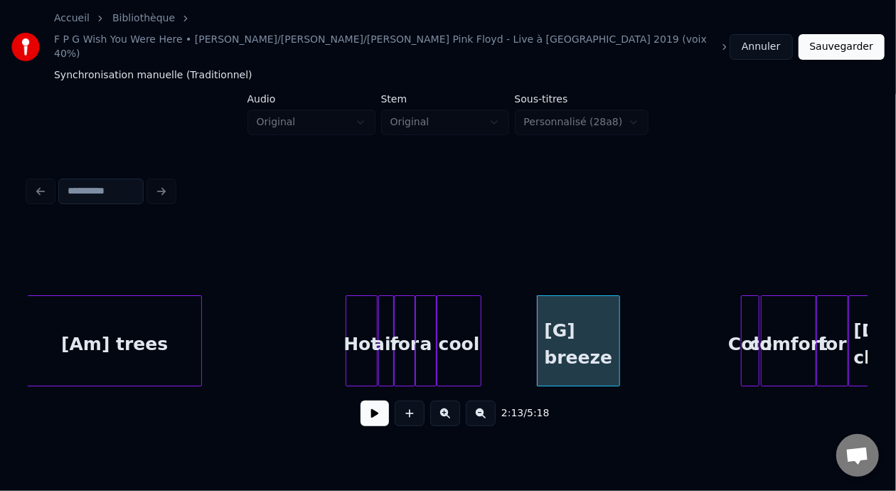
click at [617, 296] on div at bounding box center [617, 341] width 4 height 90
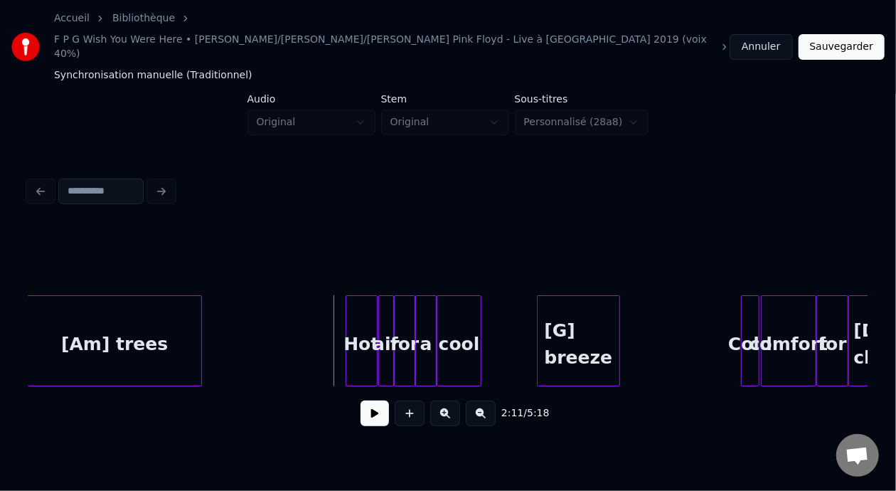
click at [365, 400] on button at bounding box center [374, 413] width 28 height 26
click at [364, 400] on button at bounding box center [374, 413] width 28 height 26
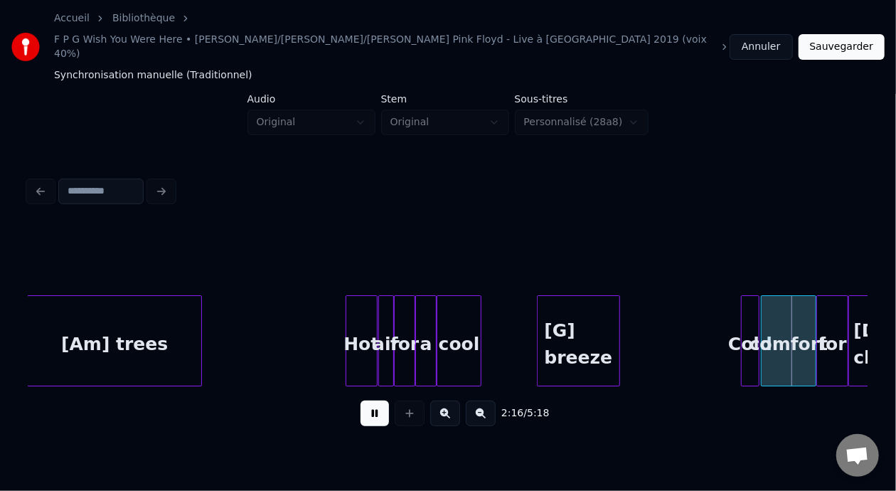
click at [364, 400] on button at bounding box center [374, 413] width 28 height 26
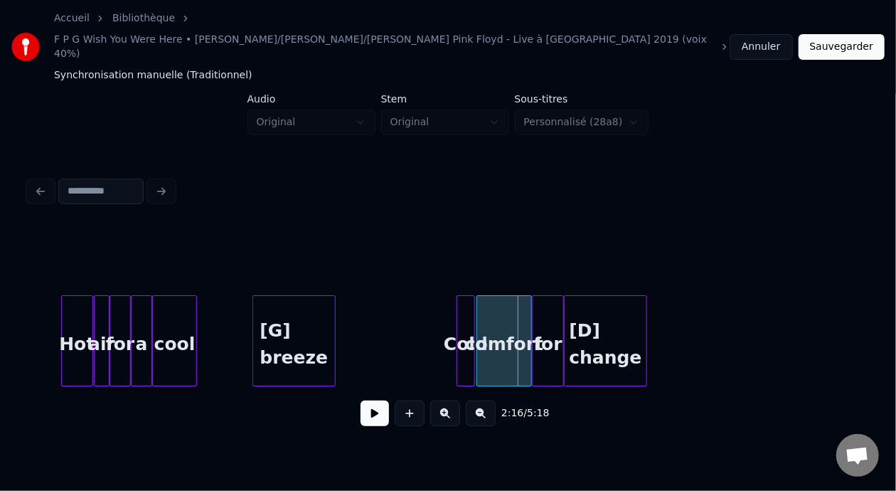
scroll to position [0, 14185]
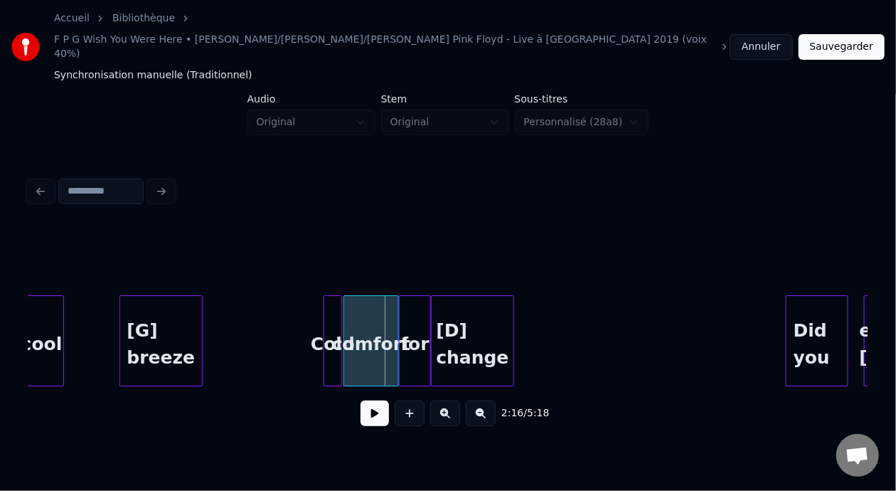
click at [450, 400] on button at bounding box center [445, 413] width 30 height 26
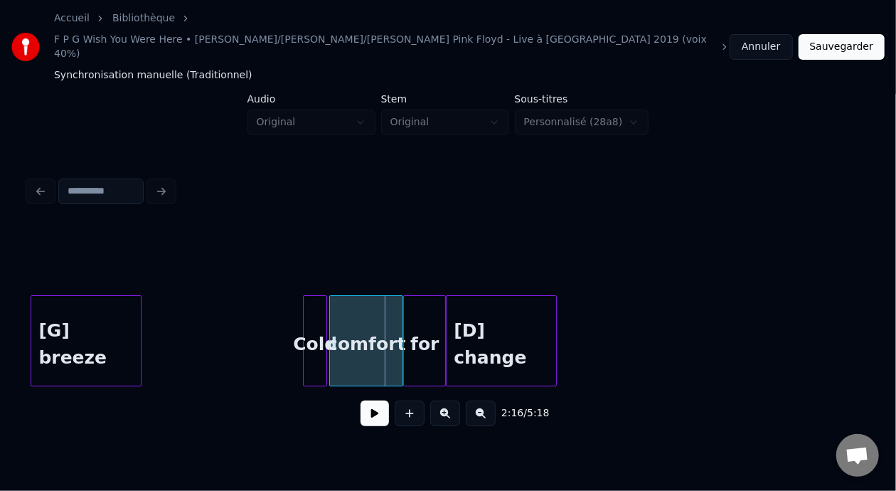
click at [304, 301] on div at bounding box center [306, 341] width 4 height 90
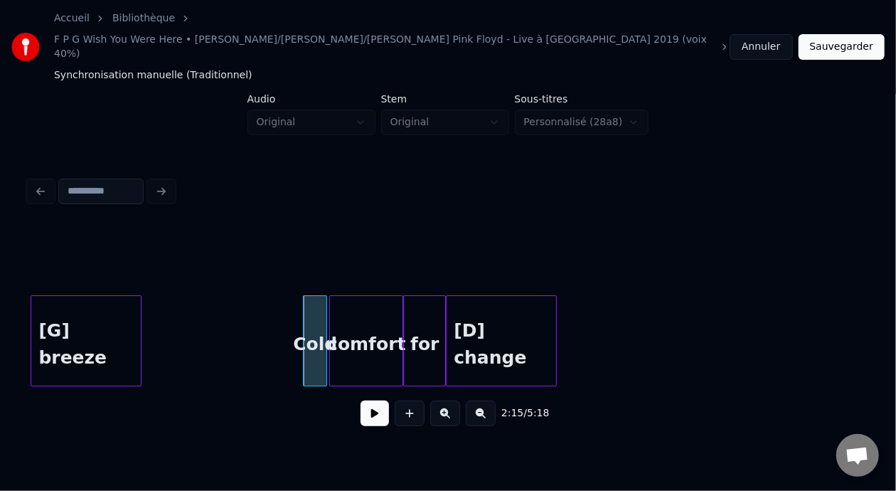
click at [314, 300] on div "Cold" at bounding box center [315, 344] width 23 height 97
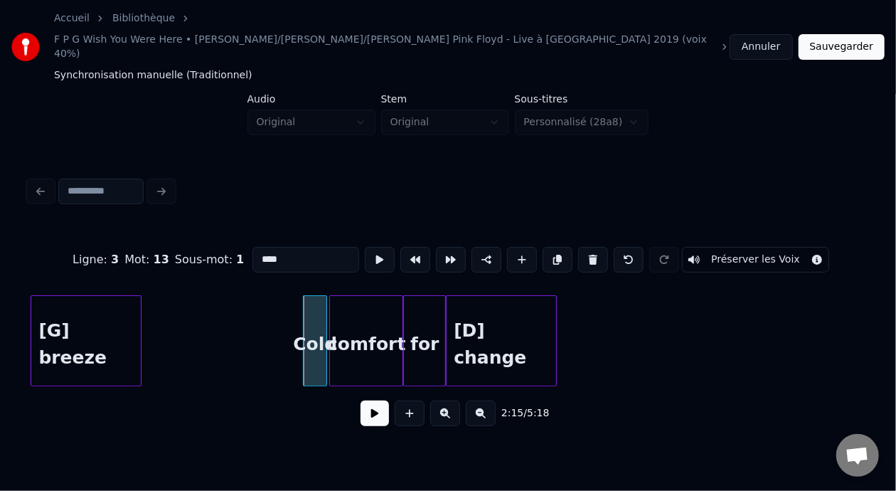
click at [594, 247] on button at bounding box center [593, 260] width 30 height 26
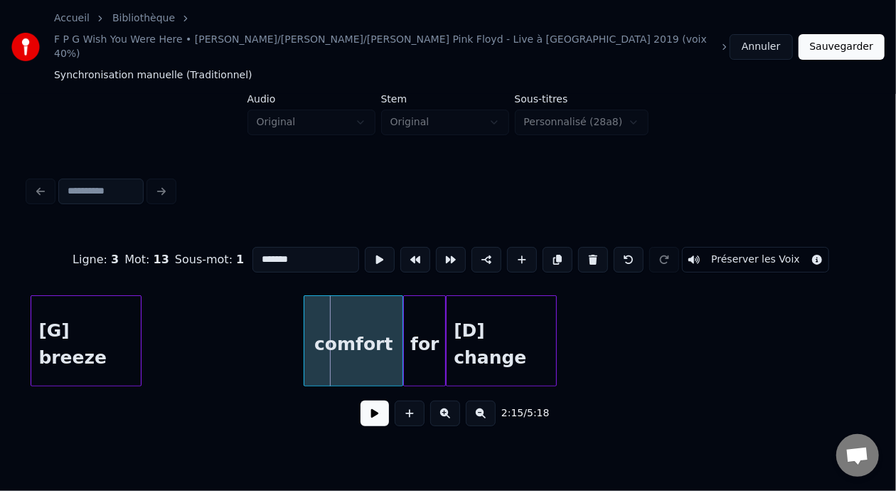
click at [304, 296] on div at bounding box center [306, 341] width 4 height 90
click at [317, 308] on div "comfort" at bounding box center [353, 344] width 98 height 97
click at [252, 247] on input "*******" at bounding box center [305, 260] width 107 height 26
type input "**********"
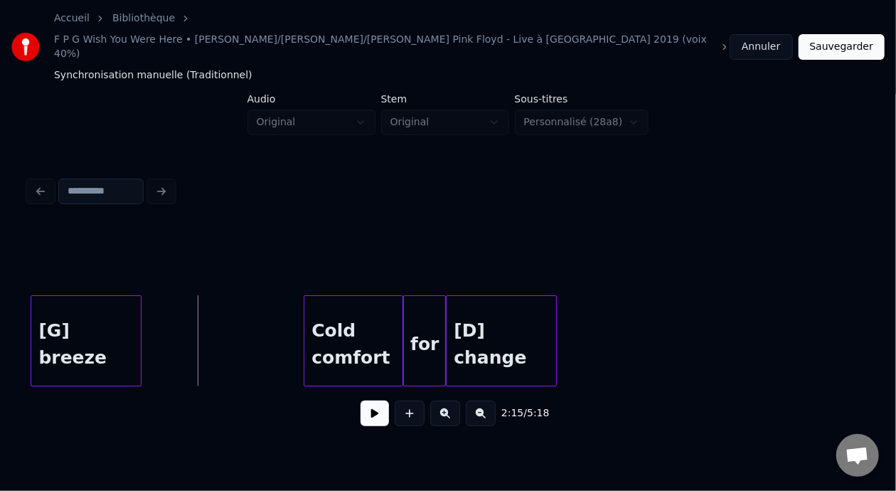
click at [360, 400] on button at bounding box center [374, 413] width 28 height 26
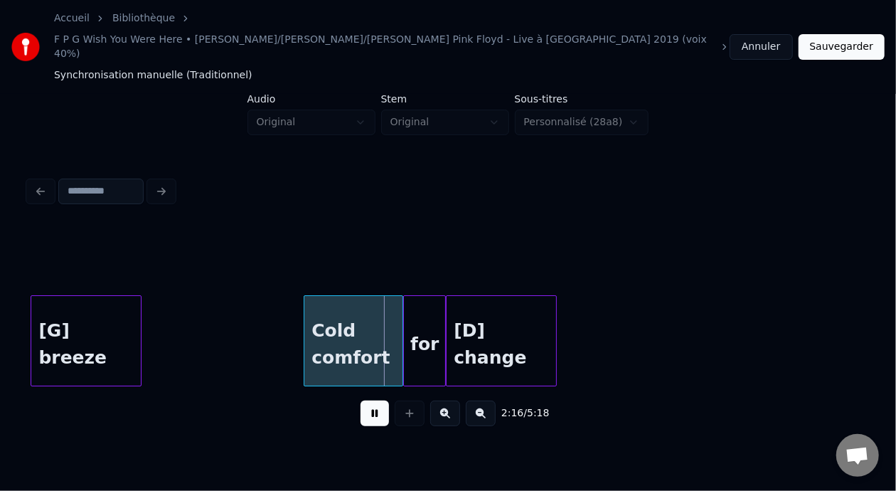
click at [360, 400] on button at bounding box center [374, 413] width 28 height 26
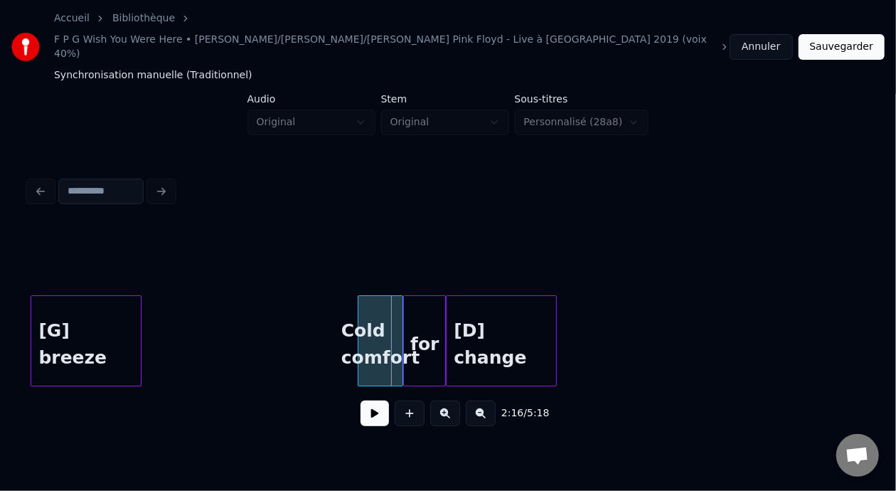
click at [359, 307] on div at bounding box center [360, 341] width 4 height 90
click at [373, 400] on button at bounding box center [374, 413] width 28 height 26
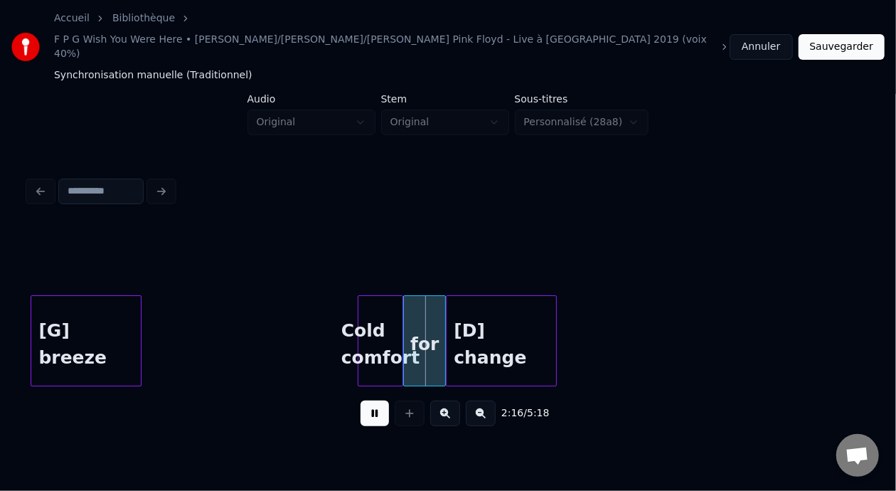
click at [373, 400] on button at bounding box center [374, 413] width 28 height 26
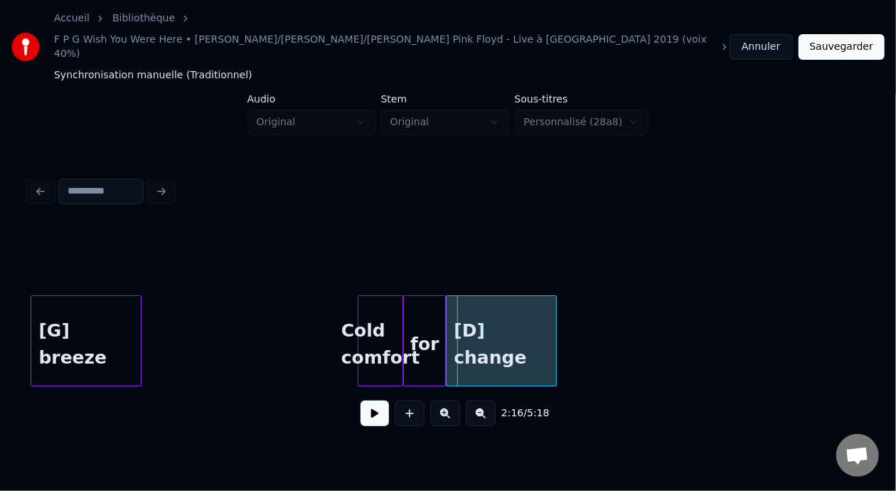
click at [373, 400] on button at bounding box center [374, 413] width 28 height 26
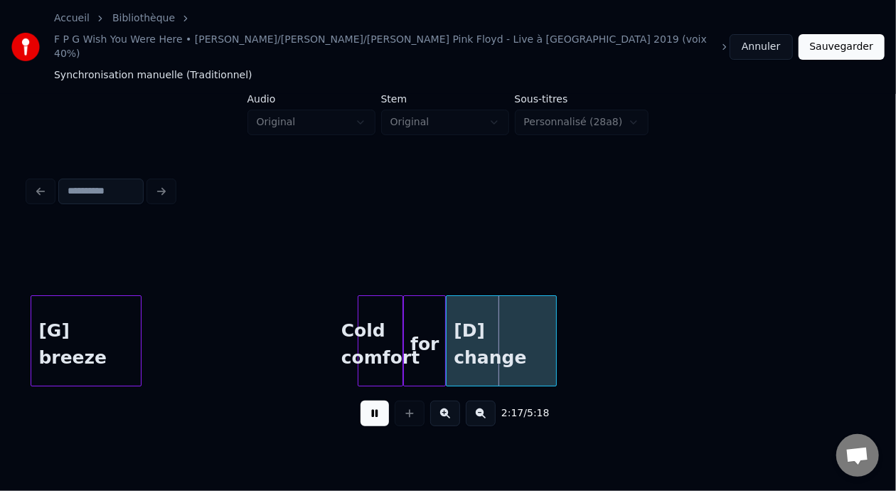
click at [365, 400] on button at bounding box center [374, 413] width 28 height 26
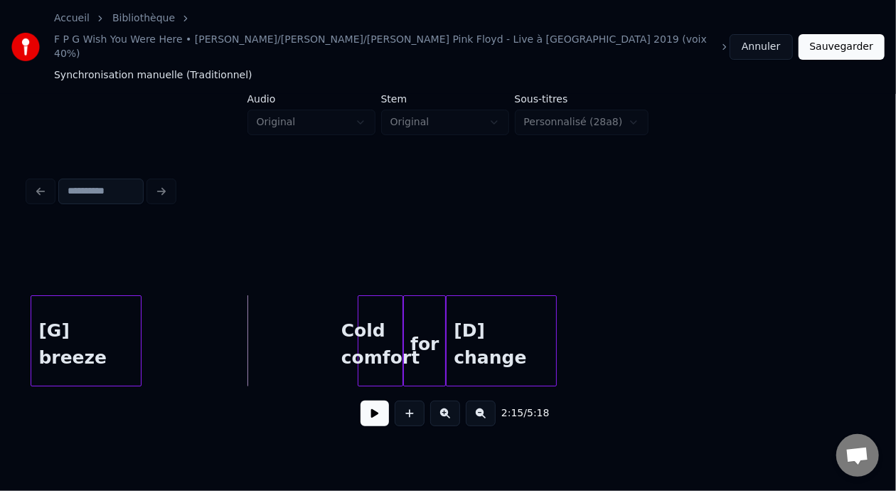
click at [360, 400] on button at bounding box center [374, 413] width 28 height 26
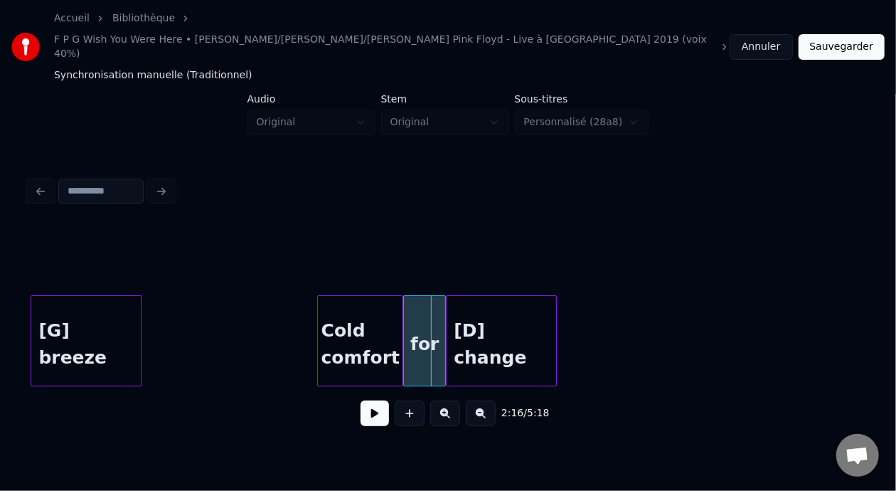
click at [318, 299] on div at bounding box center [320, 341] width 4 height 90
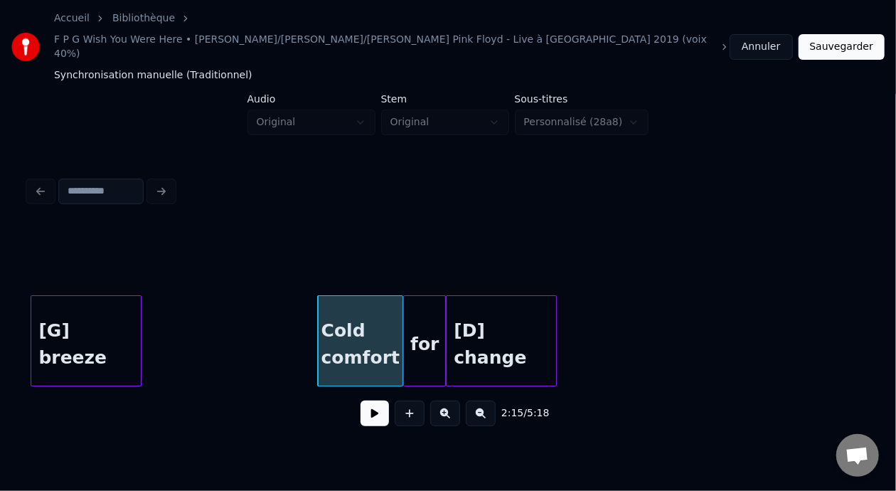
click at [448, 400] on button at bounding box center [445, 413] width 30 height 26
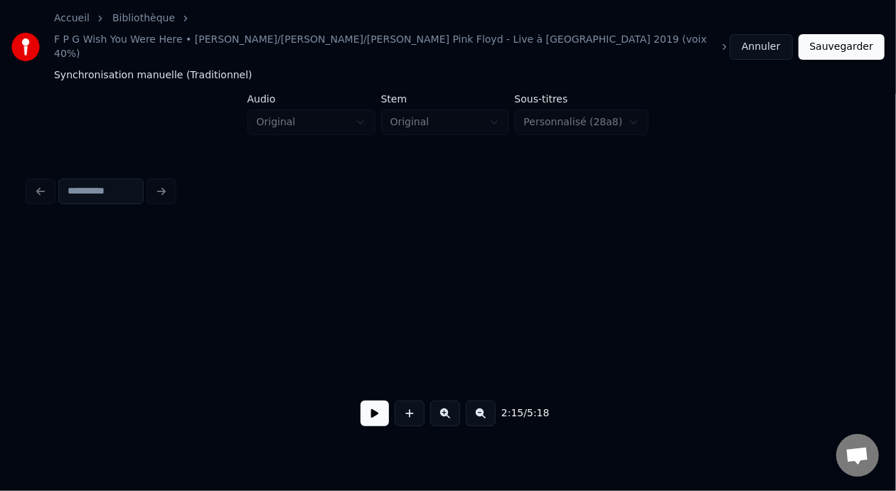
scroll to position [0, 23863]
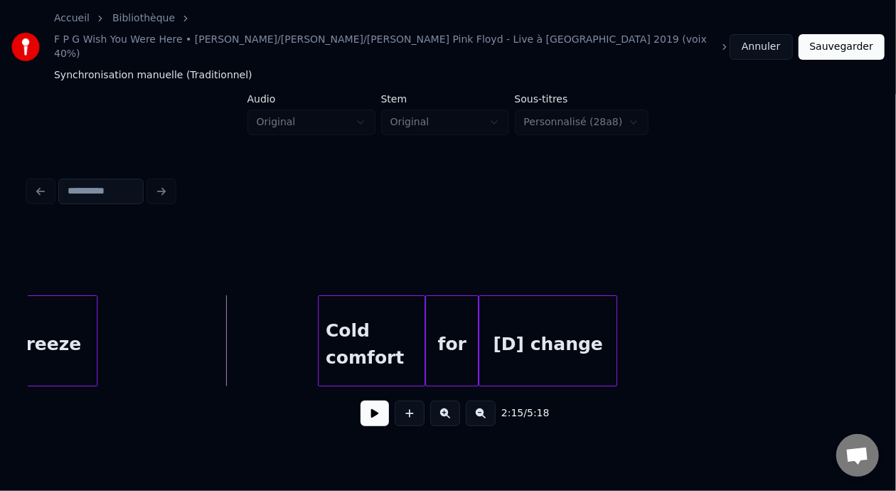
click at [368, 400] on button at bounding box center [374, 413] width 28 height 26
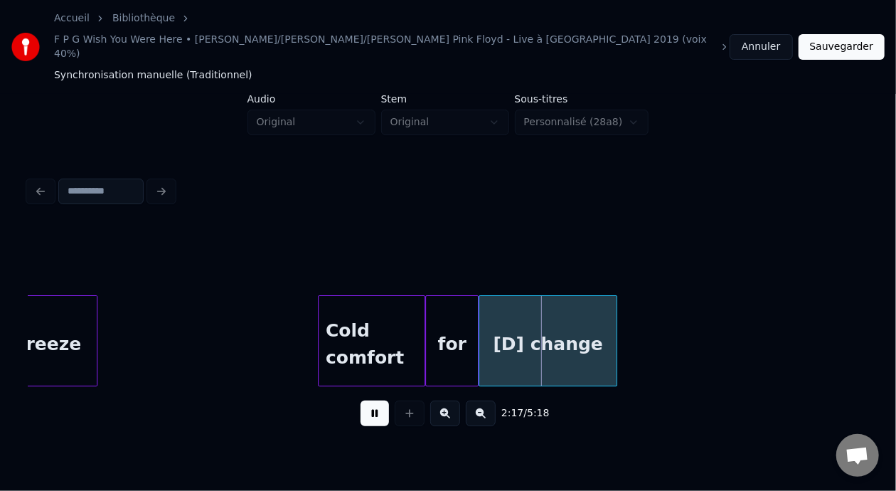
click at [368, 400] on button at bounding box center [374, 413] width 28 height 26
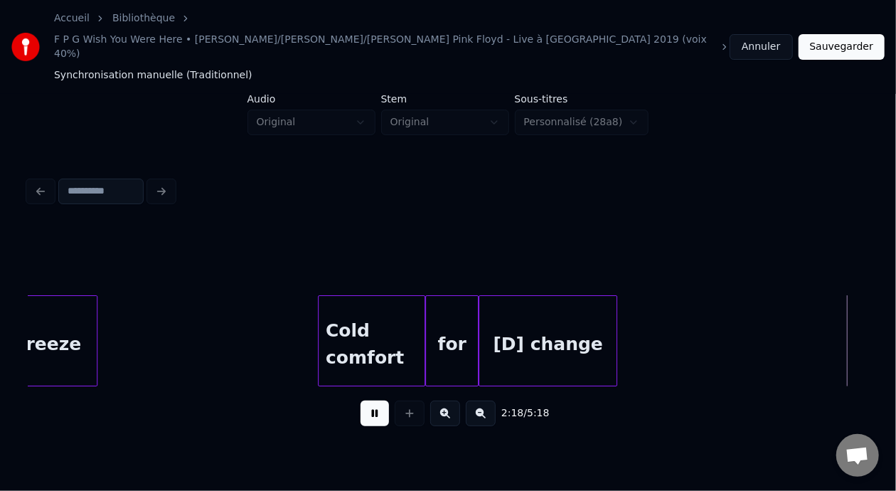
click at [368, 400] on button at bounding box center [374, 413] width 28 height 26
click at [537, 296] on div "[D] change" at bounding box center [547, 344] width 137 height 97
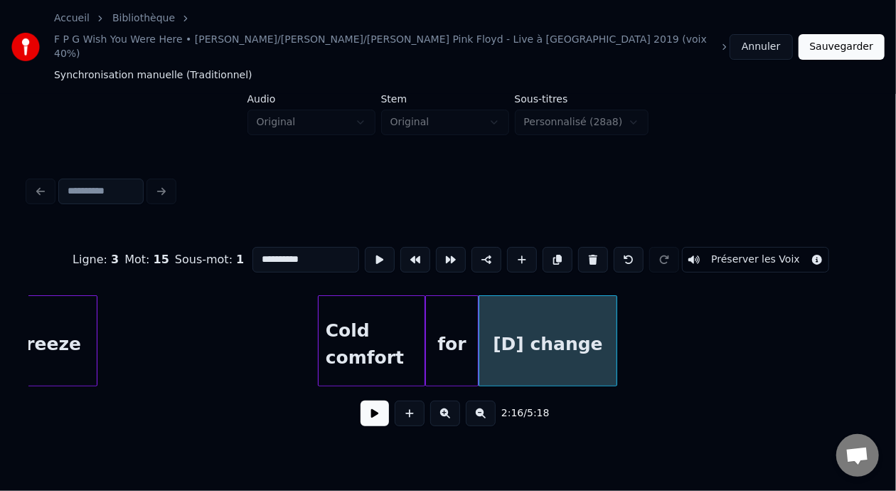
click at [373, 400] on button at bounding box center [374, 413] width 28 height 26
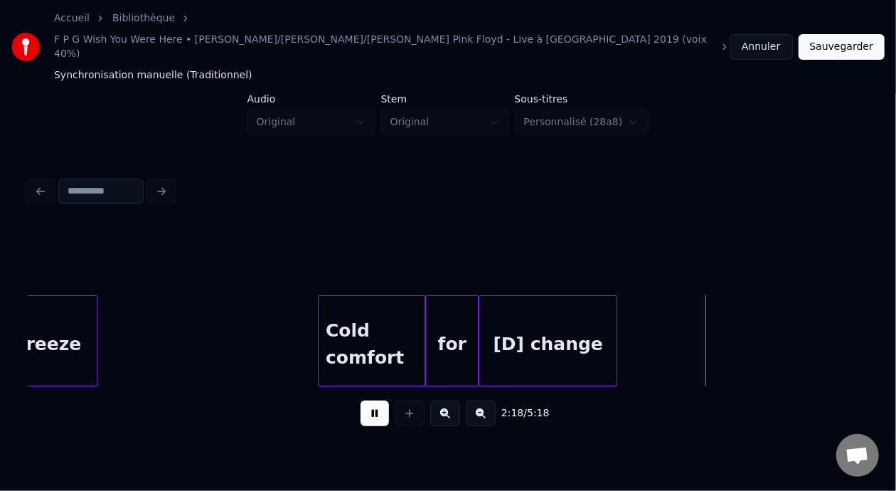
click at [373, 400] on button at bounding box center [374, 413] width 28 height 26
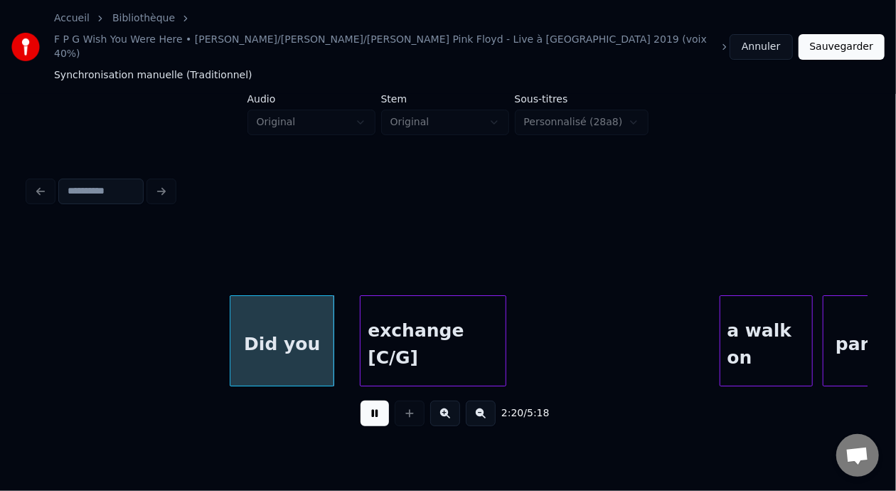
click at [373, 400] on button at bounding box center [374, 413] width 28 height 26
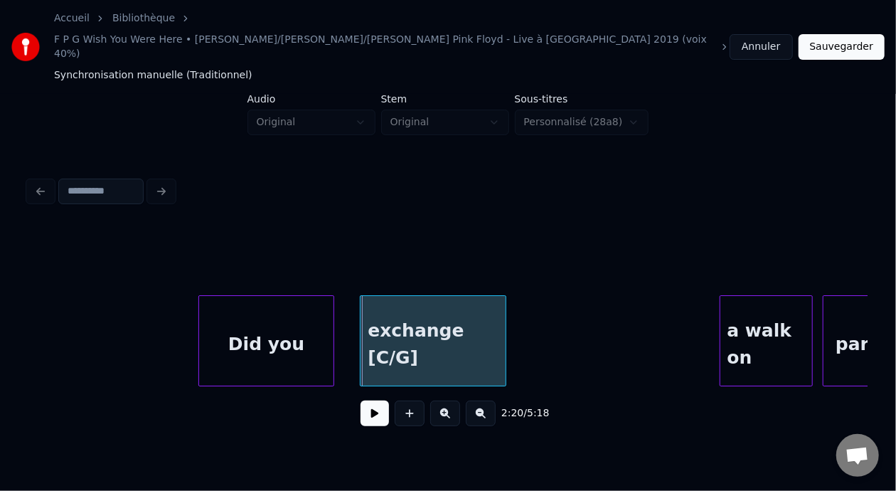
click at [199, 296] on div at bounding box center [201, 341] width 4 height 90
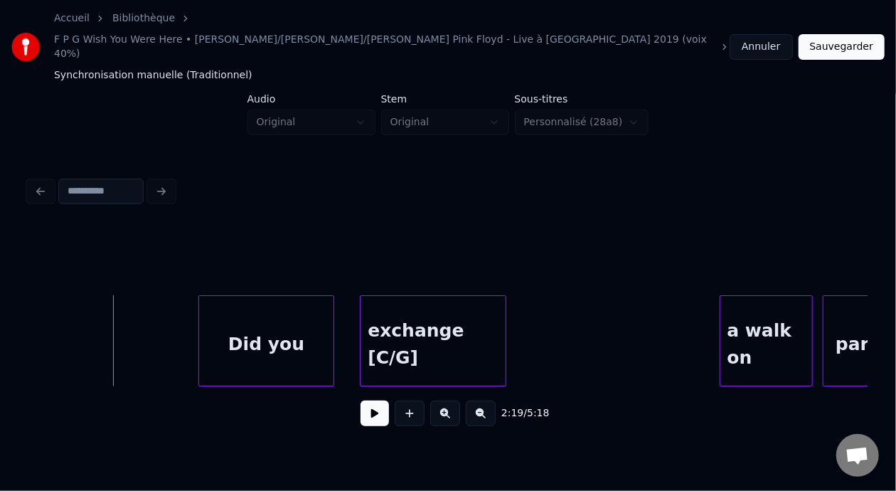
click at [371, 400] on button at bounding box center [374, 413] width 28 height 26
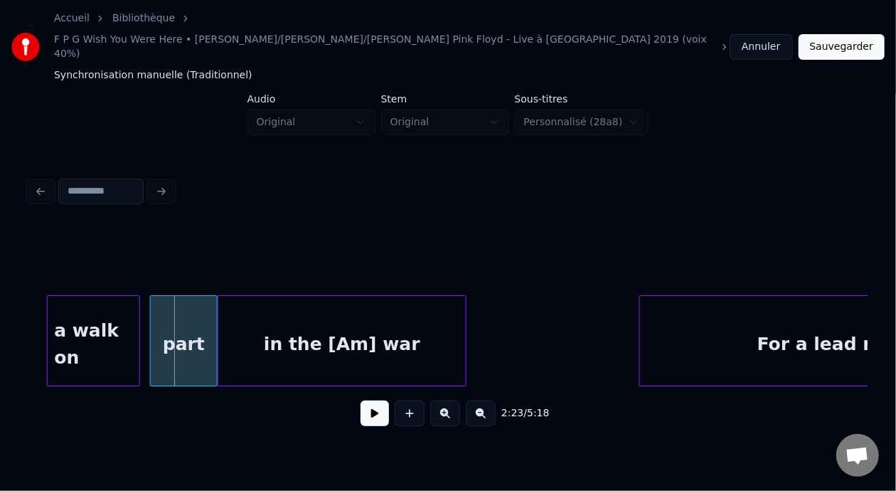
scroll to position [0, 25499]
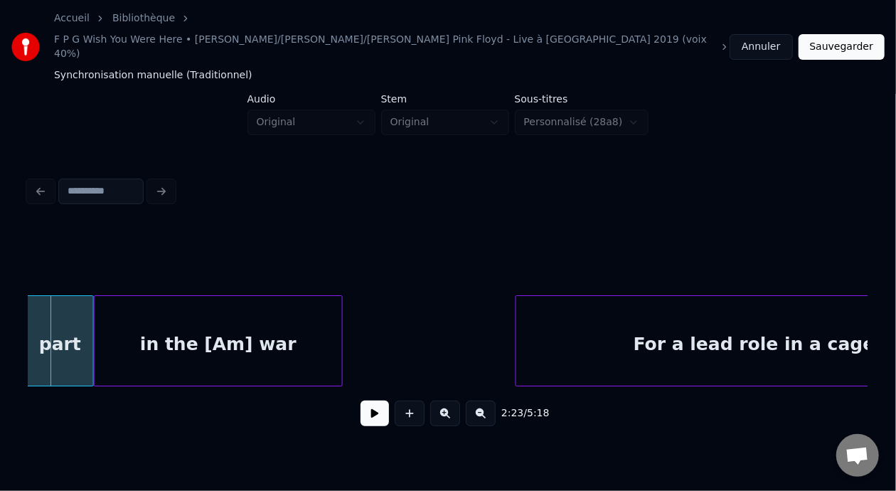
click at [373, 400] on button at bounding box center [374, 413] width 28 height 26
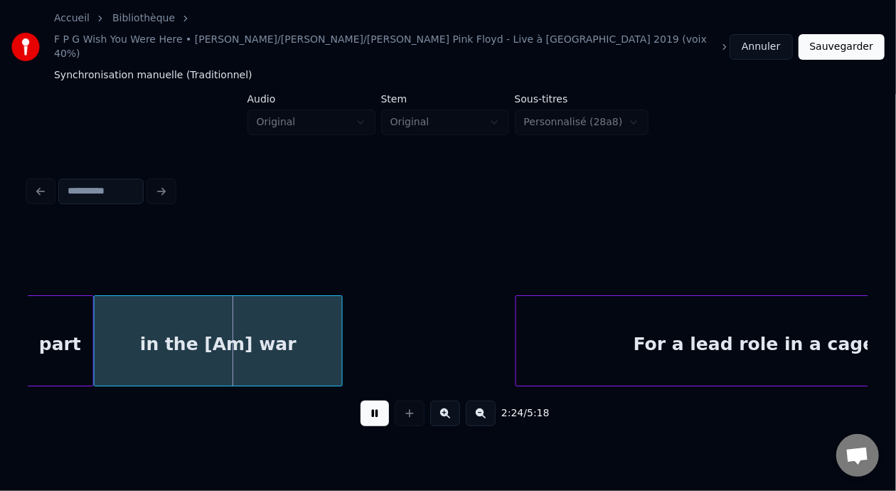
click at [373, 400] on button at bounding box center [374, 413] width 28 height 26
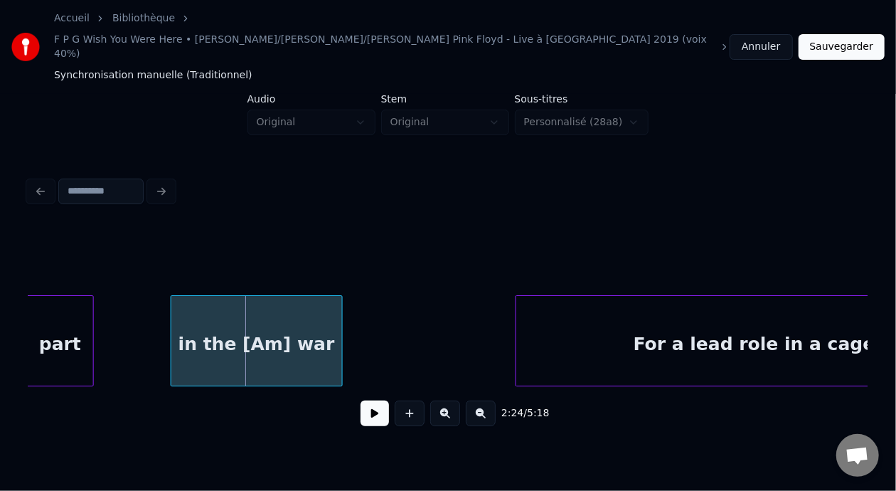
click at [171, 311] on div at bounding box center [173, 341] width 4 height 90
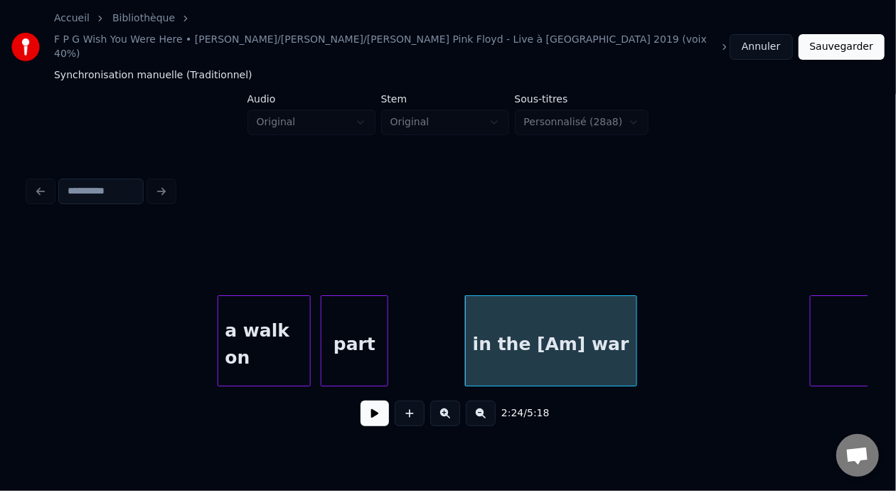
scroll to position [0, 25167]
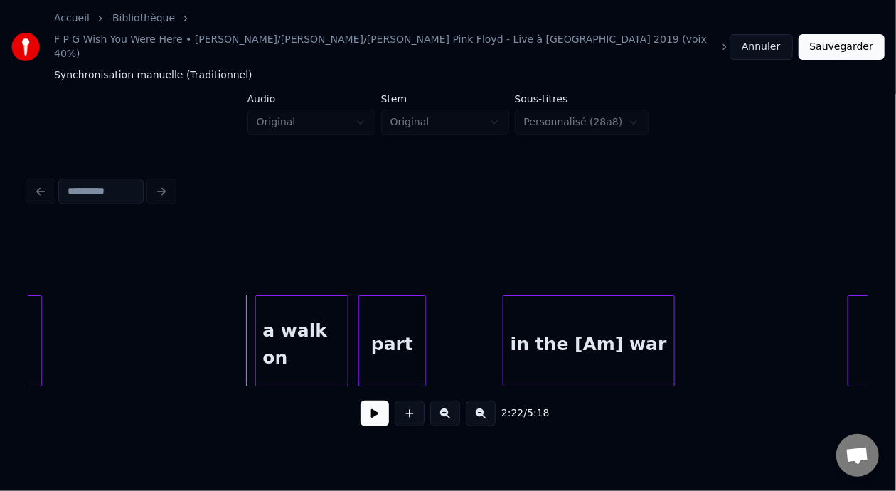
click at [371, 400] on button at bounding box center [374, 413] width 28 height 26
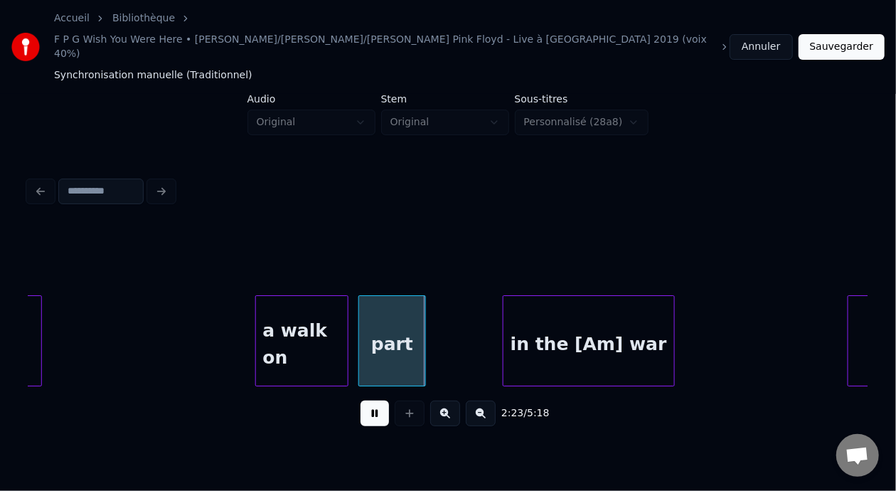
click at [371, 400] on button at bounding box center [374, 413] width 28 height 26
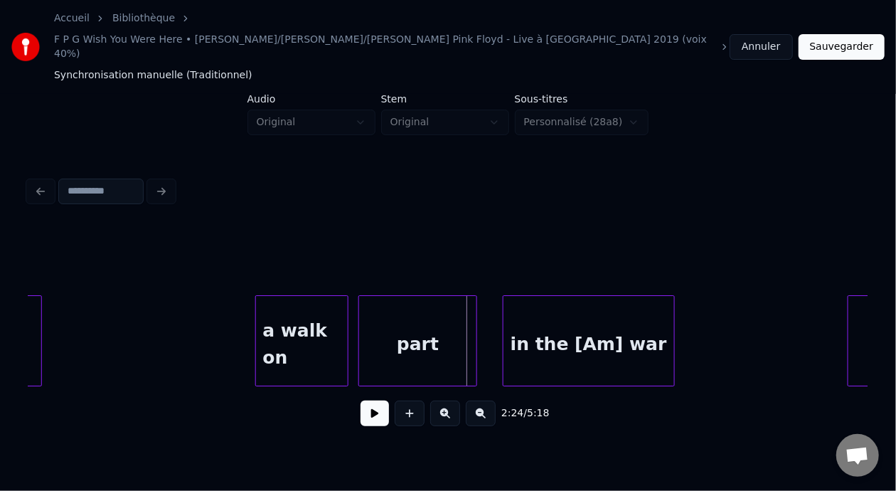
click at [473, 299] on div at bounding box center [474, 341] width 4 height 90
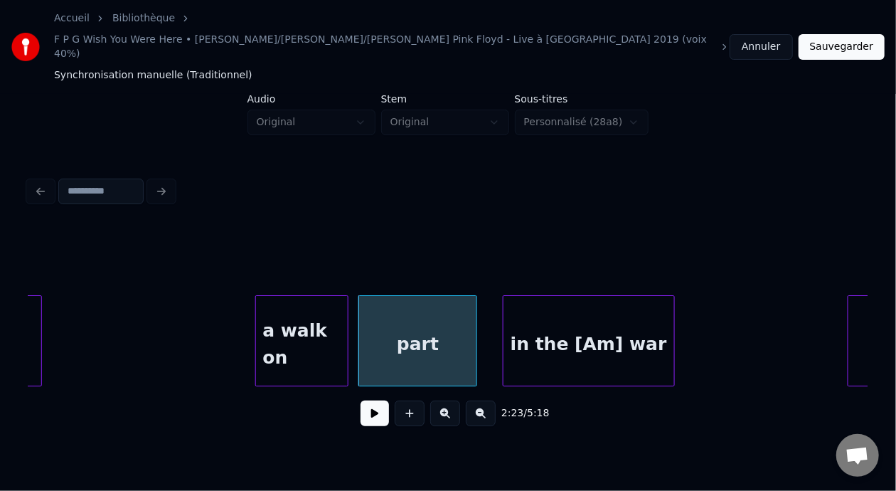
click at [365, 400] on button at bounding box center [374, 413] width 28 height 26
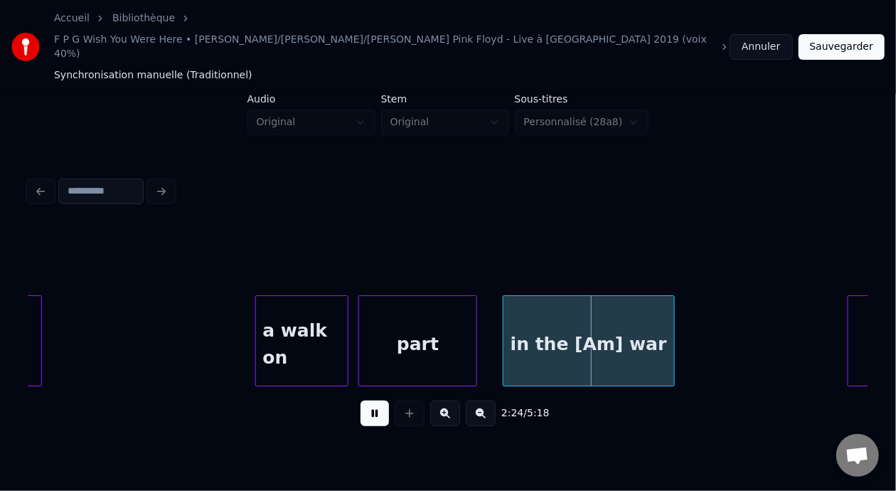
click at [365, 400] on button at bounding box center [374, 413] width 28 height 26
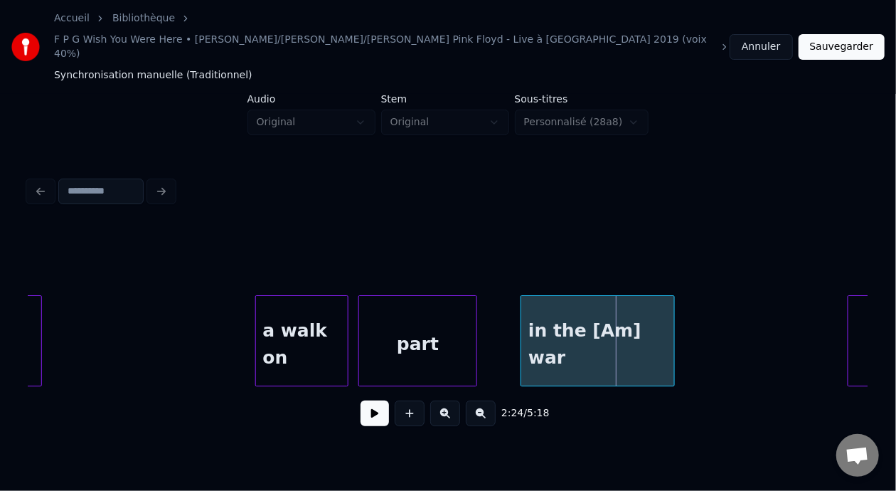
click at [521, 296] on div at bounding box center [523, 341] width 4 height 90
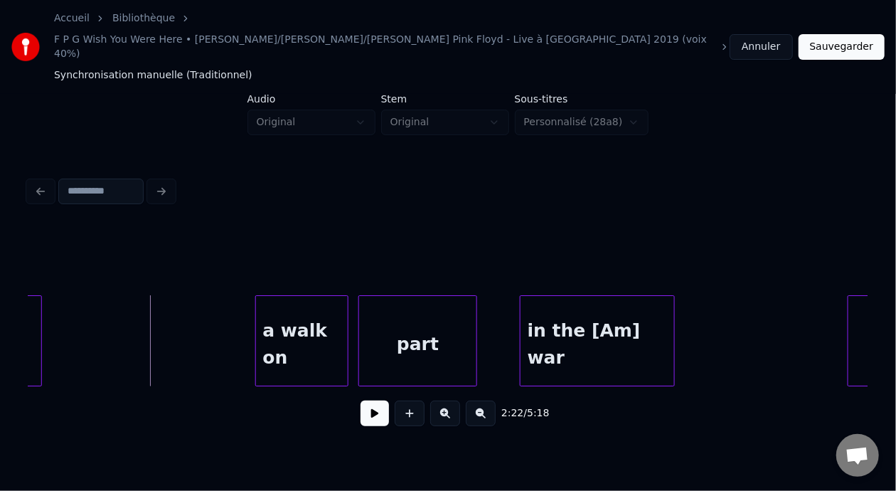
click at [495, 400] on button at bounding box center [481, 413] width 30 height 26
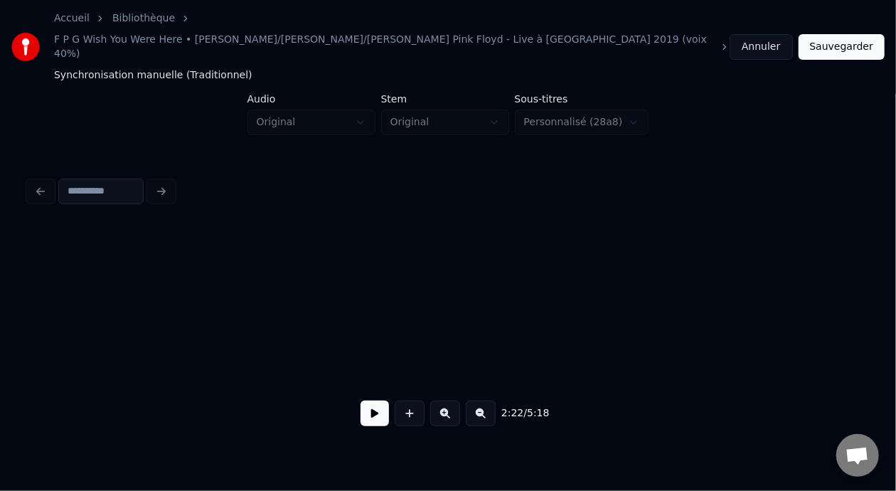
scroll to position [0, 20108]
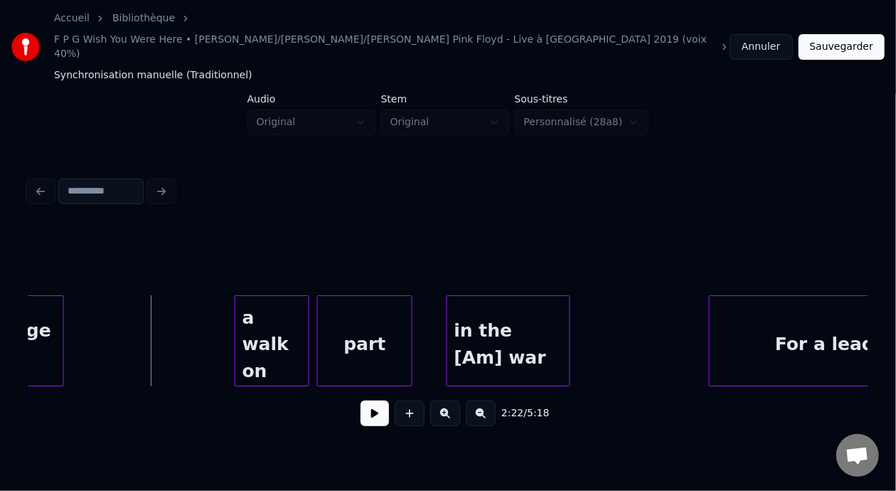
click at [495, 400] on button at bounding box center [481, 413] width 30 height 26
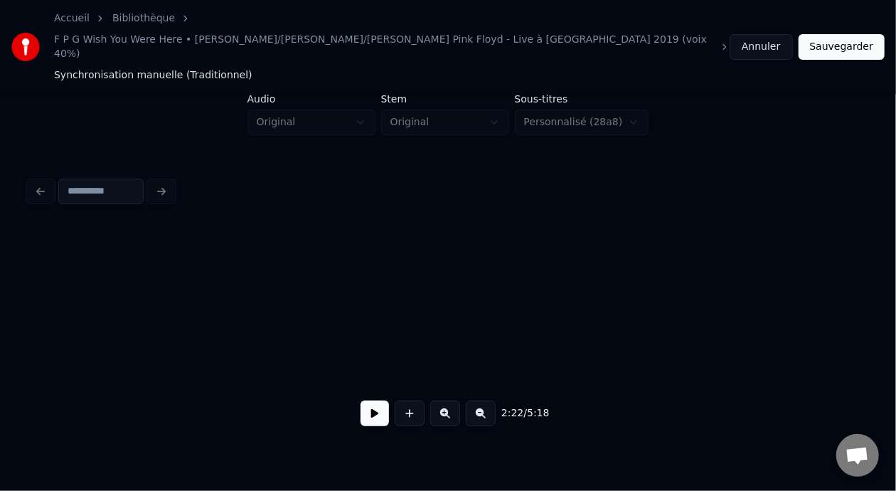
scroll to position [0, 15050]
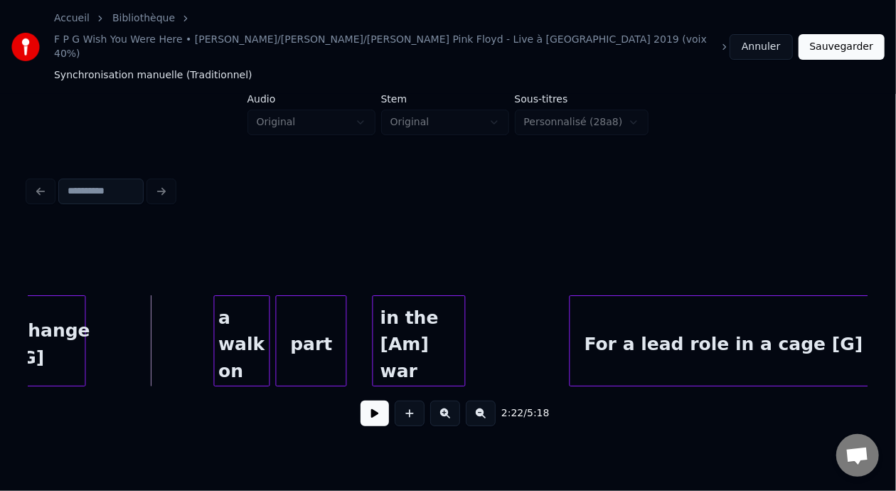
click at [360, 400] on button at bounding box center [374, 413] width 28 height 26
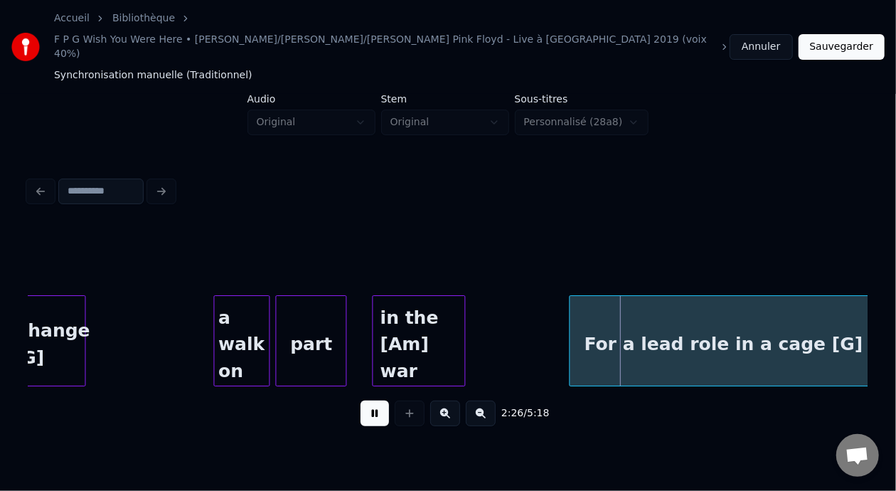
click at [360, 400] on button at bounding box center [374, 413] width 28 height 26
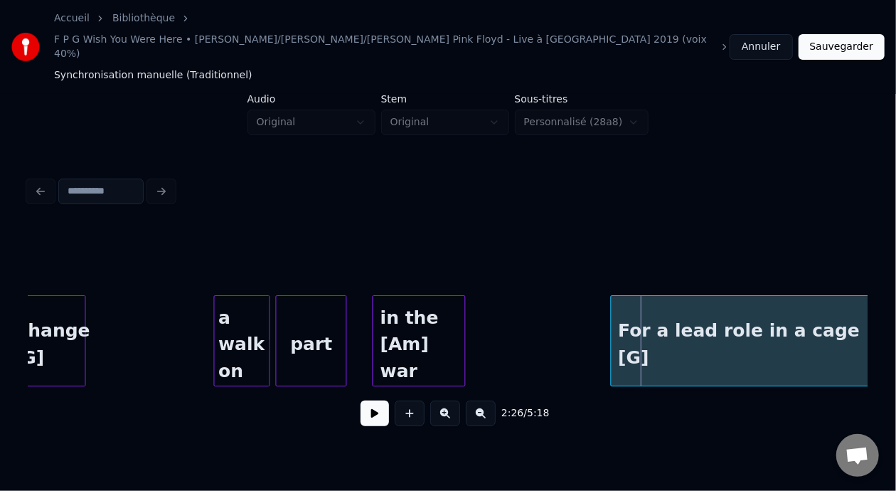
click at [611, 297] on div at bounding box center [613, 341] width 4 height 90
click at [415, 296] on div "in the [Am] war" at bounding box center [419, 344] width 92 height 97
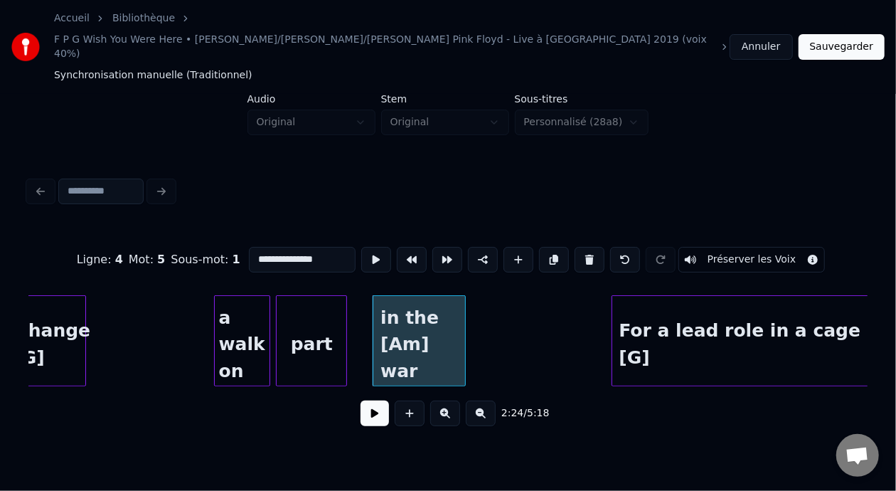
click at [369, 400] on button at bounding box center [374, 413] width 28 height 26
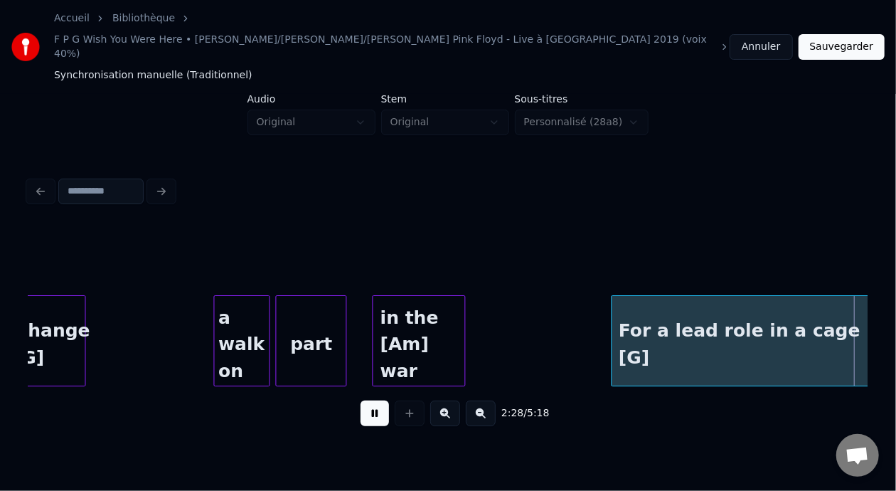
scroll to position [0, 15889]
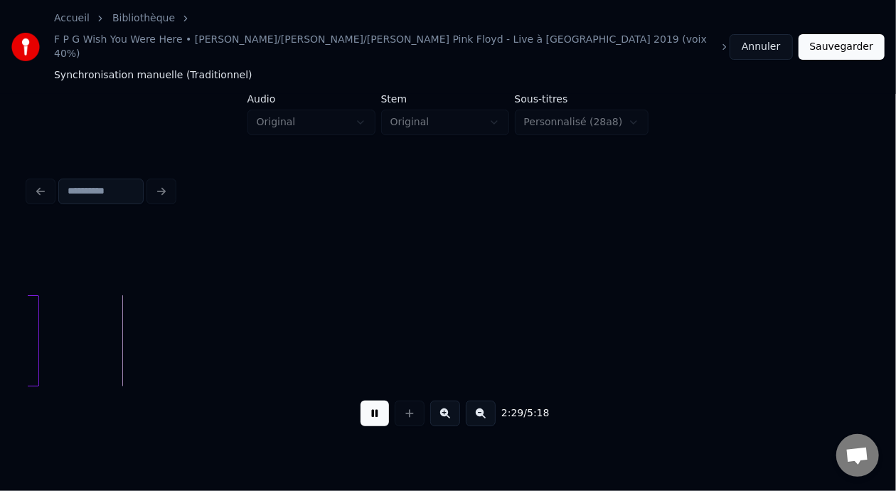
click at [369, 400] on button at bounding box center [374, 413] width 28 height 26
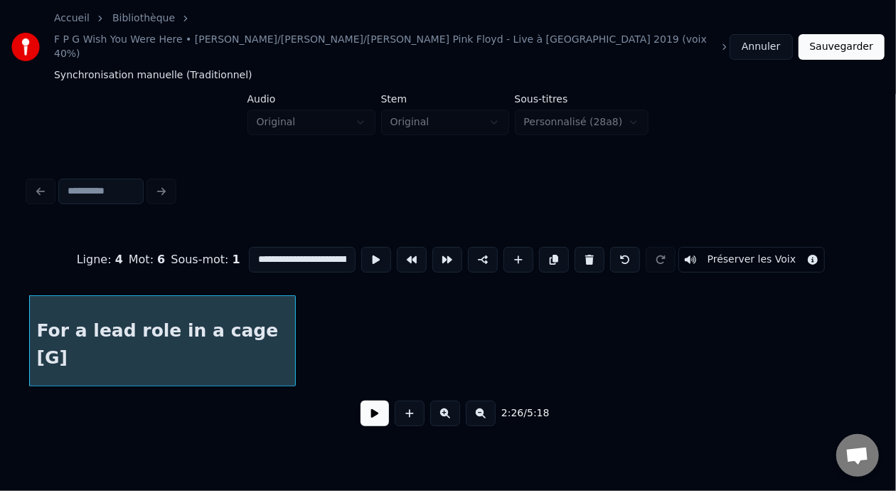
click at [369, 400] on button at bounding box center [374, 413] width 28 height 26
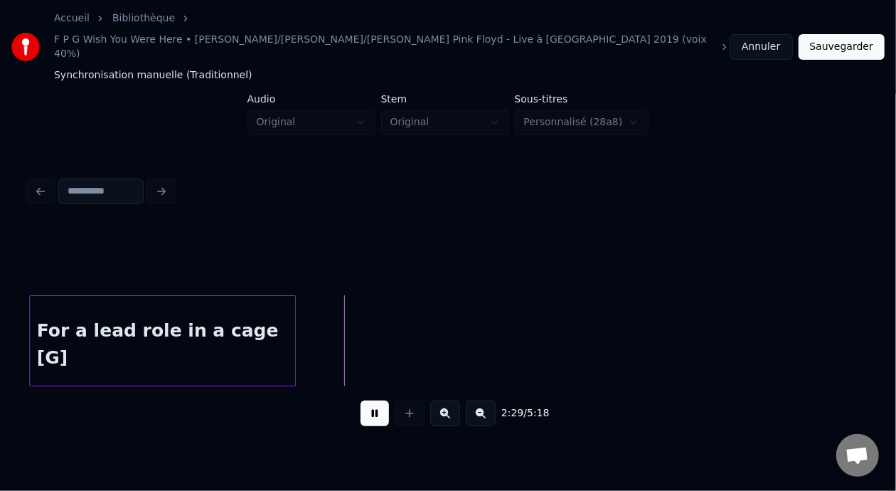
click at [369, 400] on button at bounding box center [374, 413] width 28 height 26
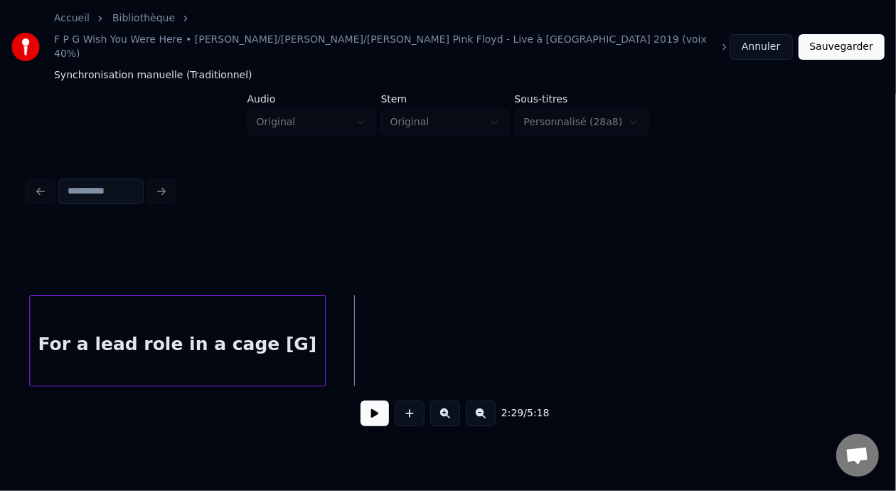
click at [323, 303] on div at bounding box center [323, 341] width 4 height 90
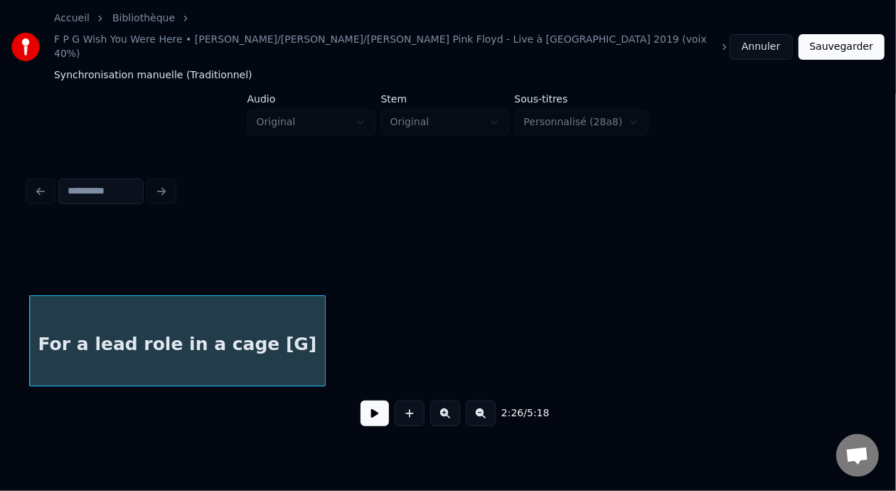
click at [369, 400] on button at bounding box center [374, 413] width 28 height 26
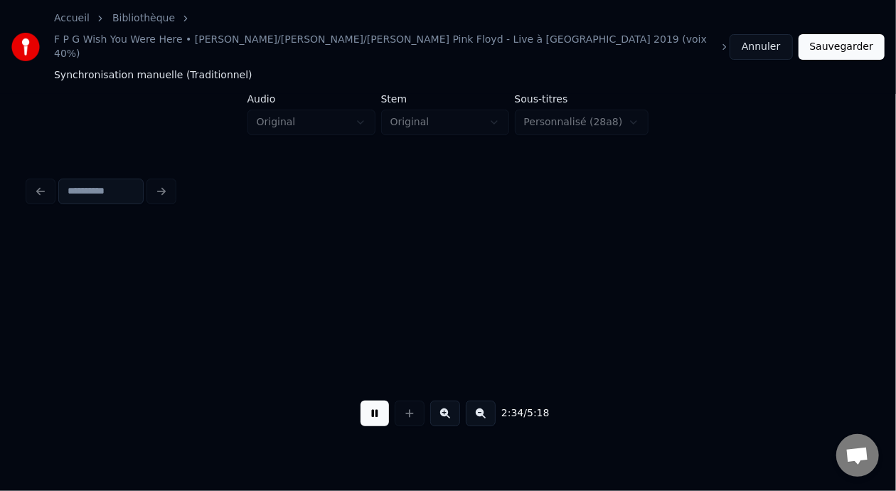
scroll to position [0, 16472]
click at [365, 400] on button at bounding box center [374, 413] width 28 height 26
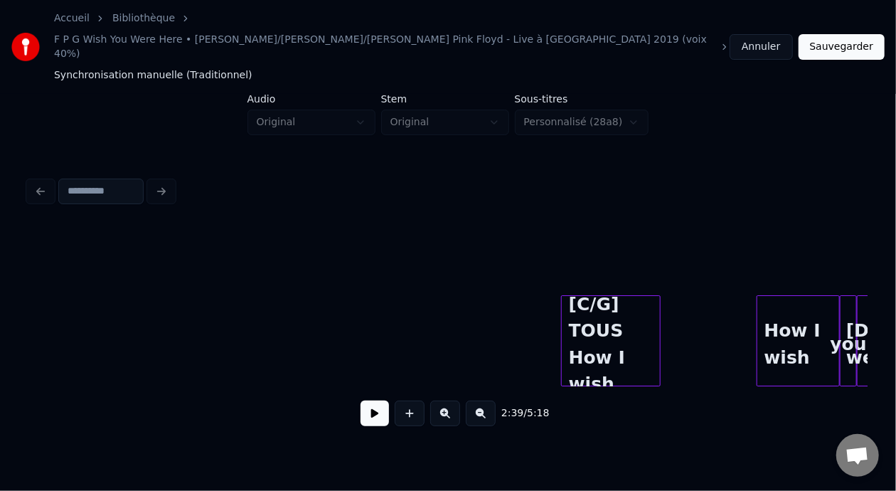
scroll to position [0, 19147]
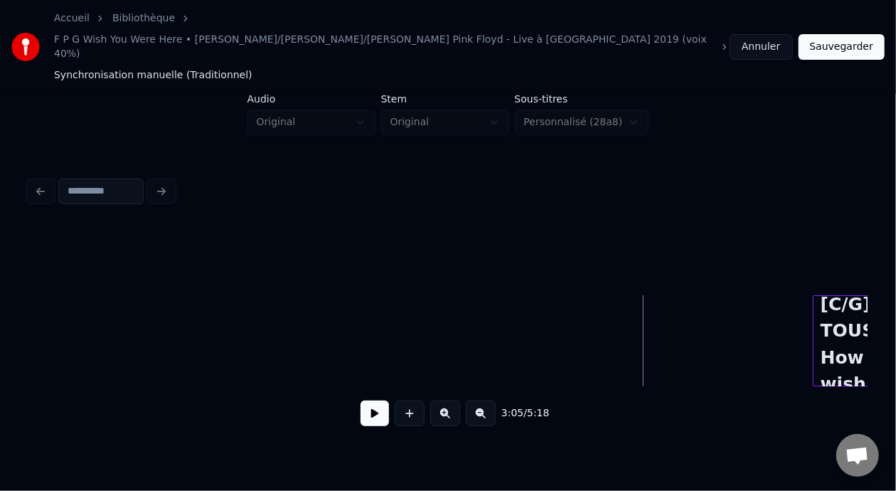
click at [365, 400] on button at bounding box center [374, 413] width 28 height 26
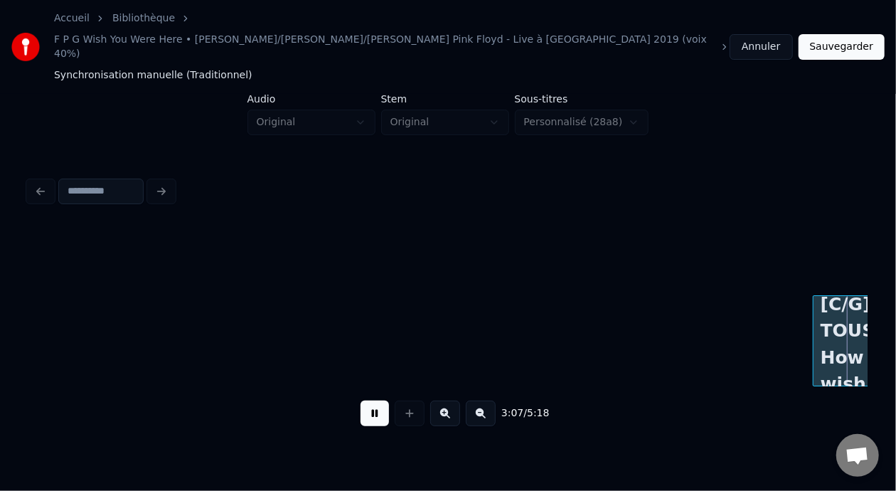
click at [365, 400] on button at bounding box center [374, 413] width 28 height 26
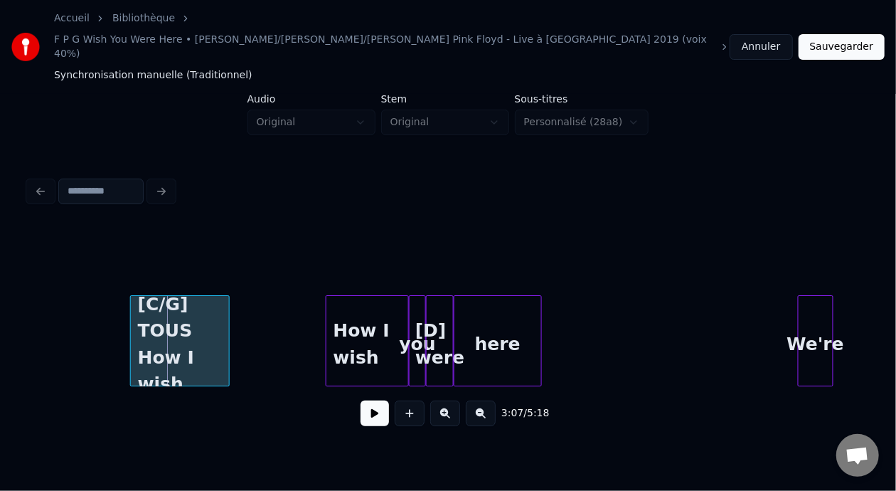
scroll to position [0, 19867]
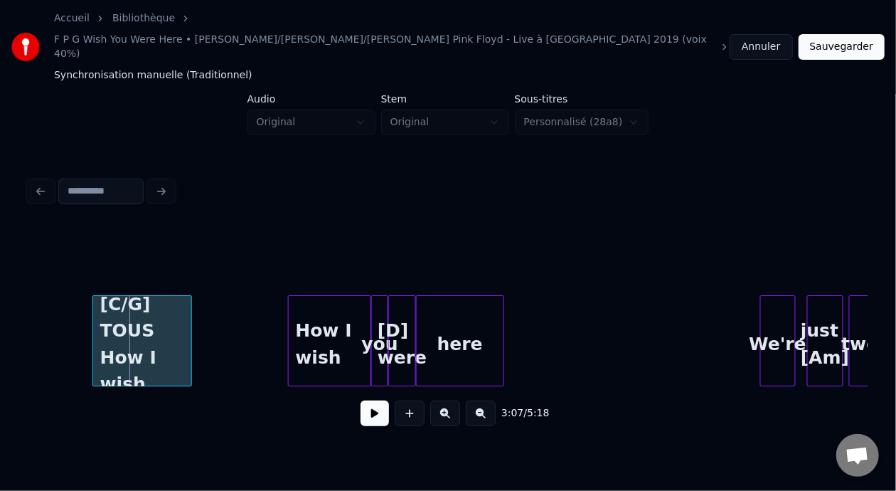
click at [370, 400] on button at bounding box center [374, 413] width 28 height 26
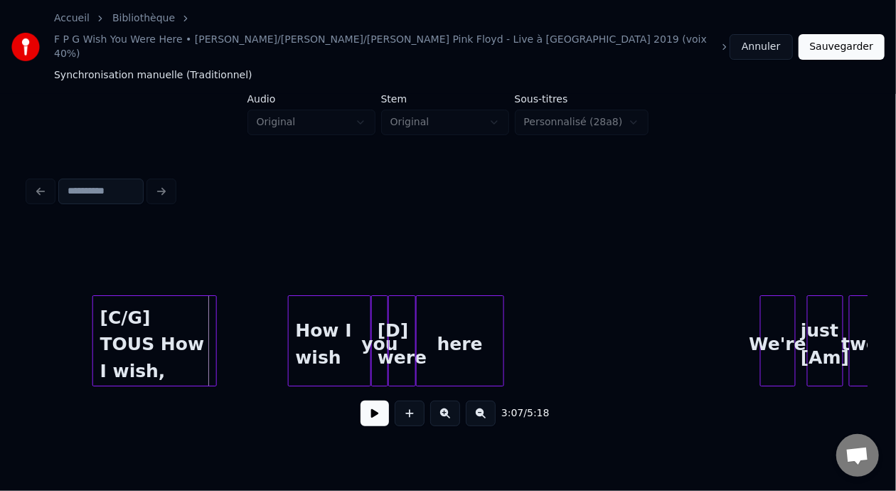
click at [215, 296] on div at bounding box center [214, 341] width 4 height 90
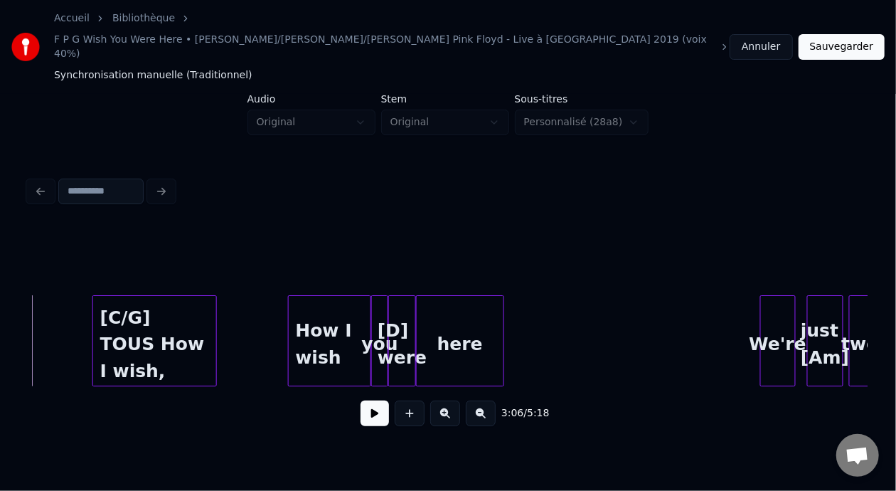
click at [364, 400] on button at bounding box center [374, 413] width 28 height 26
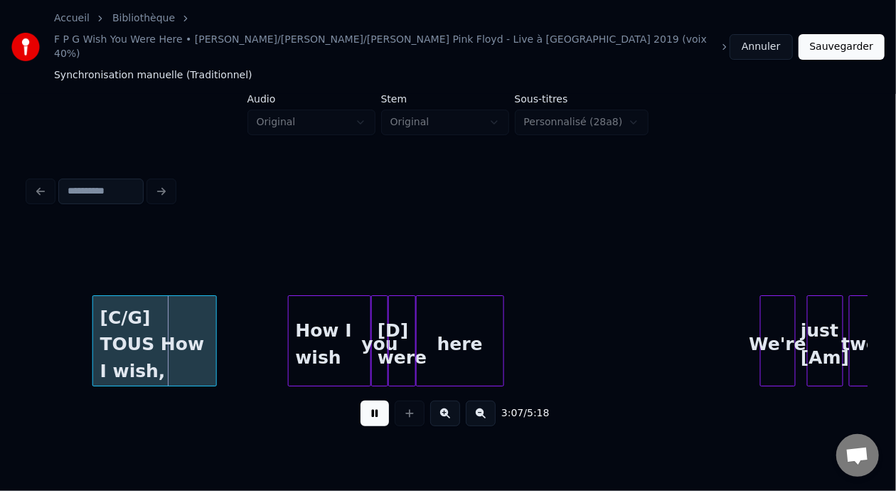
click at [364, 400] on button at bounding box center [374, 413] width 28 height 26
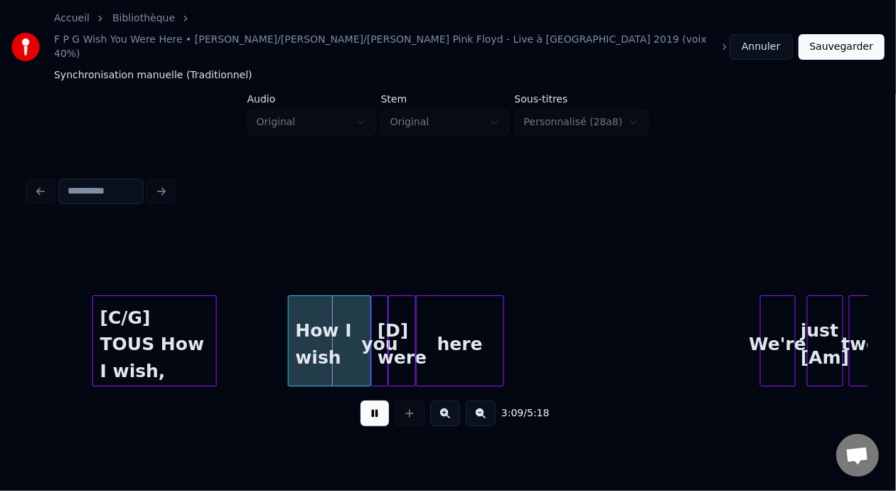
click at [364, 400] on button at bounding box center [374, 413] width 28 height 26
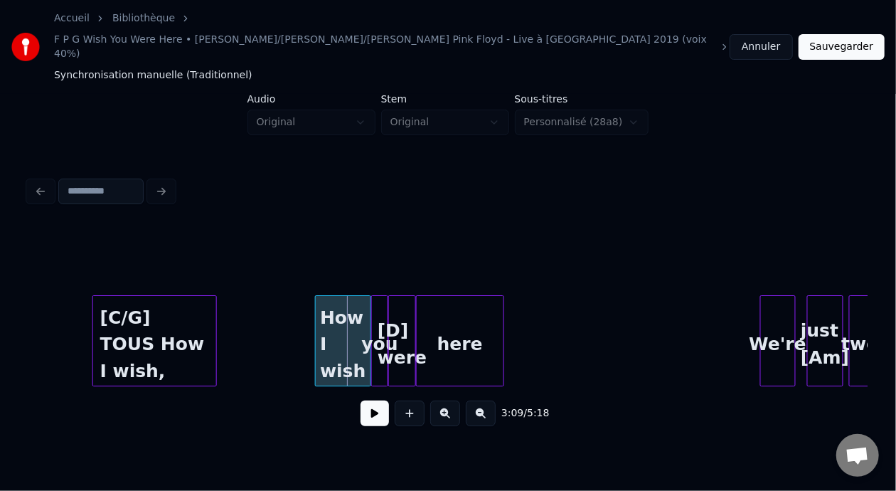
click at [316, 298] on div at bounding box center [318, 341] width 4 height 90
click at [373, 400] on button at bounding box center [374, 413] width 28 height 26
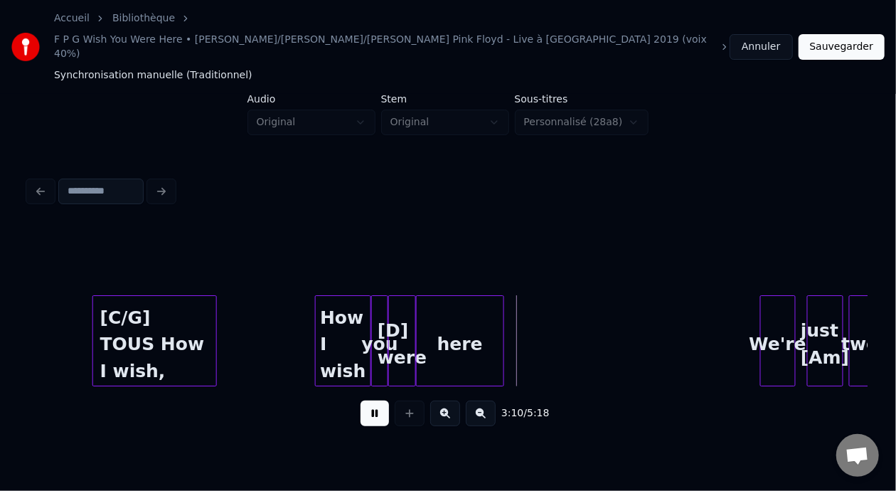
click at [373, 400] on button at bounding box center [374, 413] width 28 height 26
click at [370, 400] on button at bounding box center [374, 413] width 28 height 26
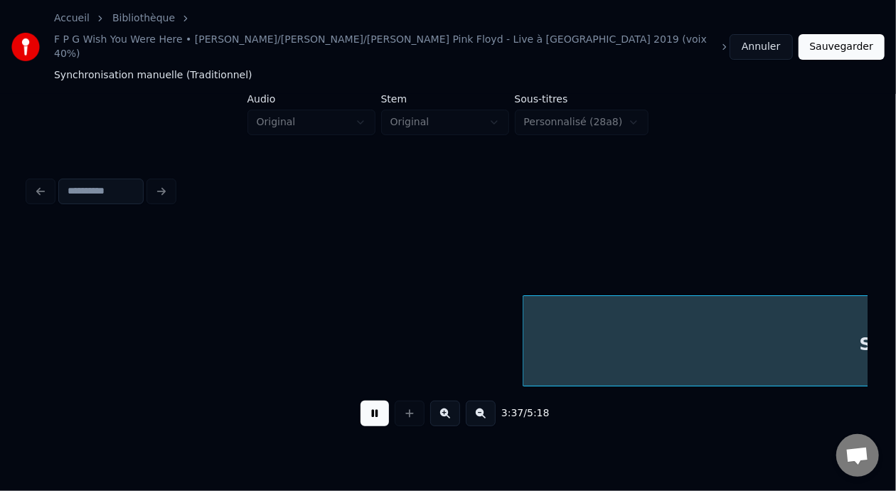
scroll to position [0, 23225]
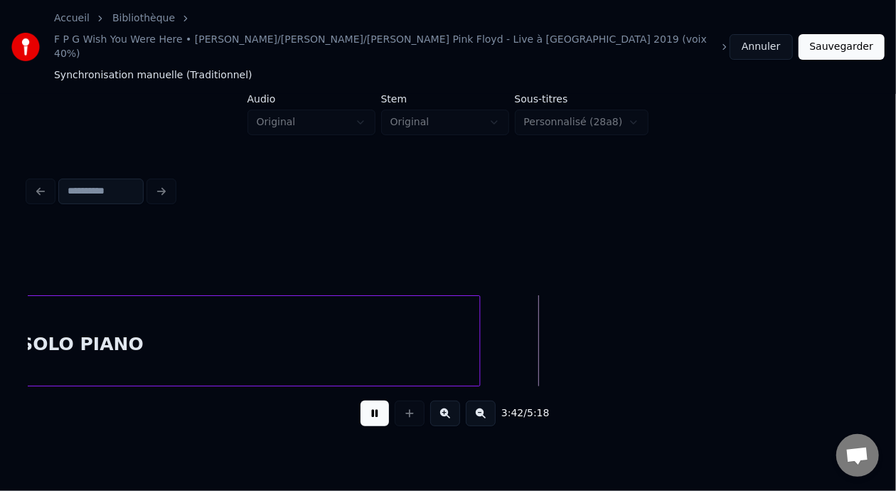
click at [370, 400] on button at bounding box center [374, 413] width 28 height 26
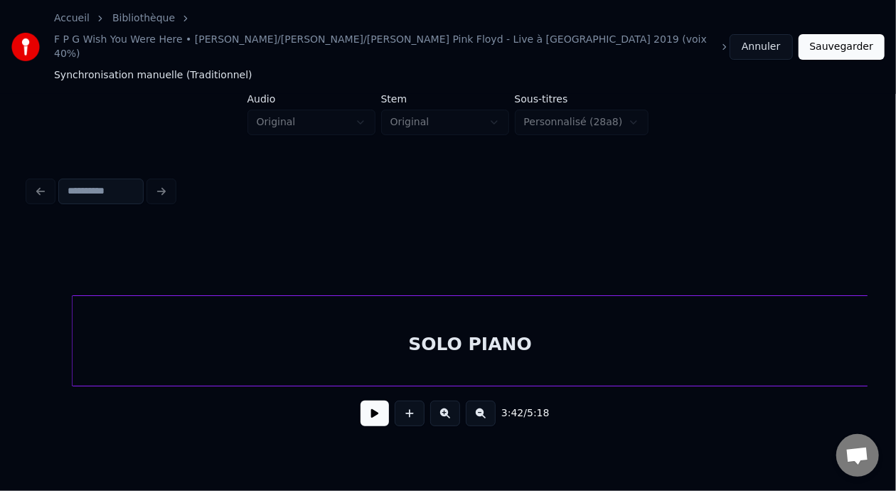
scroll to position [0, 22779]
click at [495, 400] on button at bounding box center [481, 413] width 30 height 26
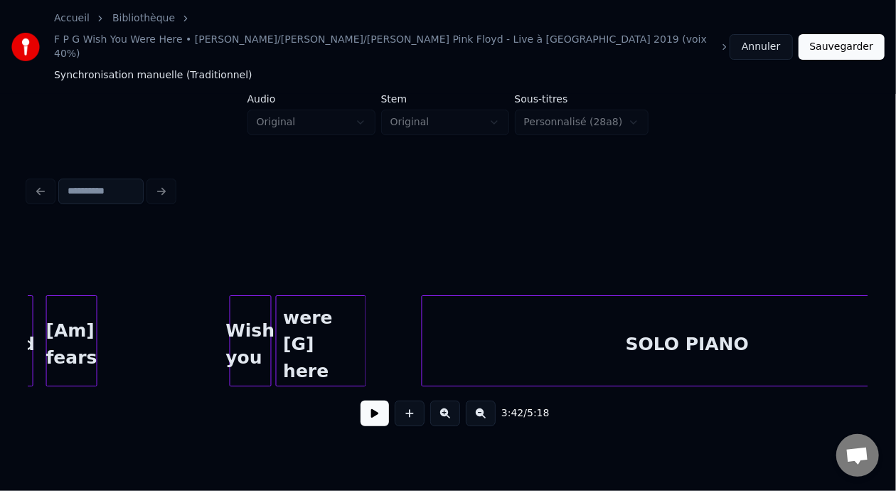
click at [495, 400] on button at bounding box center [481, 413] width 30 height 26
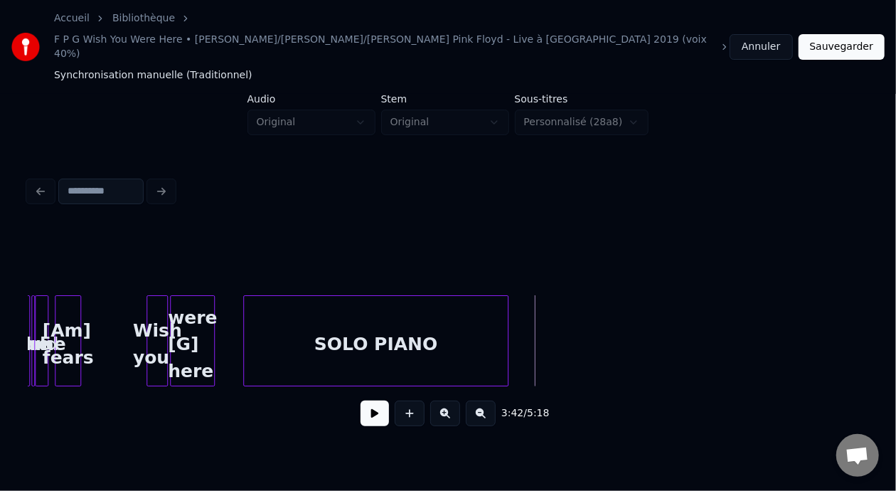
scroll to position [0, 7386]
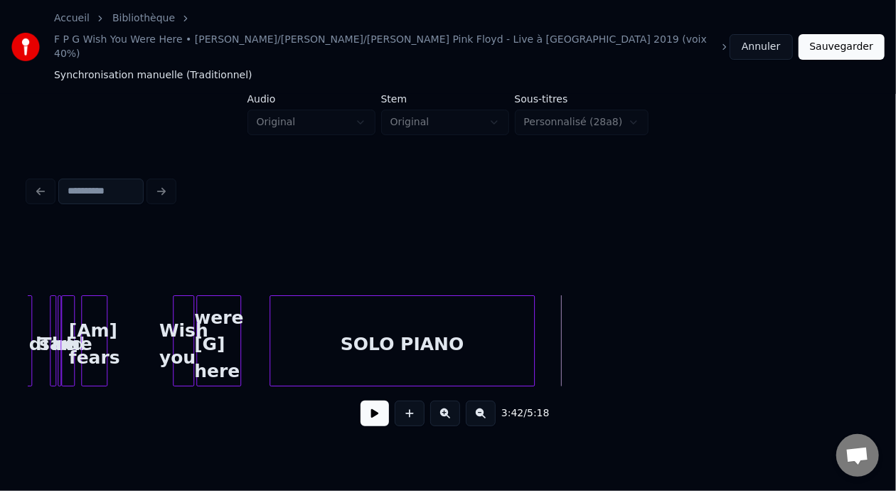
click at [390, 296] on div "SOLO PIANO" at bounding box center [402, 344] width 264 height 97
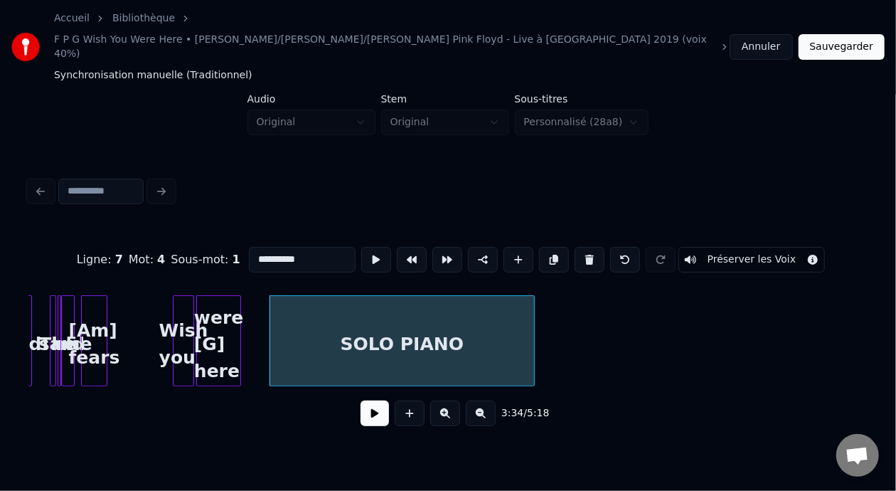
click at [365, 400] on button at bounding box center [374, 413] width 28 height 26
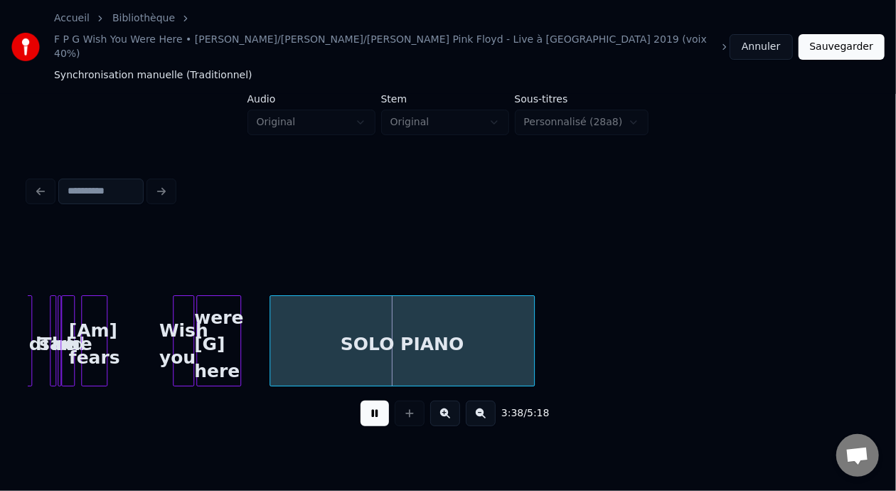
click at [365, 400] on button at bounding box center [374, 413] width 28 height 26
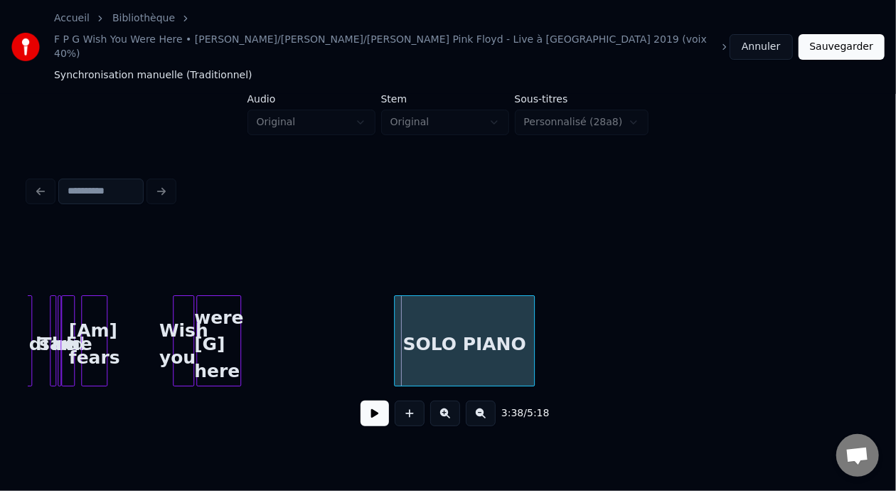
click at [395, 305] on div at bounding box center [397, 341] width 4 height 90
click at [181, 303] on div "Wish you" at bounding box center [182, 344] width 19 height 97
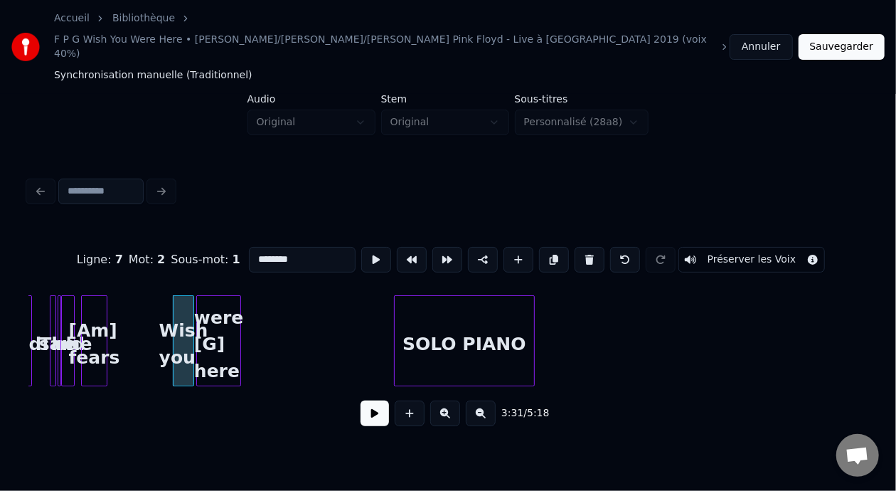
click at [360, 400] on button at bounding box center [374, 413] width 28 height 26
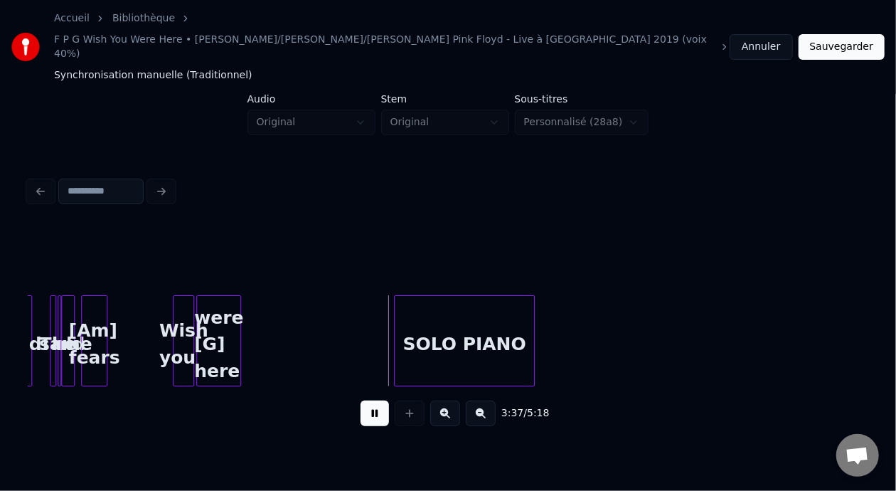
click at [360, 400] on button at bounding box center [374, 413] width 28 height 26
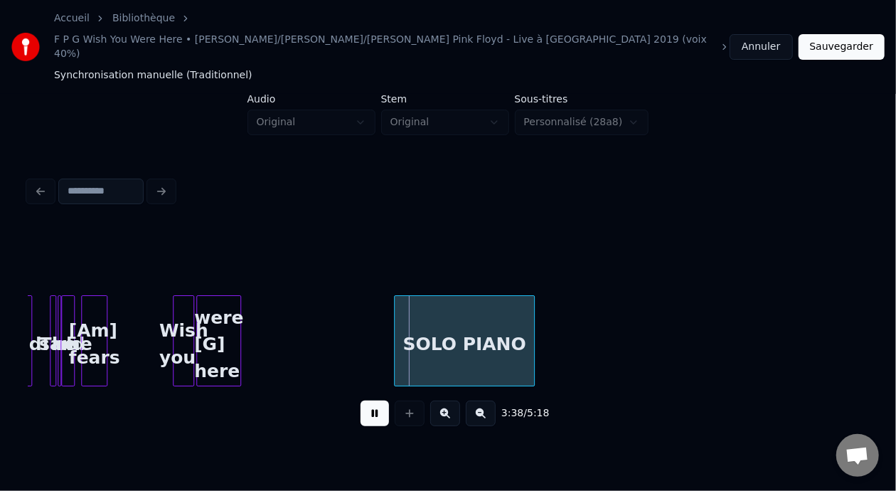
click at [360, 400] on button at bounding box center [374, 413] width 28 height 26
click at [380, 296] on div at bounding box center [382, 341] width 4 height 90
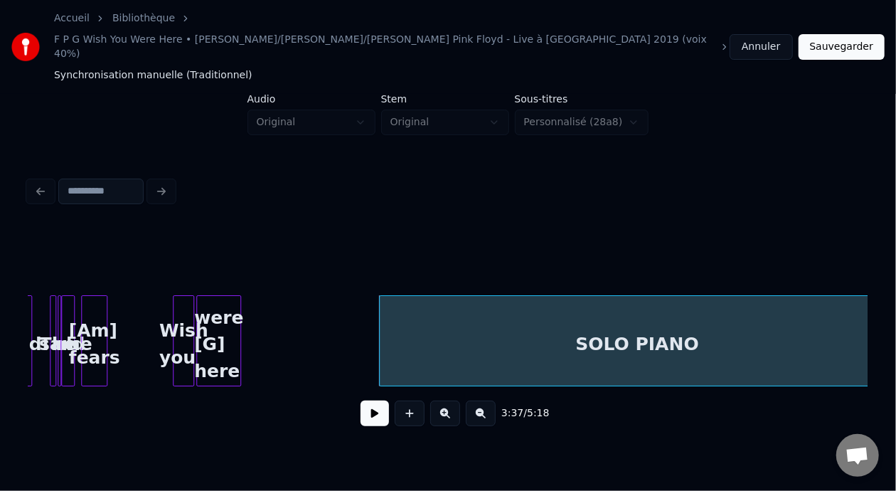
click at [892, 308] on div "Accueil Bibliothèque F P G Wish You Were Here • Guillaume/Francois/Bernard - DA…" at bounding box center [448, 226] width 896 height 452
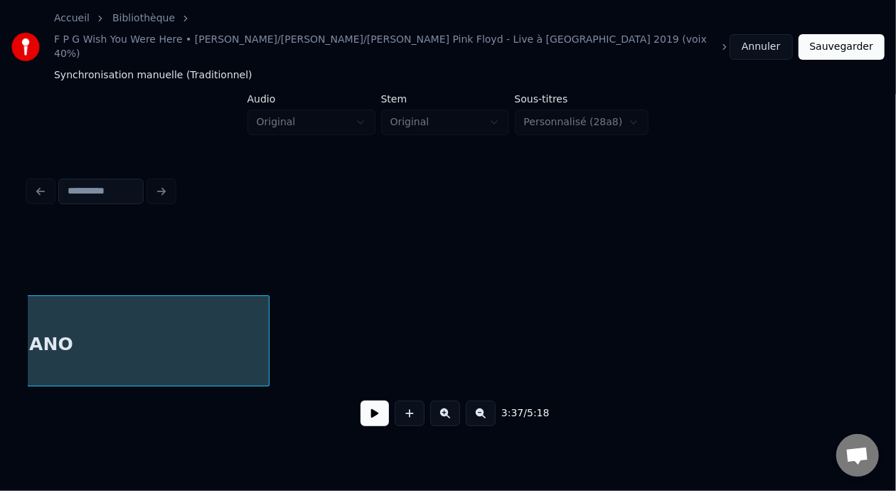
scroll to position [0, 8022]
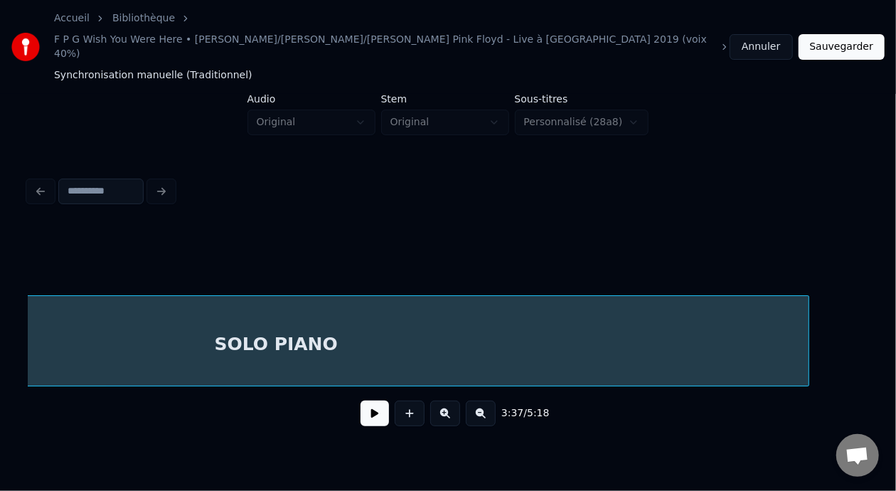
click at [805, 296] on div at bounding box center [806, 341] width 4 height 90
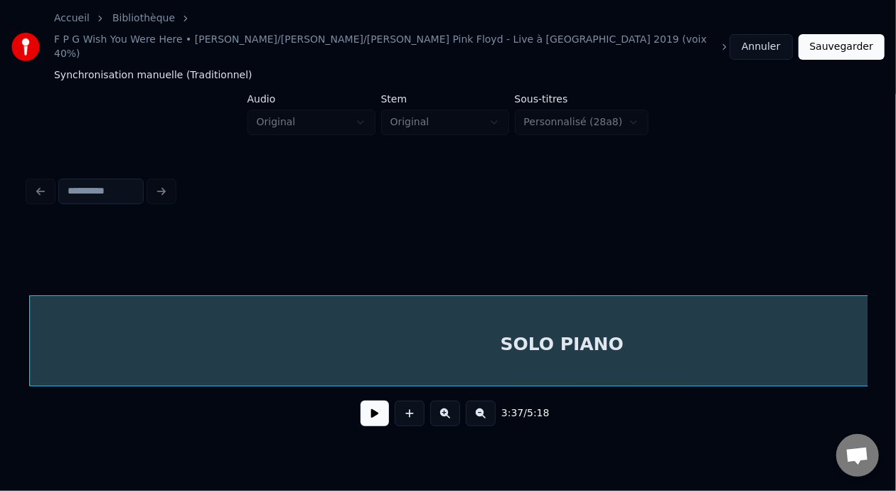
click at [365, 400] on button at bounding box center [374, 413] width 28 height 26
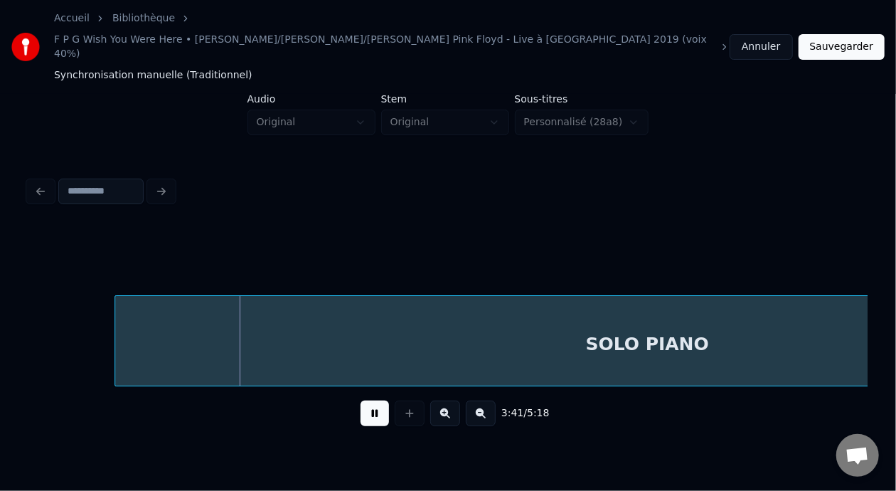
scroll to position [0, 7622]
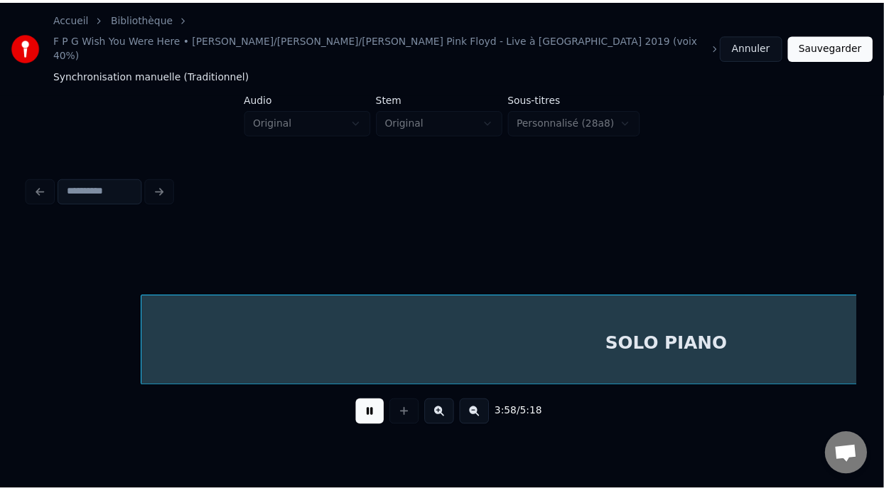
scroll to position [0, 8461]
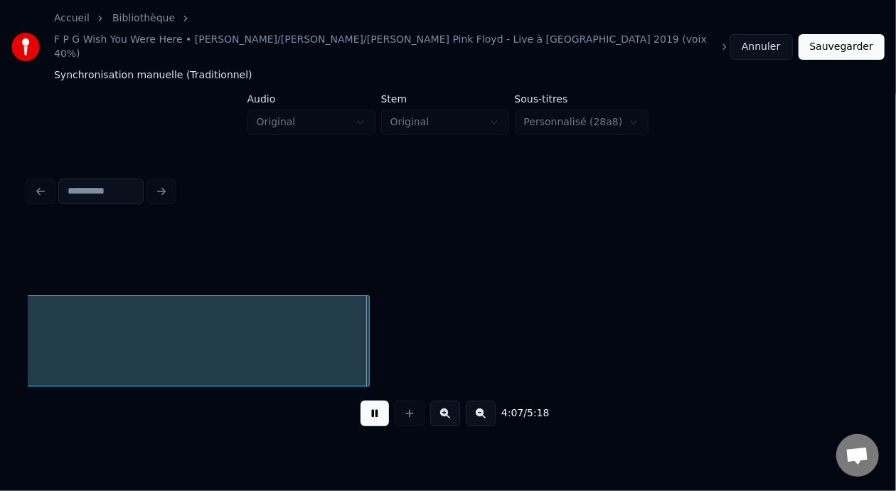
click at [370, 400] on button at bounding box center [374, 413] width 28 height 26
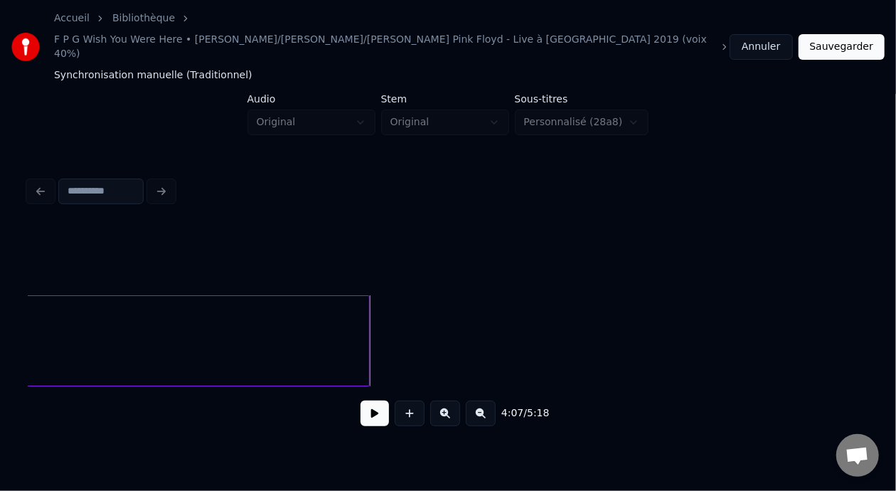
click at [370, 400] on button at bounding box center [374, 413] width 28 height 26
click at [850, 34] on button "Sauvegarder" at bounding box center [841, 47] width 86 height 26
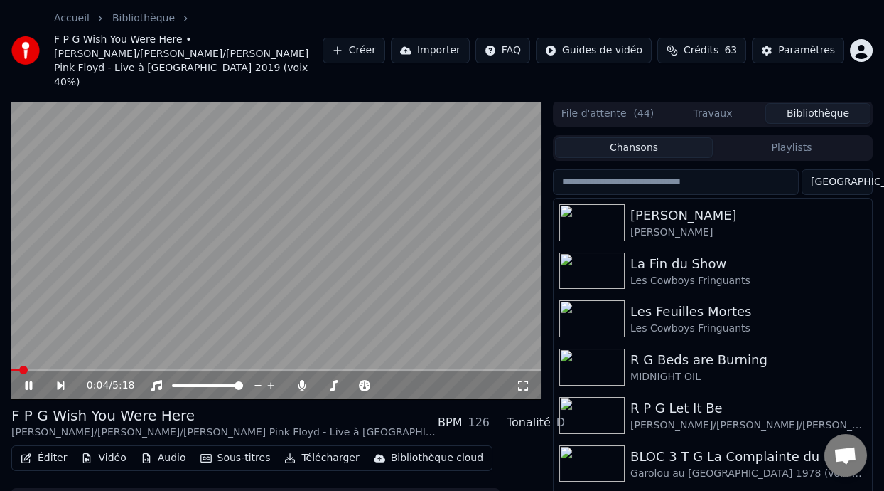
click at [524, 380] on icon at bounding box center [523, 385] width 14 height 11
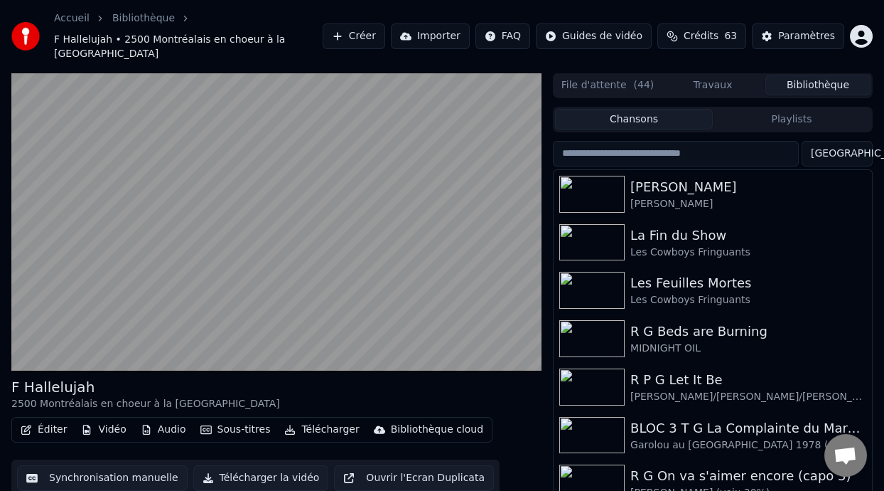
click at [796, 124] on button "Playlists" at bounding box center [792, 119] width 158 height 21
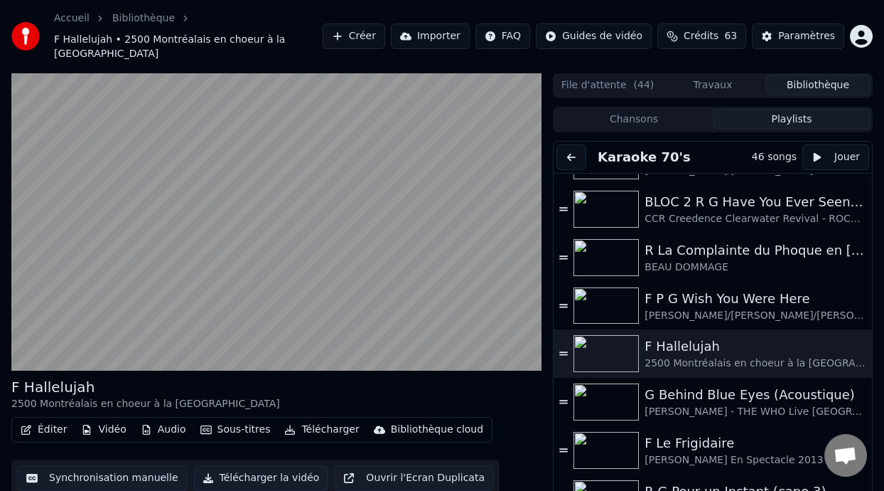
scroll to position [513, 0]
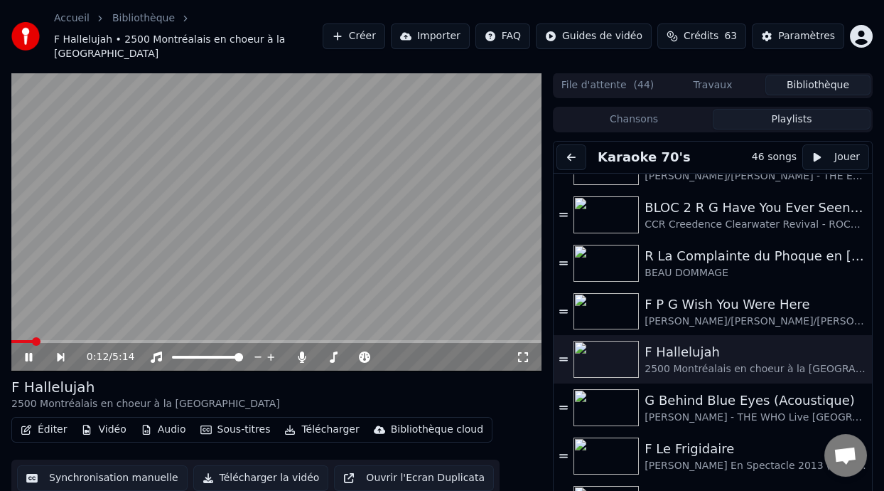
click at [524, 353] on icon at bounding box center [523, 356] width 14 height 11
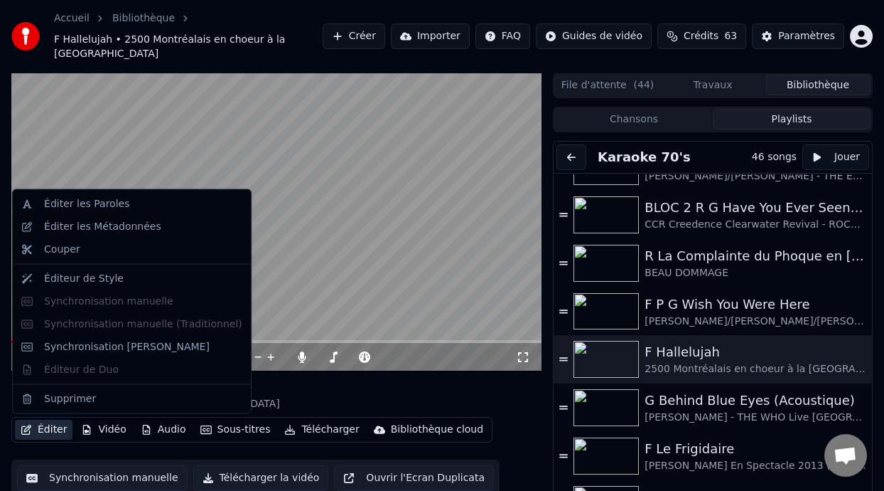
click at [47, 432] on button "Éditer" at bounding box center [44, 429] width 58 height 20
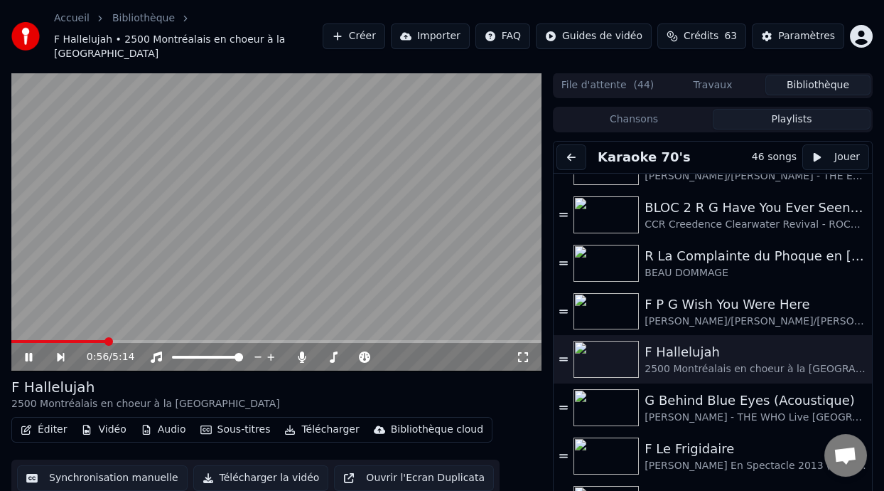
click at [431, 277] on video at bounding box center [276, 222] width 530 height 299
click at [738, 304] on div "F P G Wish You Were Here" at bounding box center [749, 304] width 208 height 20
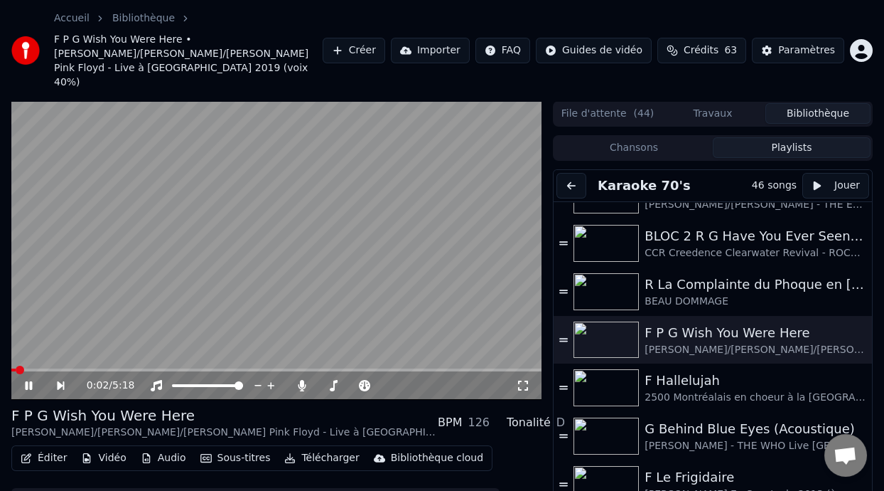
click at [54, 448] on button "Éditer" at bounding box center [44, 458] width 58 height 20
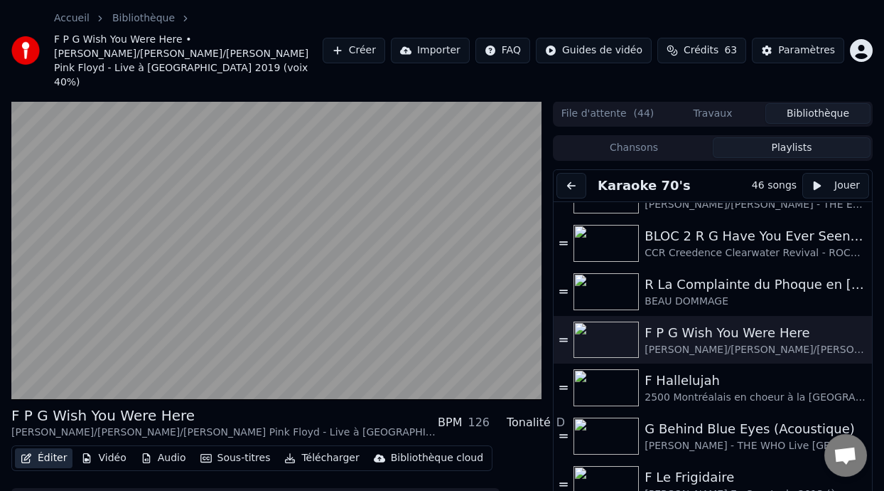
click at [54, 448] on button "Éditer" at bounding box center [44, 458] width 58 height 20
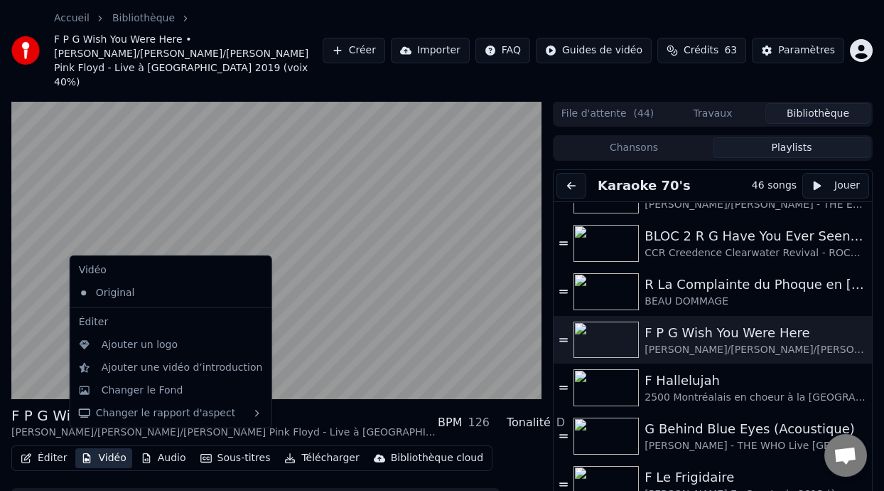
click at [101, 448] on button "Vidéo" at bounding box center [103, 458] width 56 height 20
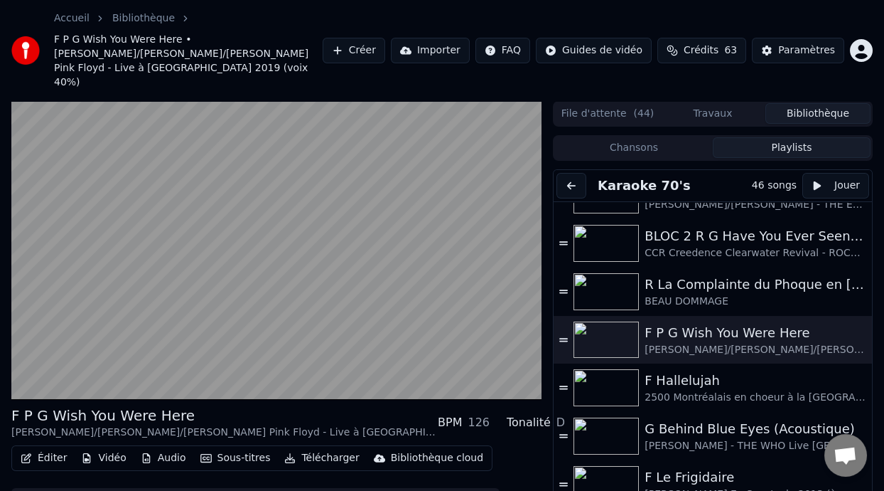
click at [156, 448] on button "Audio" at bounding box center [163, 458] width 57 height 20
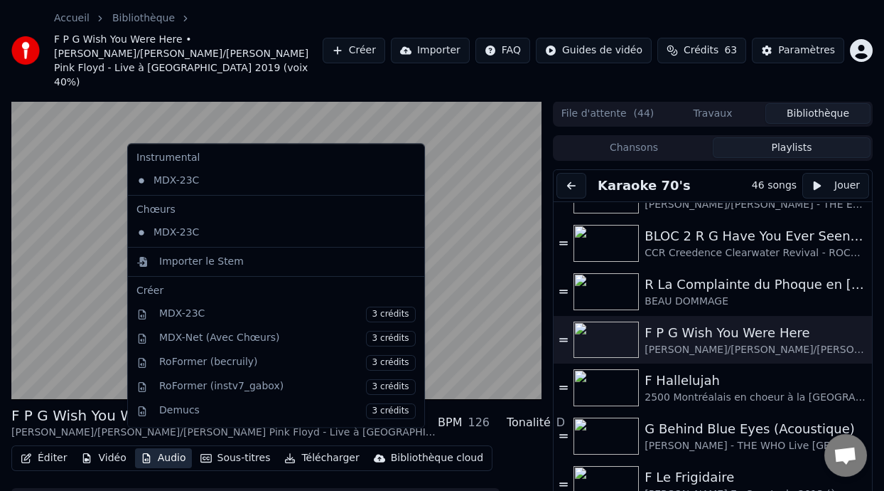
click at [156, 448] on button "Audio" at bounding box center [163, 458] width 57 height 20
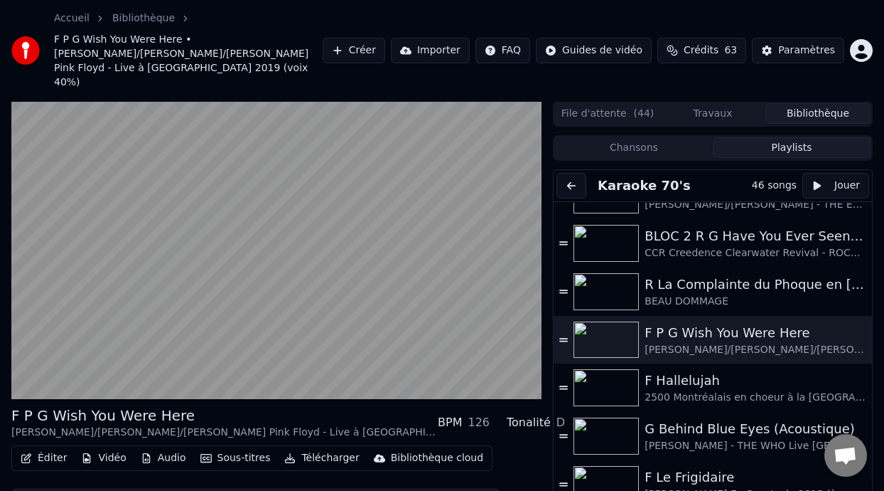
click at [227, 448] on button "Sous-titres" at bounding box center [236, 458] width 82 height 20
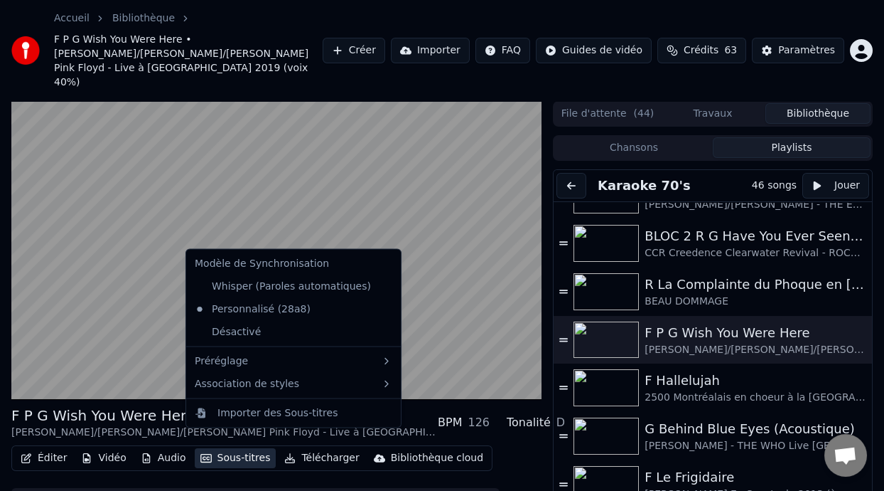
click at [225, 448] on button "Sous-titres" at bounding box center [236, 458] width 82 height 20
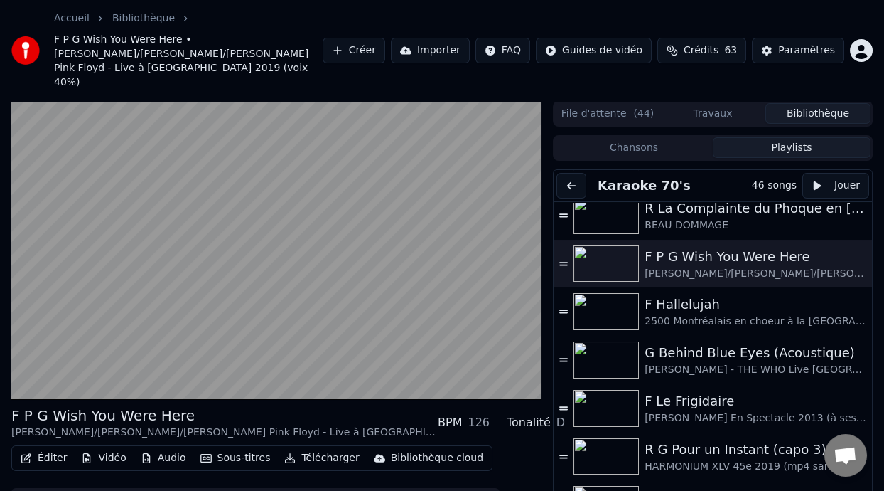
scroll to position [594, 0]
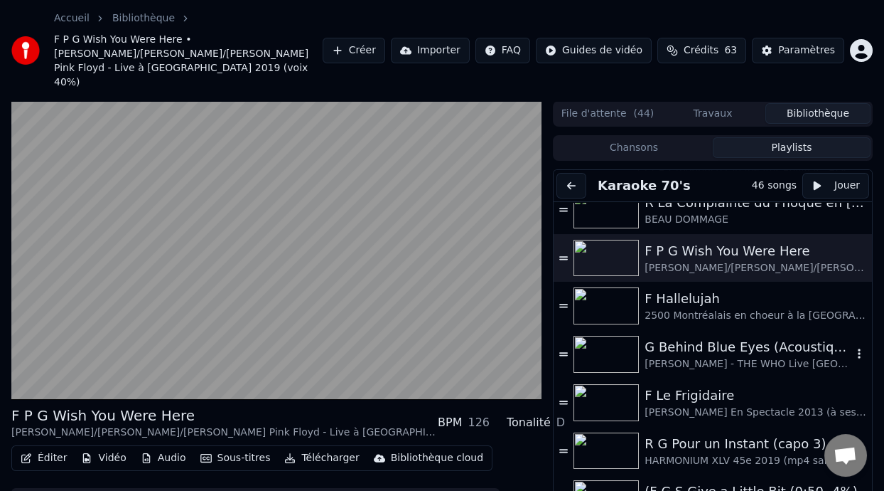
click at [715, 338] on div "G Behind Blue Eyes (Acoustique)" at bounding box center [749, 347] width 208 height 20
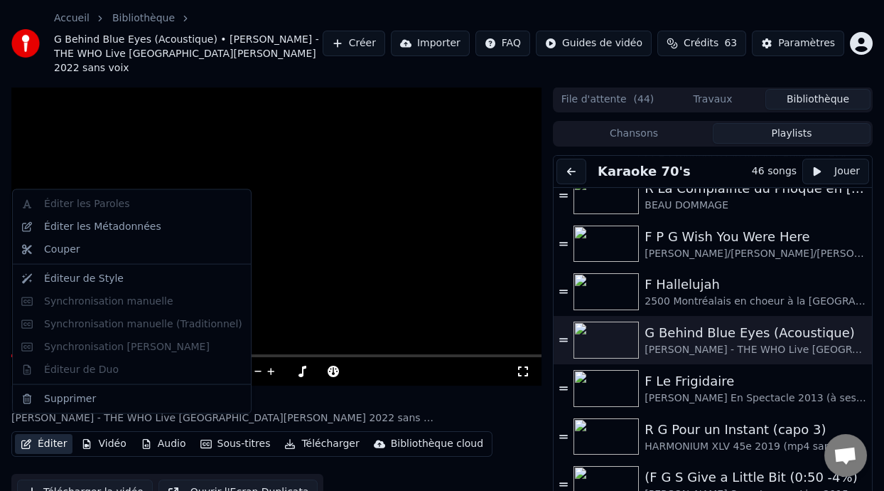
click at [49, 434] on button "Éditer" at bounding box center [44, 444] width 58 height 20
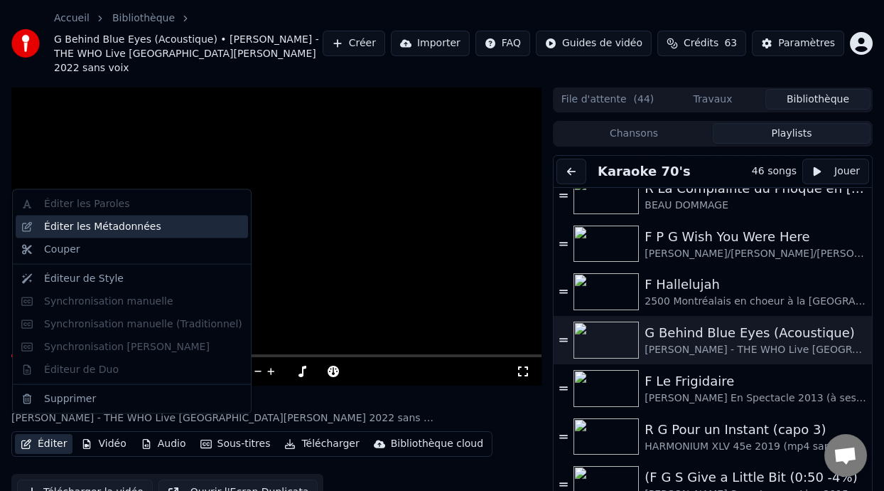
click at [186, 227] on div "Éditer les Métadonnées" at bounding box center [143, 227] width 198 height 14
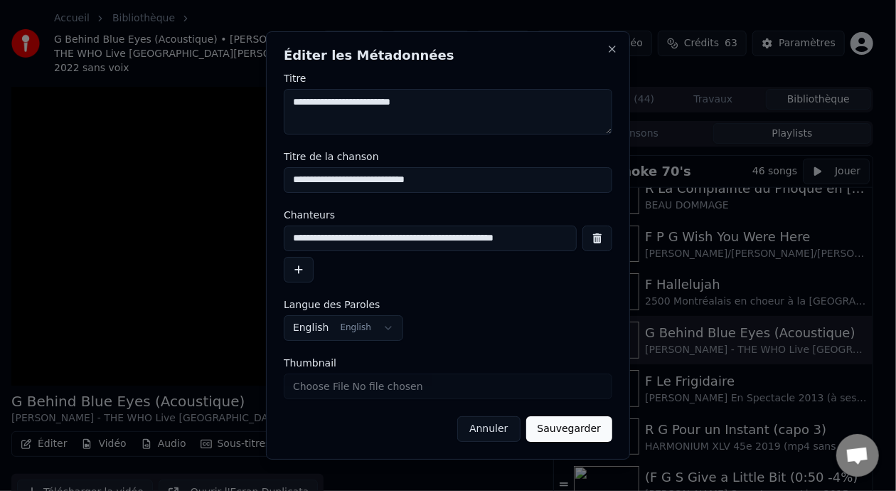
click at [328, 238] on input "**********" at bounding box center [430, 238] width 293 height 26
type input "**********"
click at [567, 432] on button "Sauvegarder" at bounding box center [569, 429] width 86 height 26
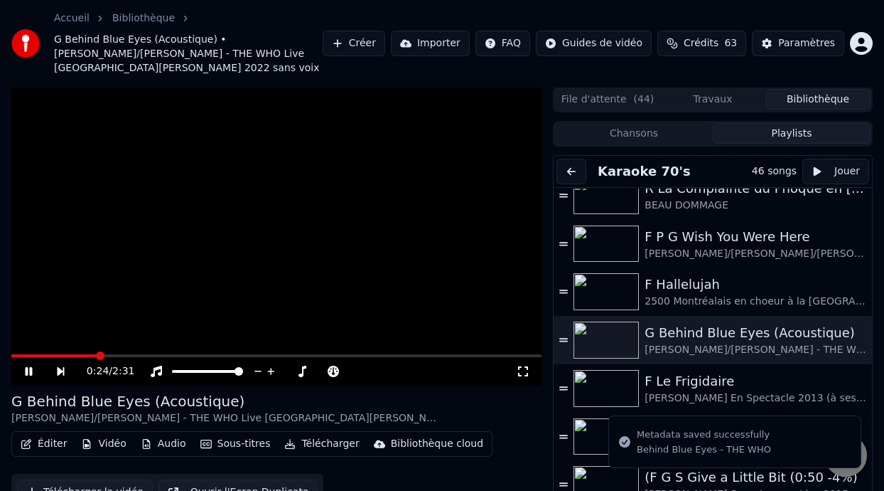
scroll to position [42, 0]
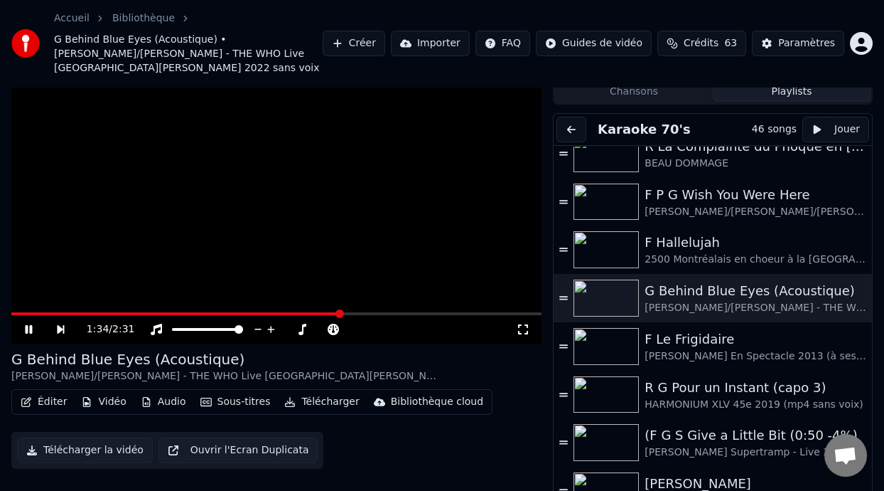
click at [525, 323] on icon at bounding box center [523, 328] width 14 height 11
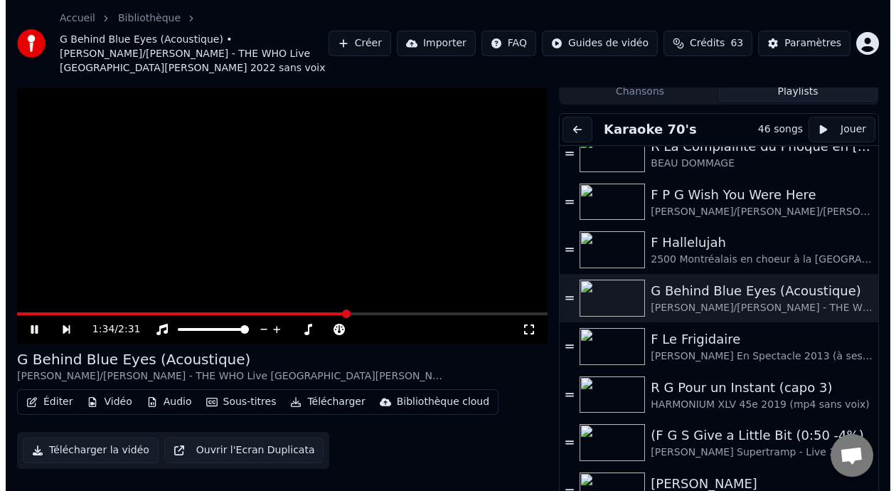
scroll to position [0, 0]
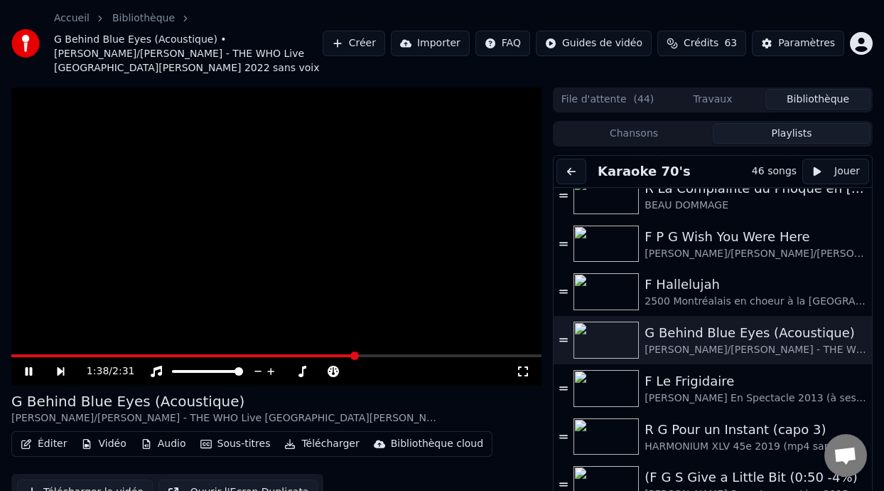
click at [51, 434] on button "Éditer" at bounding box center [44, 444] width 58 height 20
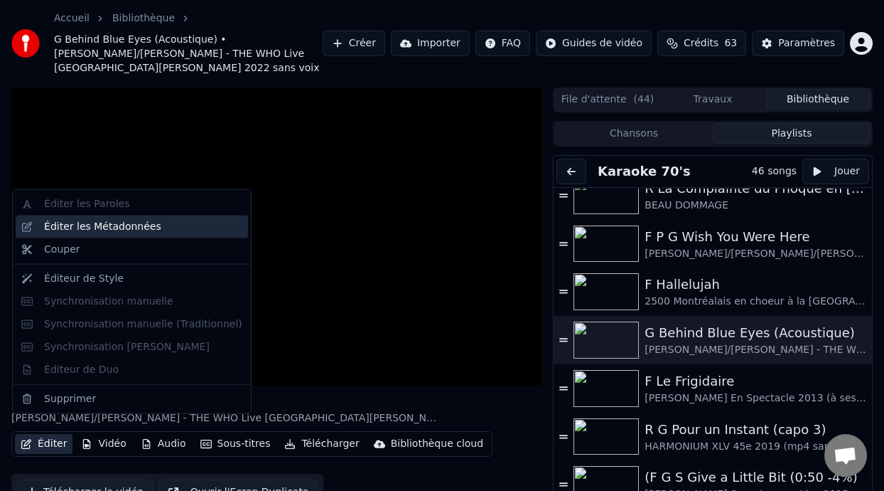
click at [161, 227] on div "Éditer les Métadonnées" at bounding box center [143, 227] width 198 height 14
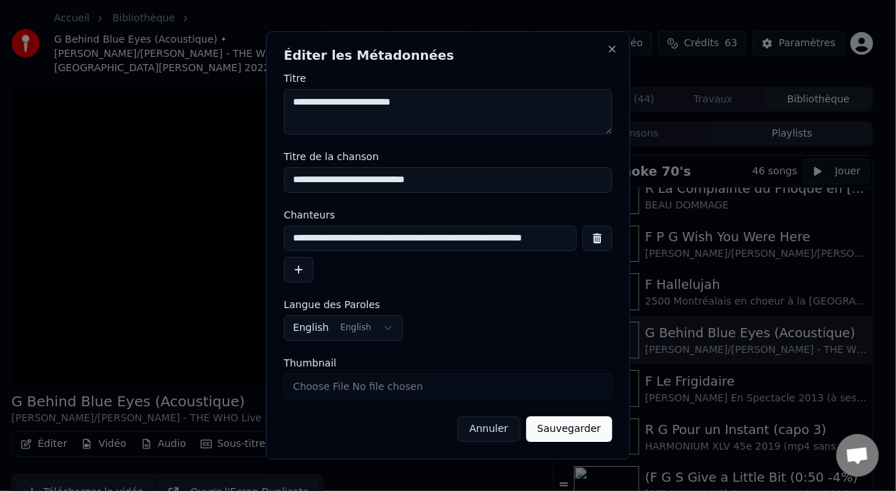
click at [542, 238] on input "**********" at bounding box center [430, 238] width 293 height 26
type input "**********"
click at [573, 428] on button "Sauvegarder" at bounding box center [569, 429] width 86 height 26
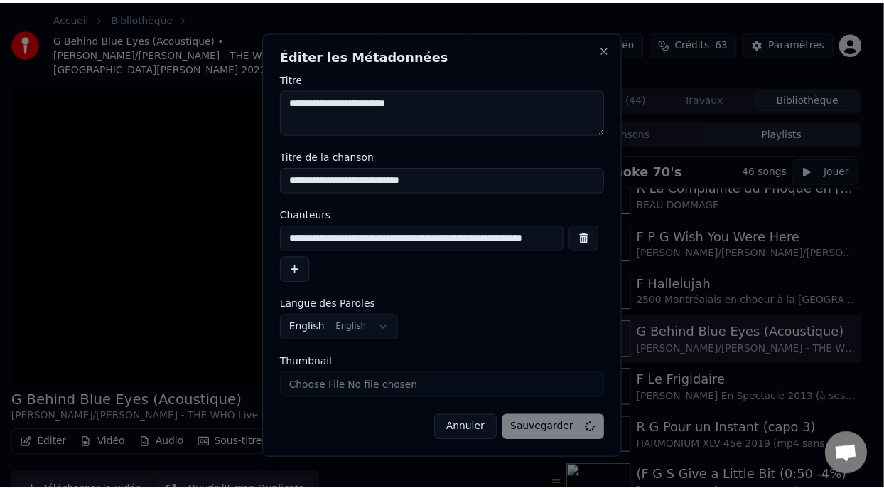
scroll to position [0, 0]
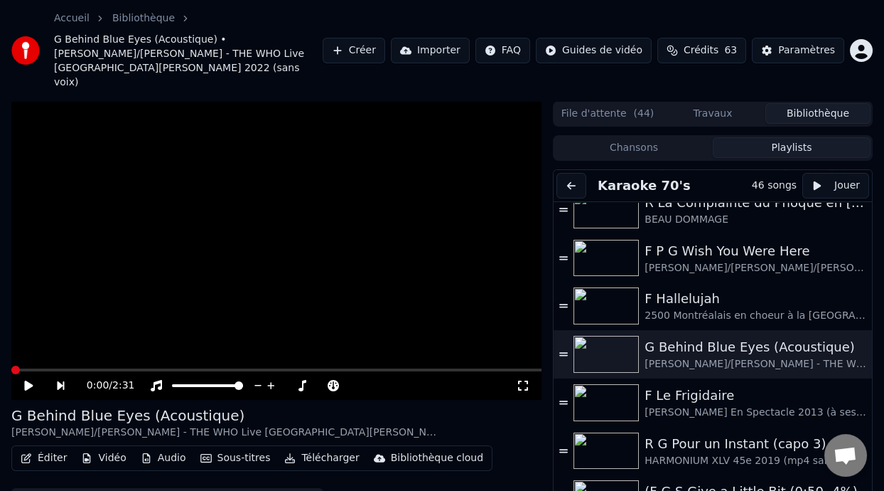
click at [31, 380] on icon at bounding box center [28, 385] width 9 height 10
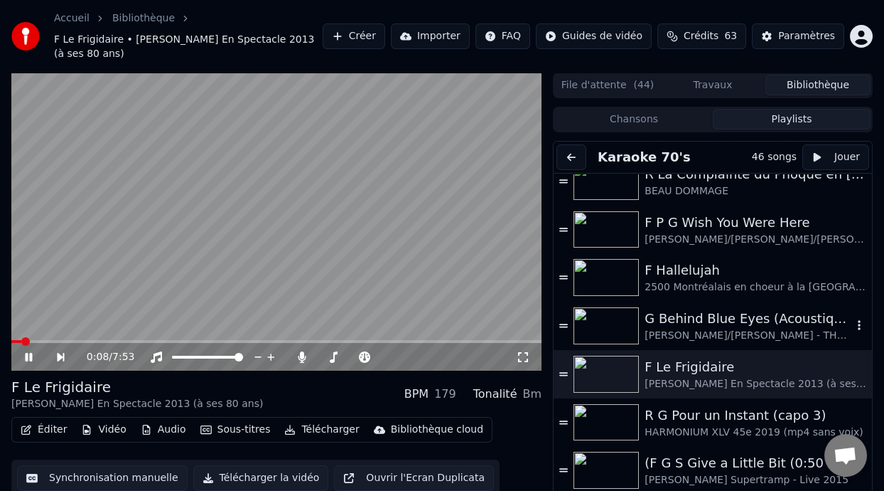
click at [710, 323] on div "G Behind Blue Eyes (Acoustique)" at bounding box center [749, 319] width 208 height 20
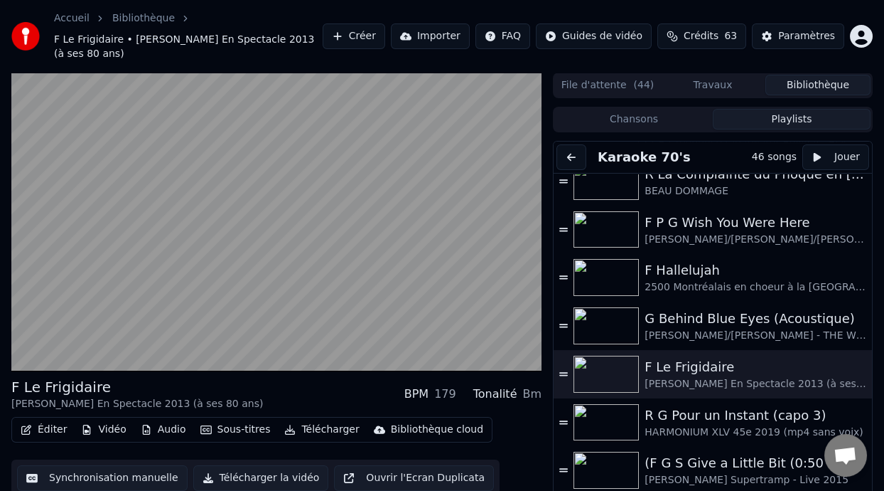
scroll to position [42, 0]
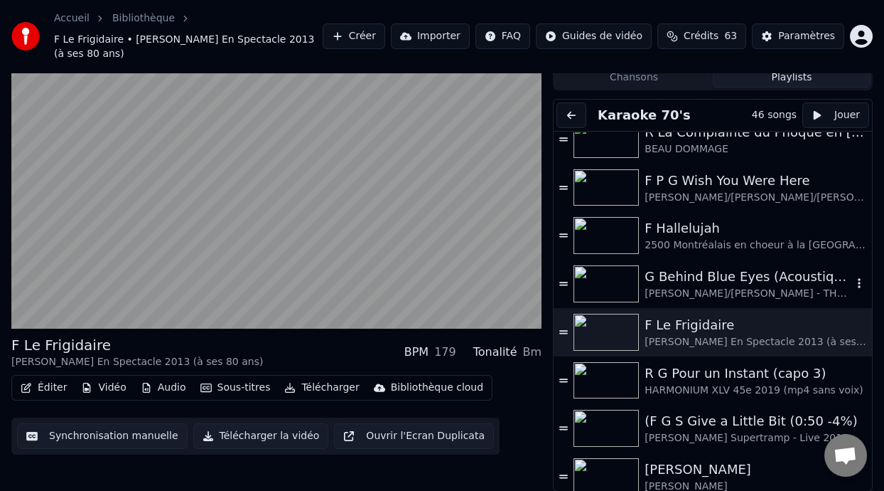
click at [764, 282] on div "G Behind Blue Eyes (Acoustique)" at bounding box center [749, 277] width 208 height 20
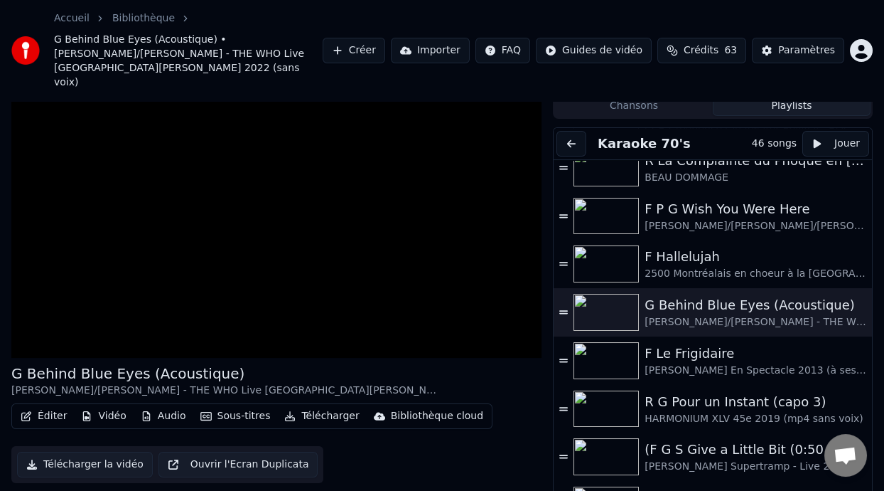
click at [48, 406] on button "Éditer" at bounding box center [44, 416] width 58 height 20
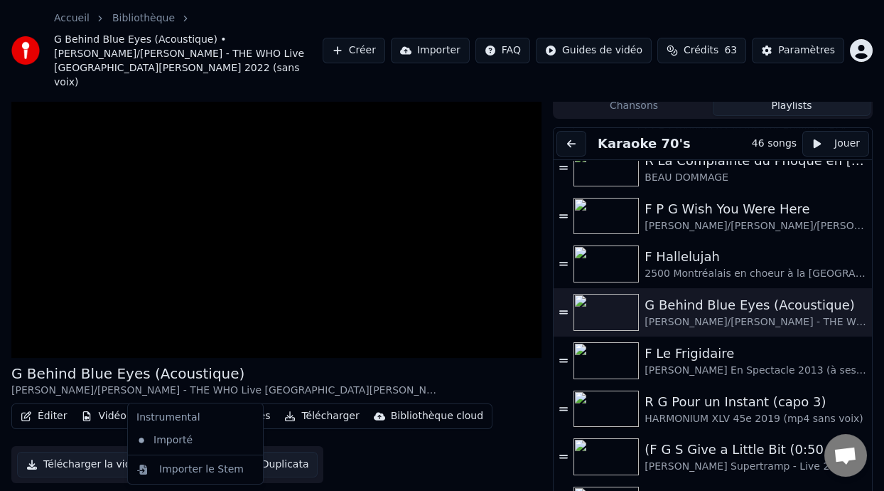
click at [161, 406] on button "Audio" at bounding box center [163, 416] width 57 height 20
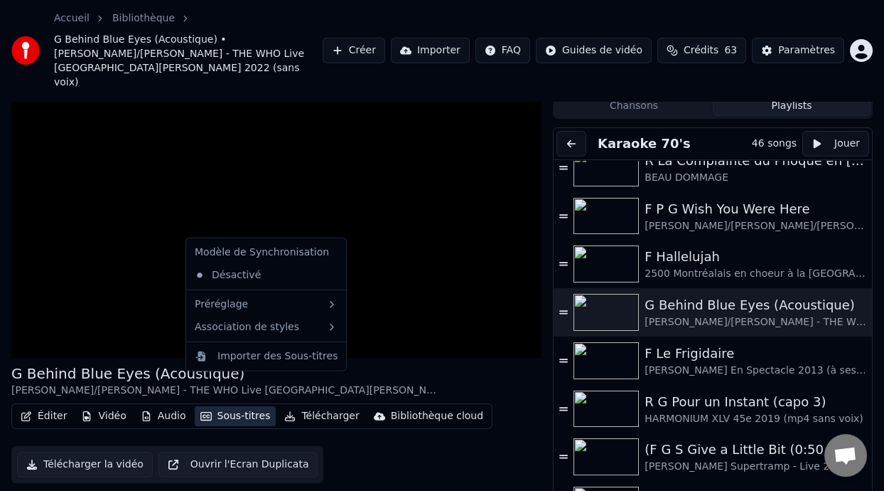
click at [243, 406] on button "Sous-titres" at bounding box center [236, 416] width 82 height 20
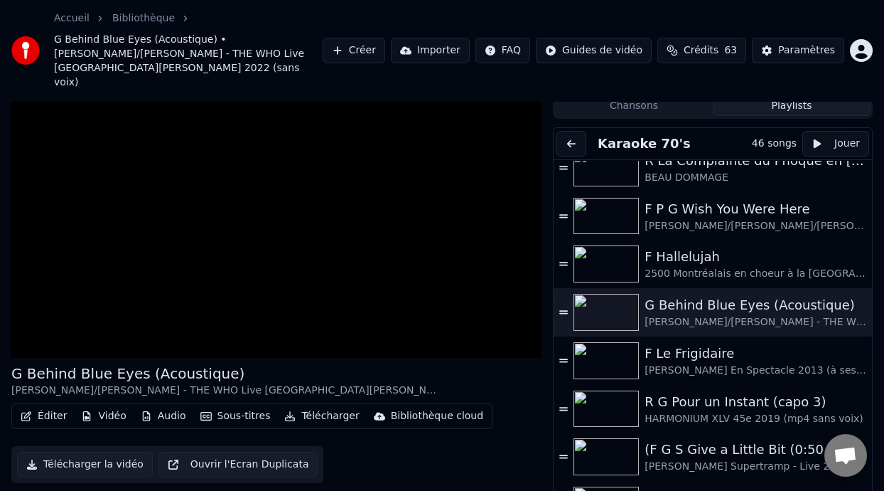
click at [464, 433] on div "Éditer Vidéo Audio Sous-titres Télécharger Bibliothèque cloud Télécharger la vi…" at bounding box center [276, 443] width 530 height 80
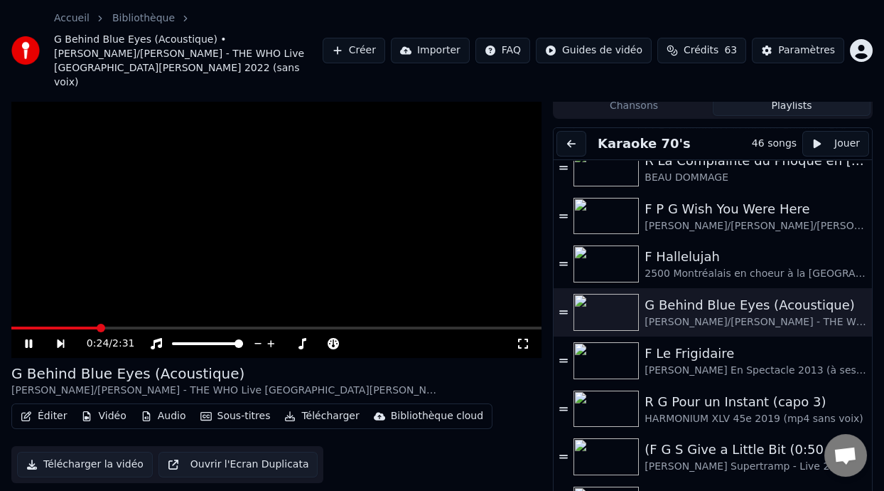
click at [523, 338] on icon at bounding box center [523, 343] width 14 height 11
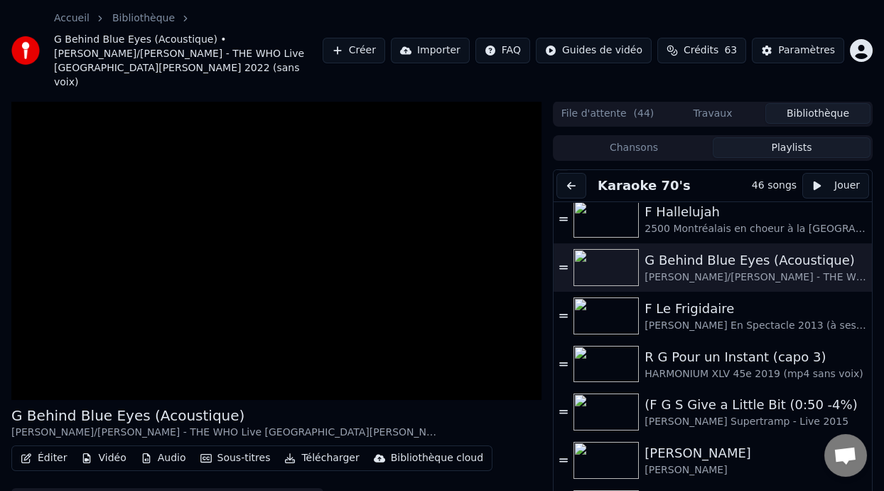
scroll to position [673, 0]
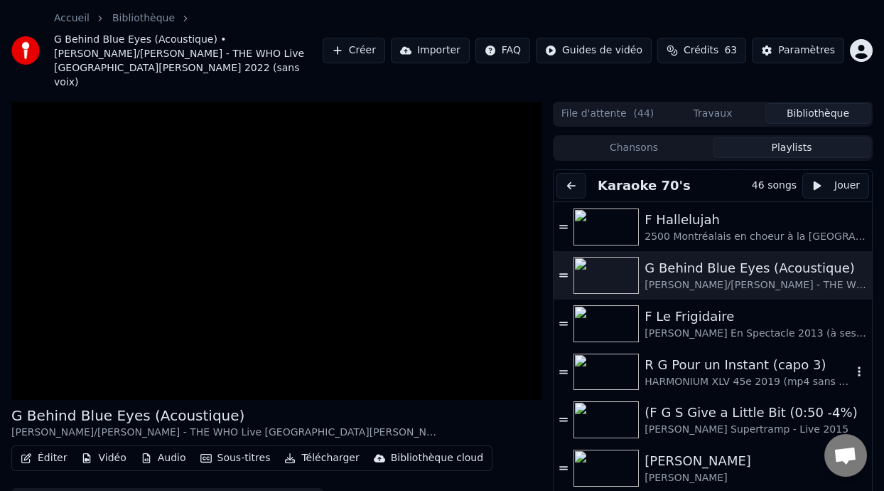
click at [717, 355] on div "R G Pour un Instant (capo 3)" at bounding box center [749, 365] width 208 height 20
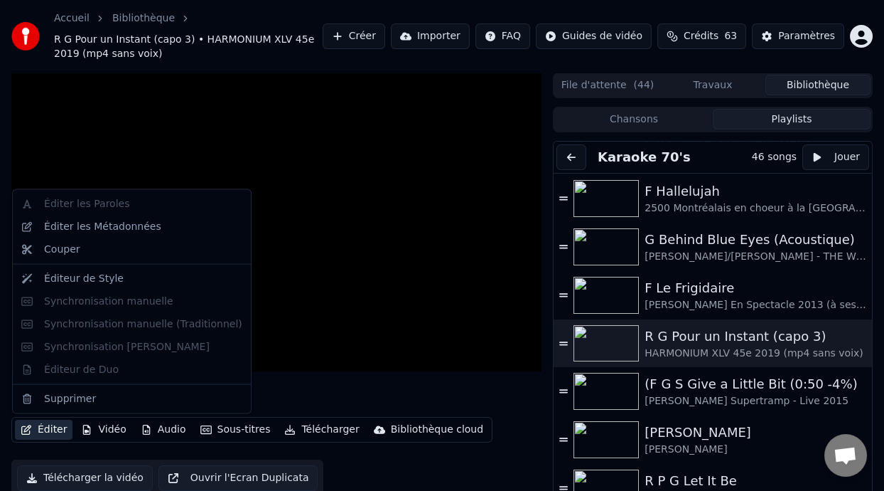
click at [55, 427] on button "Éditer" at bounding box center [44, 429] width 58 height 20
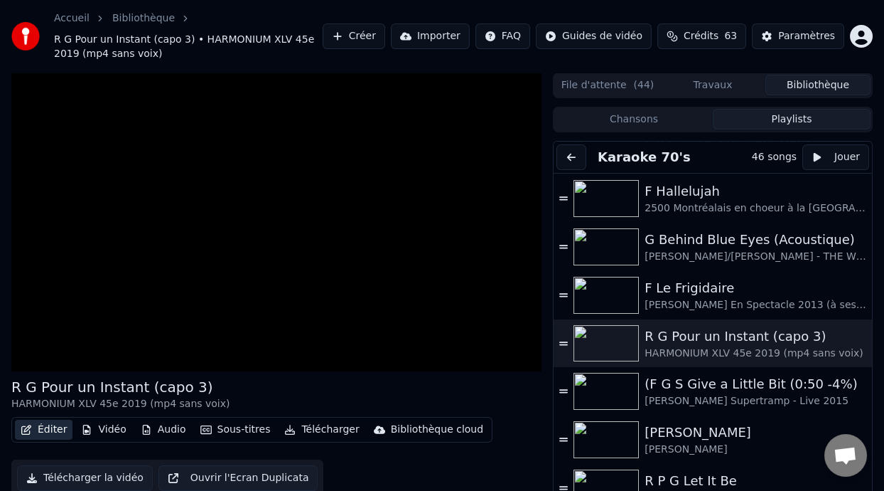
click at [55, 427] on button "Éditer" at bounding box center [44, 429] width 58 height 20
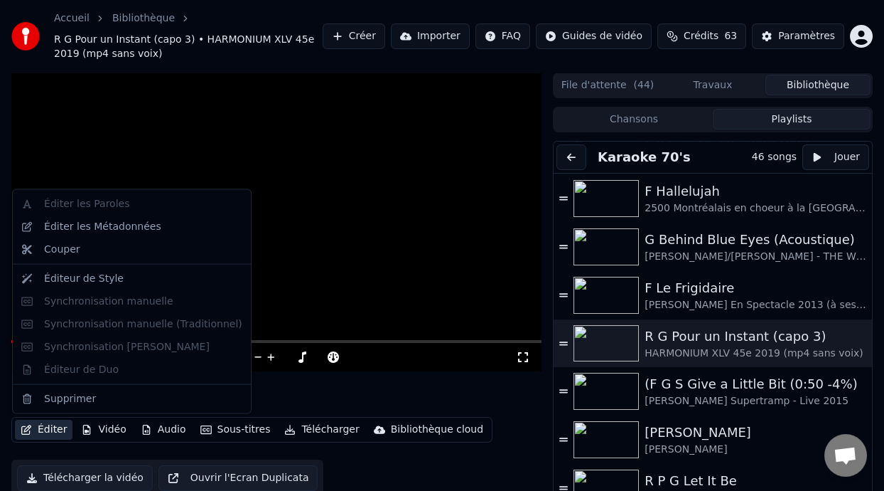
click at [377, 330] on video at bounding box center [276, 222] width 530 height 299
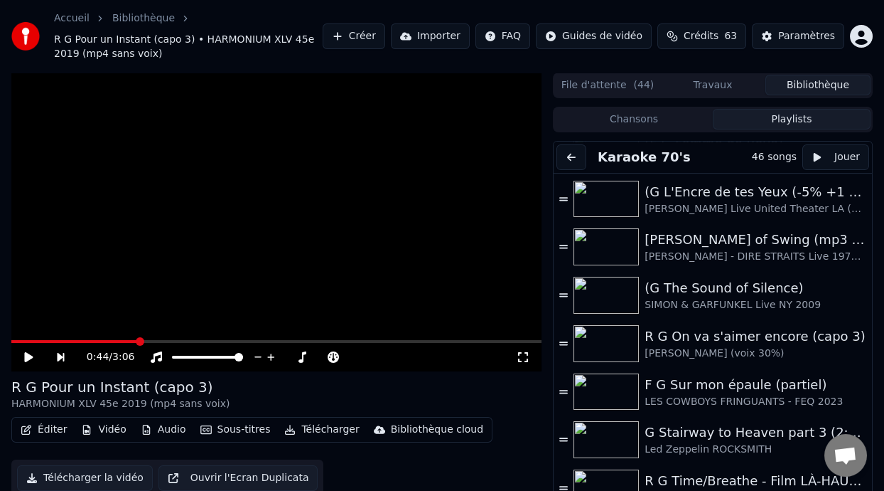
scroll to position [1393, 0]
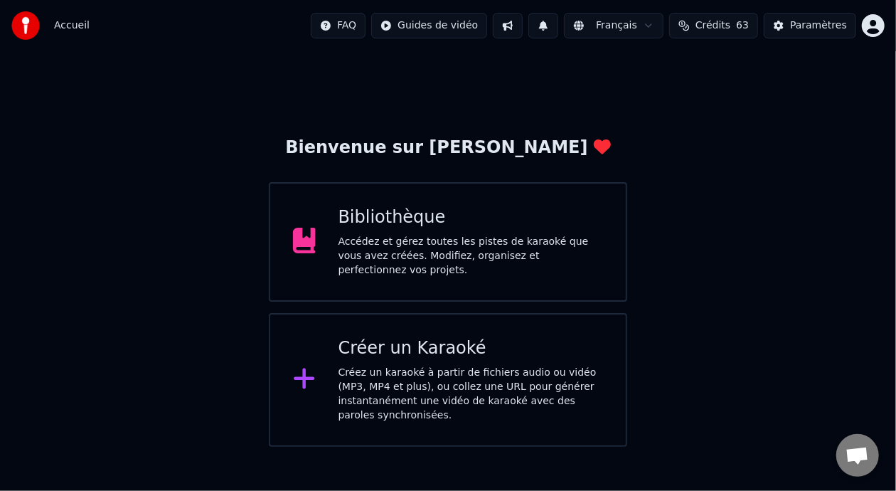
click at [478, 235] on div "Bibliothèque Accédez et gérez toutes les pistes de karaoké que vous avez créées…" at bounding box center [470, 241] width 265 height 71
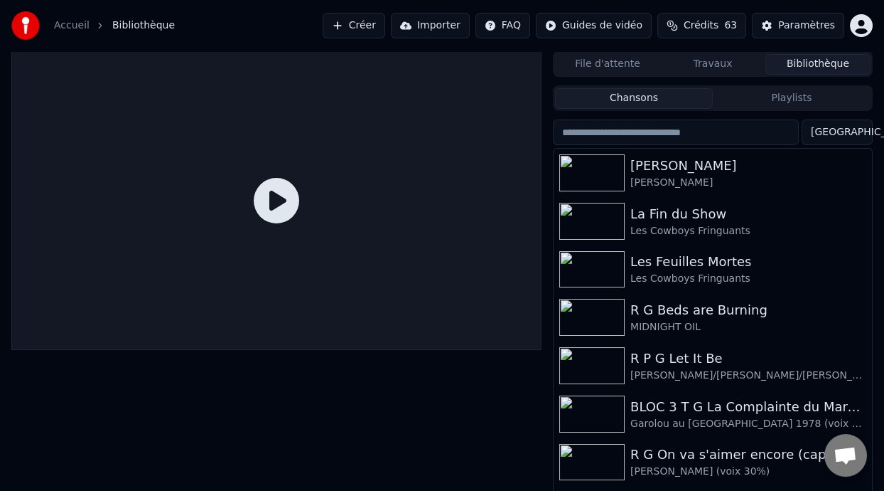
click at [811, 91] on button "Playlists" at bounding box center [792, 98] width 158 height 21
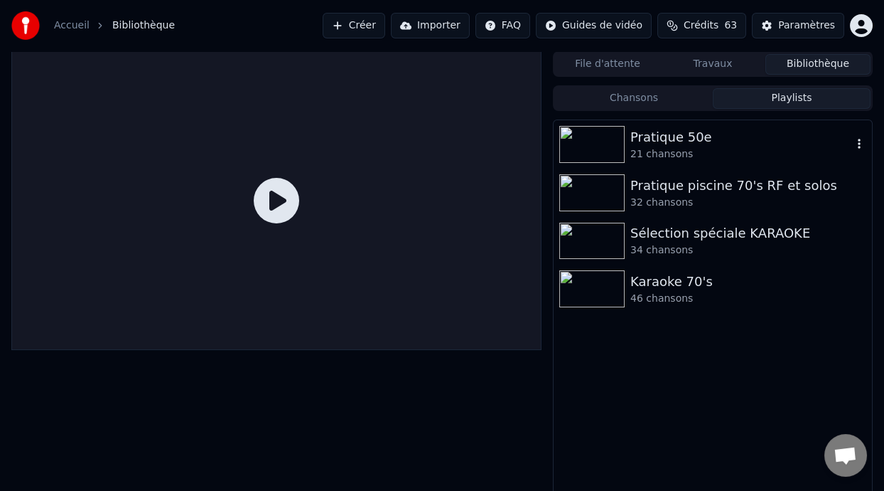
click at [704, 153] on div "21 chansons" at bounding box center [742, 154] width 222 height 14
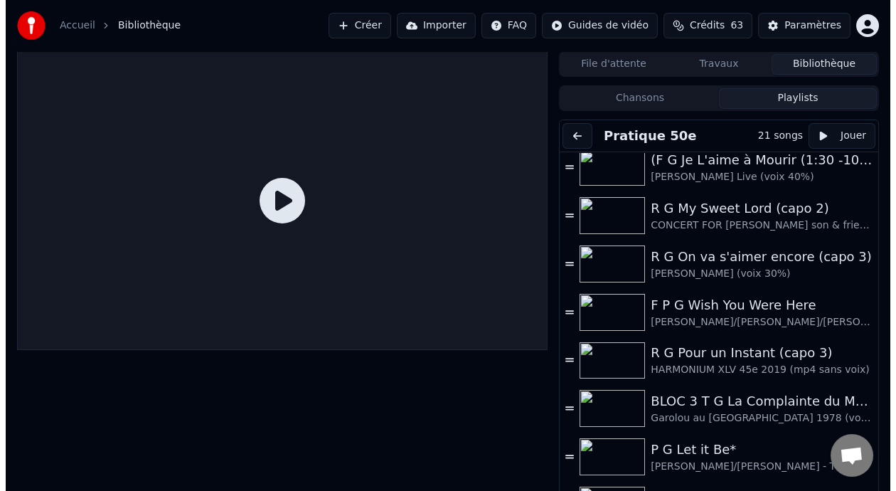
scroll to position [100, 0]
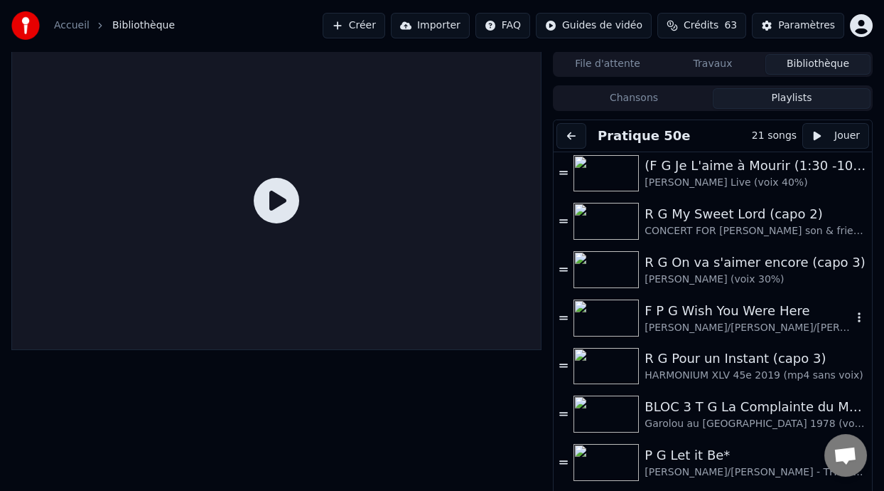
click at [707, 310] on div "F P G Wish You Were Here" at bounding box center [749, 311] width 208 height 20
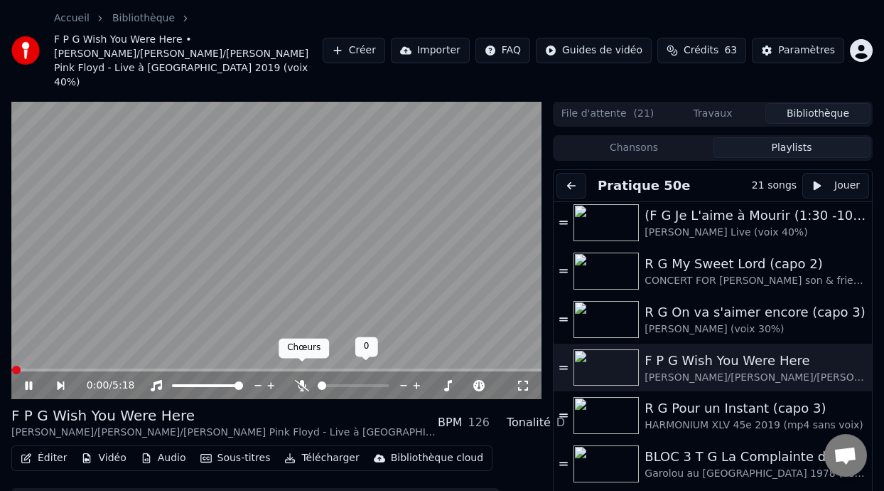
click at [301, 380] on icon at bounding box center [302, 385] width 14 height 11
click at [45, 448] on button "Éditer" at bounding box center [44, 458] width 58 height 20
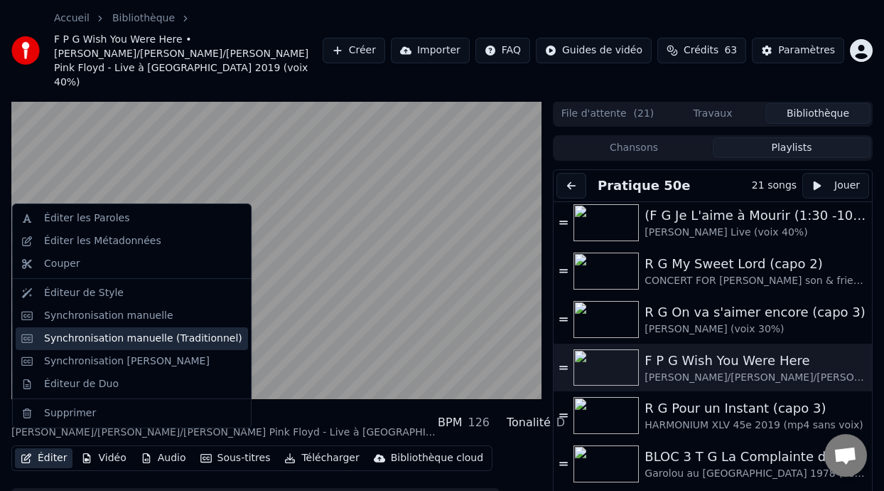
click at [158, 338] on div "Synchronisation manuelle (Traditionnel)" at bounding box center [143, 338] width 198 height 14
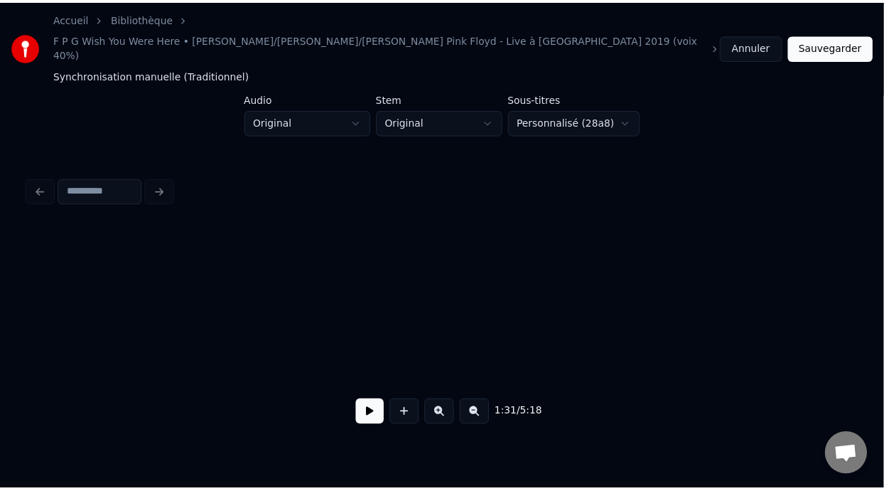
scroll to position [0, 3252]
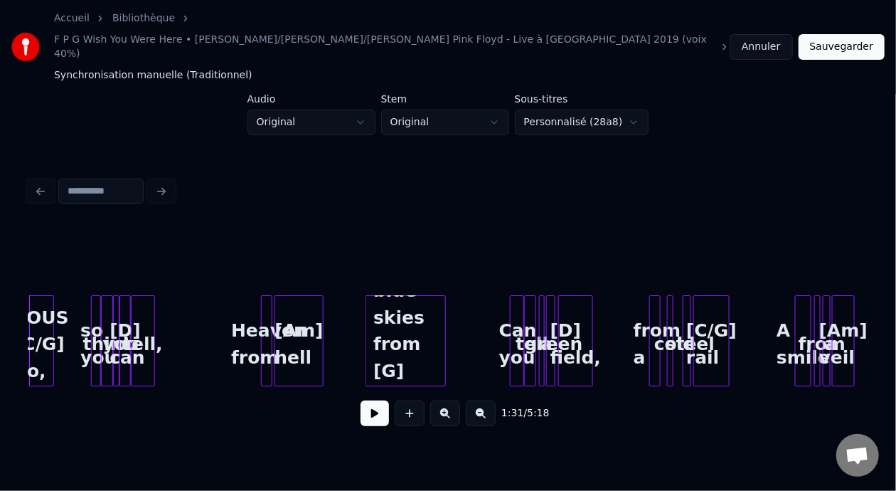
click at [632, 86] on html "Accueil Bibliothèque F P G Wish You Were Here • [PERSON_NAME]/[PERSON_NAME]/[PE…" at bounding box center [448, 237] width 896 height 475
click at [771, 34] on button "Annuler" at bounding box center [760, 47] width 63 height 26
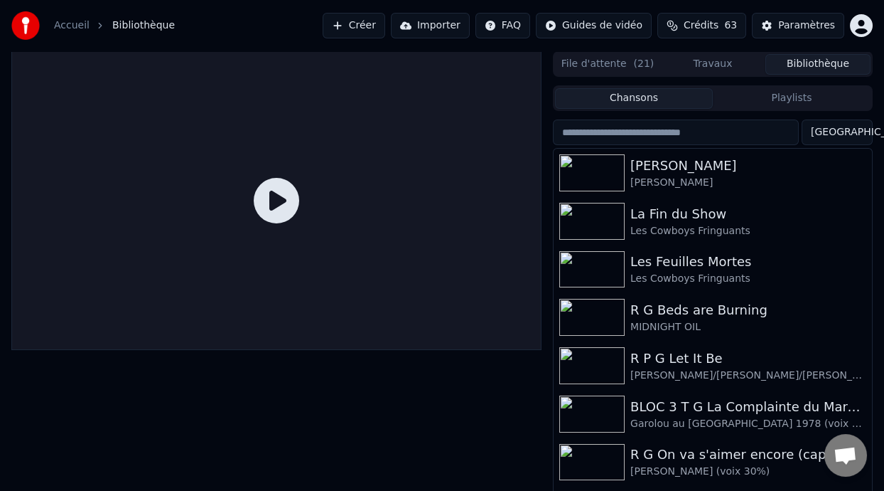
click at [792, 93] on button "Playlists" at bounding box center [792, 98] width 158 height 21
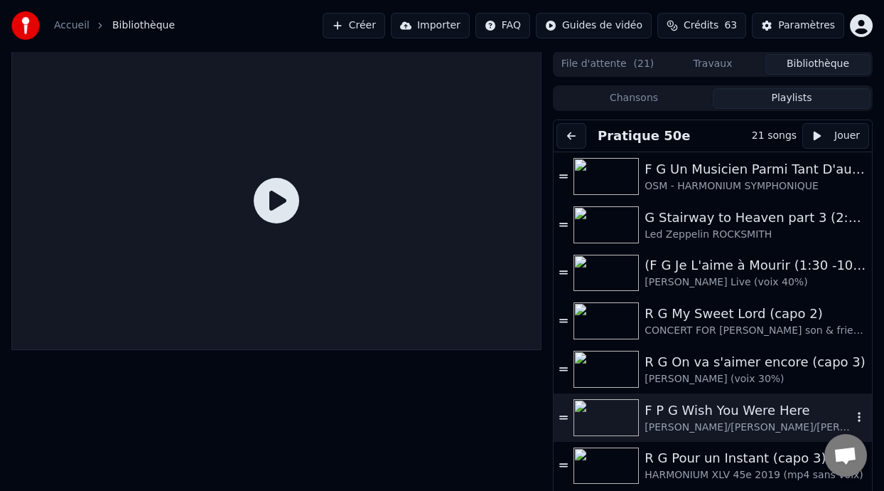
click at [714, 420] on div "[PERSON_NAME]/[PERSON_NAME]/[PERSON_NAME] Pink Floyd - Live à [GEOGRAPHIC_DATA]…" at bounding box center [749, 427] width 208 height 14
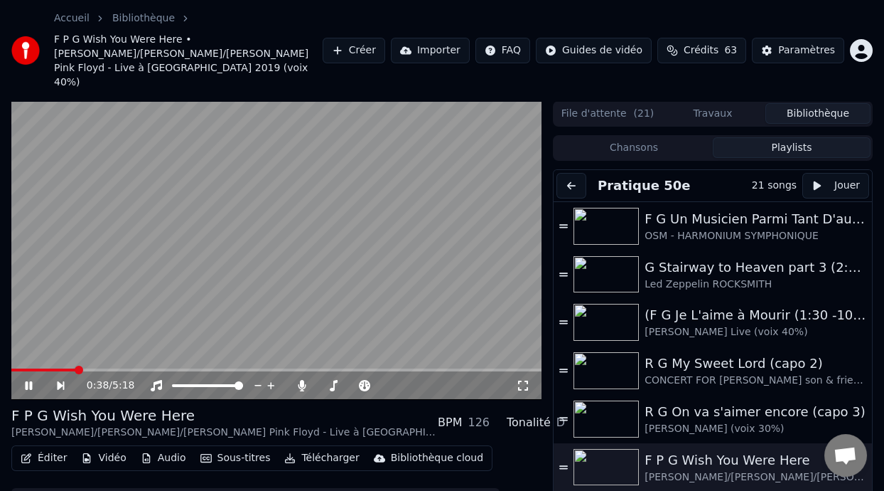
click at [522, 380] on icon at bounding box center [523, 385] width 14 height 11
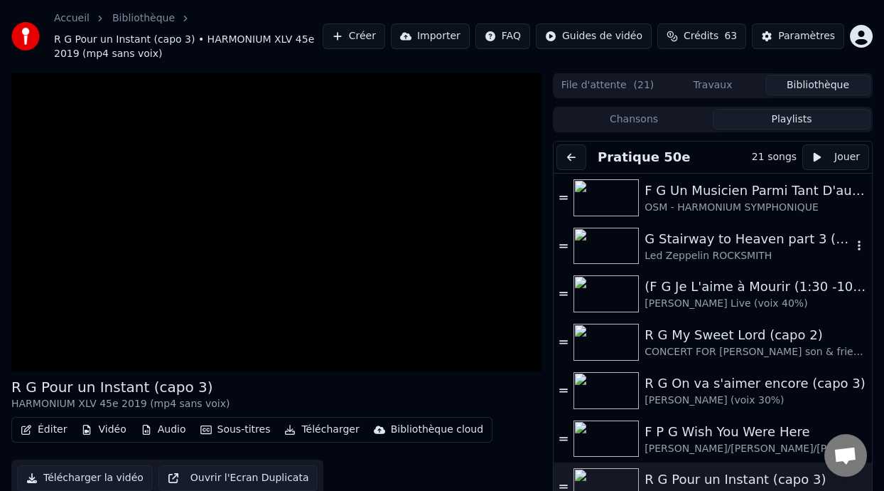
click at [736, 244] on div "G Stairway to Heaven part 3 (2:23 - 5:44) -8%" at bounding box center [749, 239] width 208 height 20
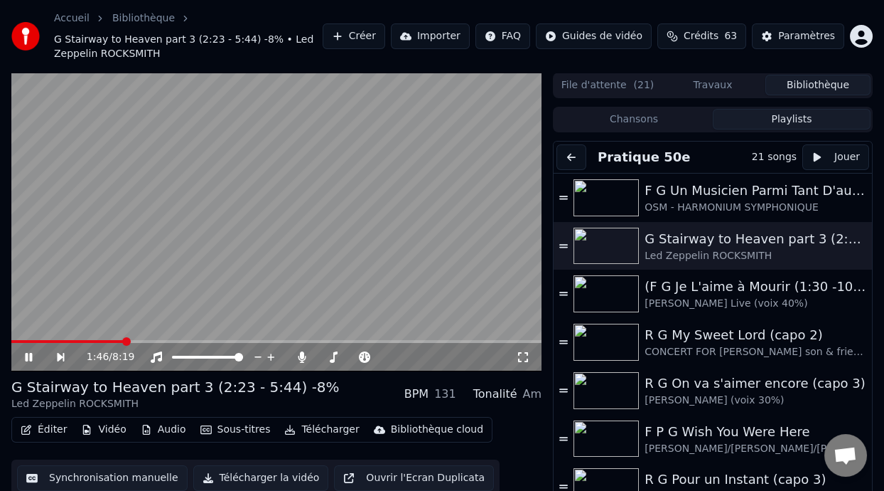
click at [124, 338] on span at bounding box center [126, 341] width 9 height 9
click at [24, 355] on icon at bounding box center [39, 356] width 32 height 11
